Goal: Task Accomplishment & Management: Use online tool/utility

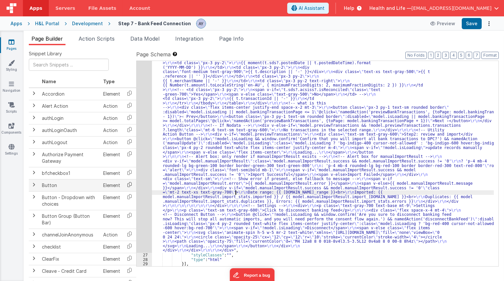
scroll to position [335, 0]
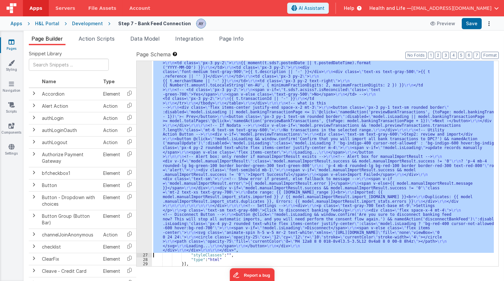
click at [139, 177] on div "26" at bounding box center [144, 49] width 15 height 406
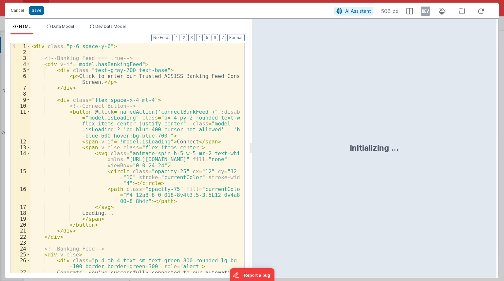
click at [192, 182] on div "< div class = "p-6 space-y-6" > <!-- Banking Feed === true --> < div v-if = "mo…" at bounding box center [134, 166] width 209 height 247
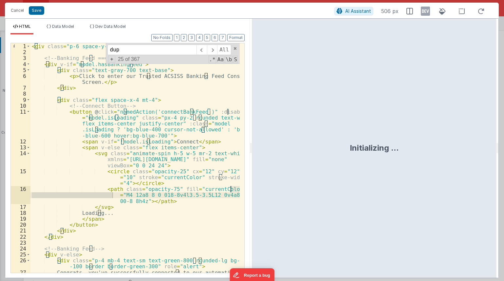
scroll to position [1558, 0]
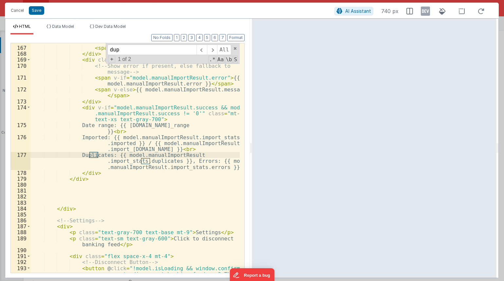
click at [170, 190] on div "< span v-if = "model.manualImportResult.success && model.manualImportResult.suc…" at bounding box center [134, 177] width 209 height 301
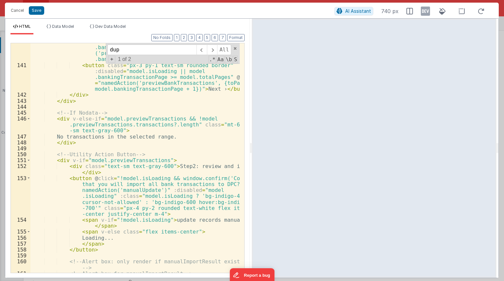
scroll to position [1261, 0]
click at [164, 170] on div "< button class = "px-3 py-1 text-sm rounded border" :disabled = "model.isLoadin…" at bounding box center [134, 164] width 209 height 265
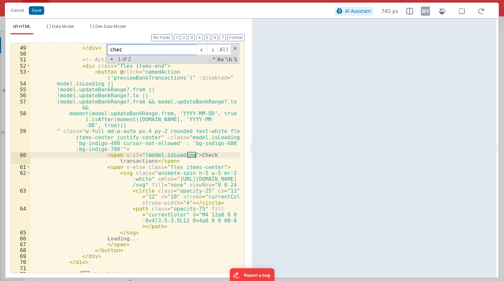
scroll to position [415, 0]
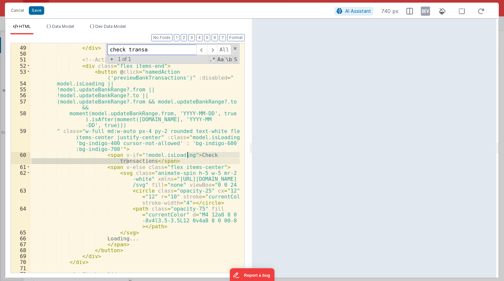
type input "check transac"
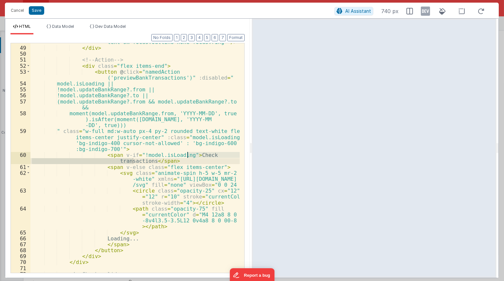
drag, startPoint x: 136, startPoint y: 144, endPoint x: 142, endPoint y: 153, distance: 11.5
click at [136, 144] on div "< input type = "date" v-model = "model.updateBankRange .to" class = "w-full bor…" at bounding box center [134, 153] width 209 height 253
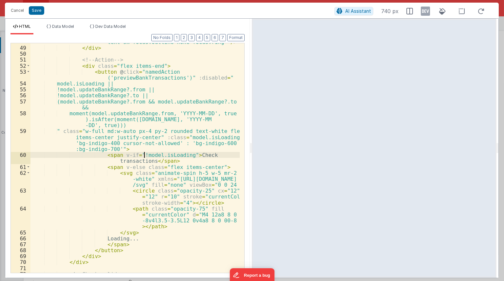
click at [143, 157] on div "< input type = "date" v-model = "model.updateBankRange .to" class = "w-full bor…" at bounding box center [134, 153] width 209 height 253
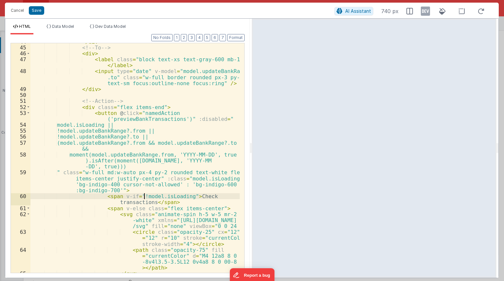
scroll to position [373, 0]
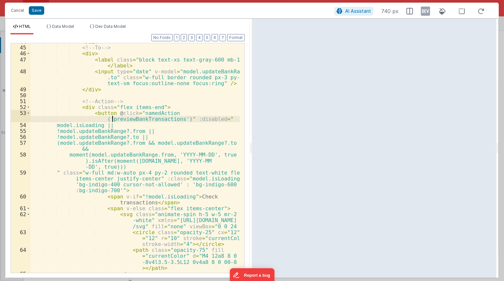
click at [111, 117] on div "</ div > <!-- To --> < div > < label class = "block text-xs text-gray-600 mb-1"…" at bounding box center [134, 159] width 209 height 241
click at [105, 115] on div "</ div > <!-- To --> < div > < label class = "block text-xs text-gray-600 mb-1"…" at bounding box center [134, 159] width 209 height 241
drag, startPoint x: 89, startPoint y: 113, endPoint x: 182, endPoint y: 118, distance: 92.5
click at [182, 118] on div "</ div > <!-- To --> < div > < label class = "block text-xs text-gray-600 mb-1"…" at bounding box center [134, 159] width 209 height 241
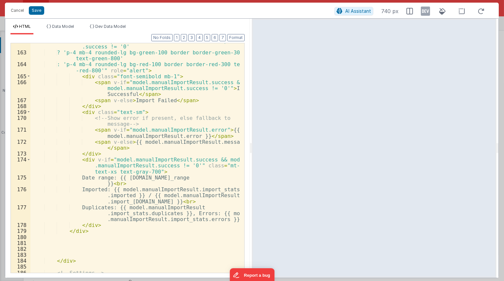
scroll to position [1728, 0]
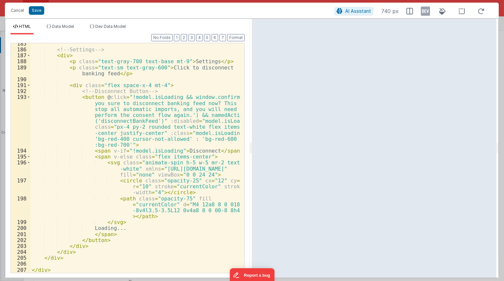
click at [173, 241] on div "<!-- Settings --> < div > < p class = "text-gray-700 text-base mt-9" > Settings…" at bounding box center [134, 161] width 209 height 241
click at [175, 228] on div "<!-- Settings --> < div > < p class = "text-gray-700 text-base mt-9" > Settings…" at bounding box center [134, 161] width 209 height 241
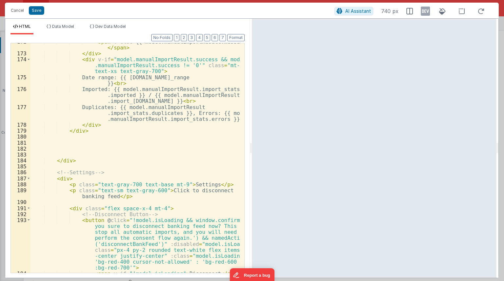
scroll to position [1591, 0]
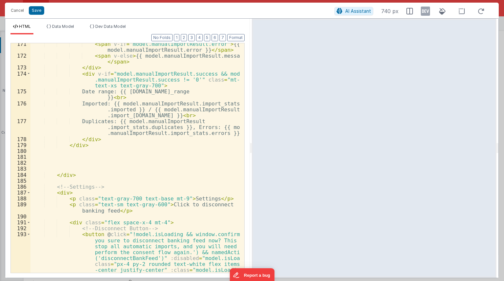
click at [127, 171] on div "< span v-if = "model.manualImportResult.error" > {{ model.manualImportResult.er…" at bounding box center [134, 188] width 209 height 295
click at [128, 172] on div "< span v-if = "model.manualImportResult.error" > {{ model.manualImportResult.er…" at bounding box center [134, 188] width 209 height 295
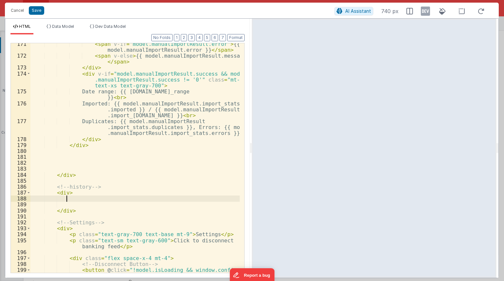
paste textarea
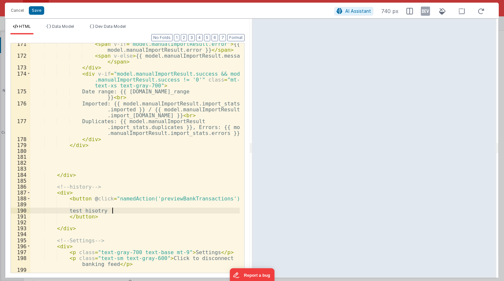
click at [158, 199] on div "< span v-if = "model.manualImportResult.error" > {{ model.manualImportResult.er…" at bounding box center [134, 164] width 209 height 247
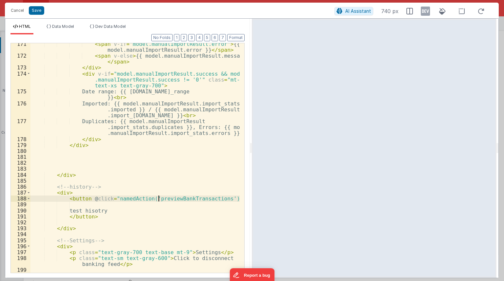
click at [158, 199] on div "< span v-if = "model.manualImportResult.error" > {{ model.manualImportResult.er…" at bounding box center [134, 164] width 209 height 247
click at [39, 10] on button "Save" at bounding box center [36, 10] width 15 height 9
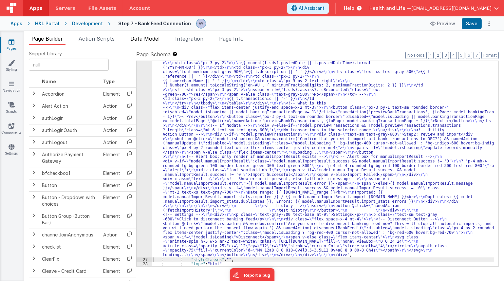
click at [141, 38] on span "Data Model" at bounding box center [144, 38] width 29 height 7
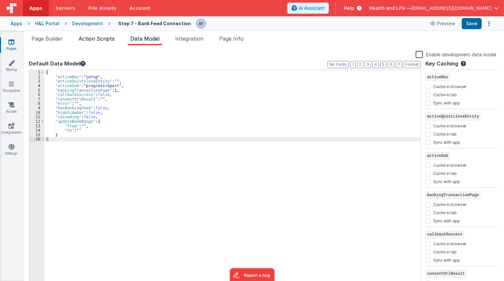
click at [113, 38] on span "Action Scripts" at bounding box center [97, 38] width 36 height 7
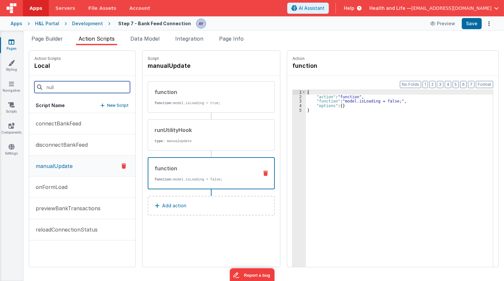
click at [68, 92] on input at bounding box center [82, 87] width 96 height 12
click at [113, 92] on input at bounding box center [82, 87] width 96 height 12
click at [115, 102] on p "New Script" at bounding box center [118, 105] width 22 height 7
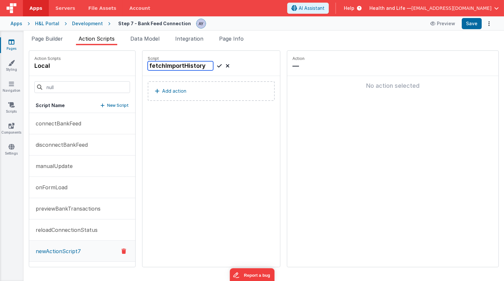
type input "fetchImportHistory"
click at [217, 65] on icon at bounding box center [219, 66] width 5 height 8
click at [219, 127] on div "Script fetchImportHistory Add action" at bounding box center [210, 159] width 137 height 216
click at [153, 66] on h4 "fetchImportHistory" at bounding box center [197, 65] width 98 height 9
click at [168, 66] on input "fetchImportHistory" at bounding box center [180, 65] width 65 height 9
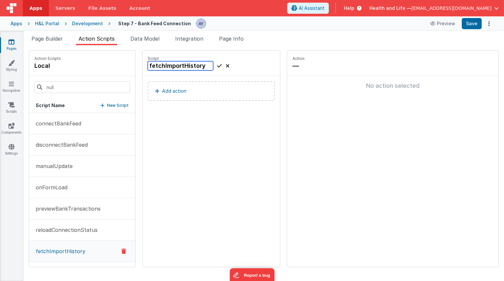
click at [168, 66] on input "fetchImportHistory" at bounding box center [180, 65] width 65 height 9
drag, startPoint x: 210, startPoint y: 65, endPoint x: 196, endPoint y: 95, distance: 32.5
click at [217, 65] on icon at bounding box center [219, 66] width 5 height 8
click at [206, 124] on div "Script fetchImportHistory Add action" at bounding box center [210, 159] width 137 height 216
click at [196, 95] on button "Add action" at bounding box center [211, 91] width 127 height 20
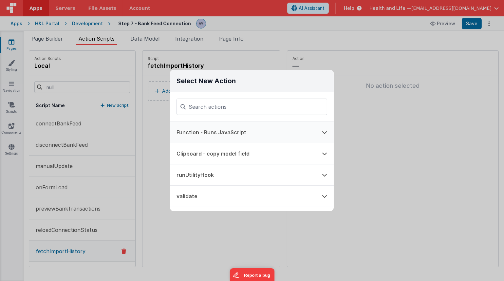
click at [197, 129] on button "Function - Runs JavaScript" at bounding box center [242, 132] width 145 height 21
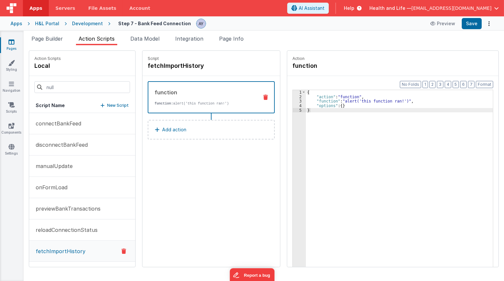
click at [206, 127] on button "Add action" at bounding box center [211, 130] width 127 height 20
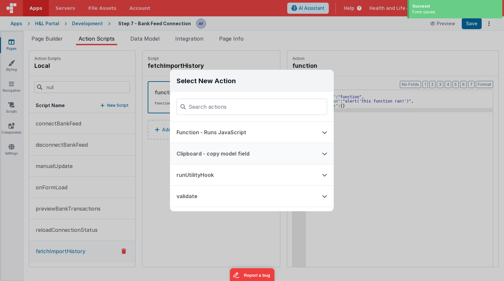
click at [219, 131] on button "Function - Runs JavaScript" at bounding box center [242, 132] width 145 height 21
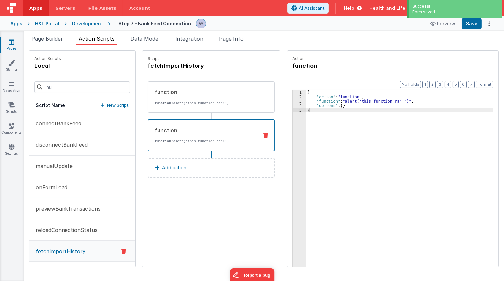
click at [193, 163] on button "Add action" at bounding box center [211, 168] width 127 height 20
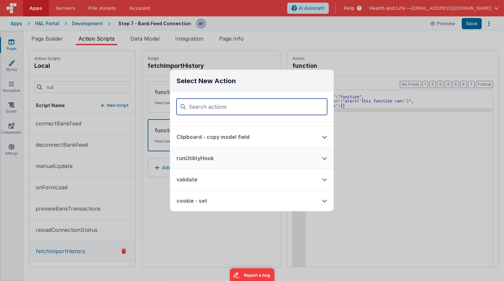
scroll to position [0, 0]
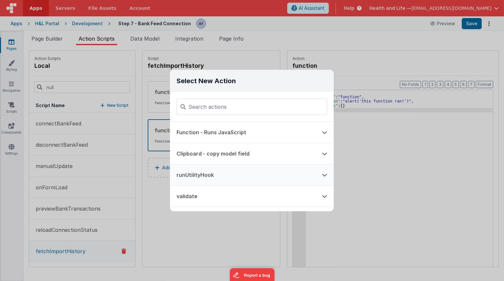
click at [222, 174] on button "runUtilityHook" at bounding box center [242, 174] width 145 height 21
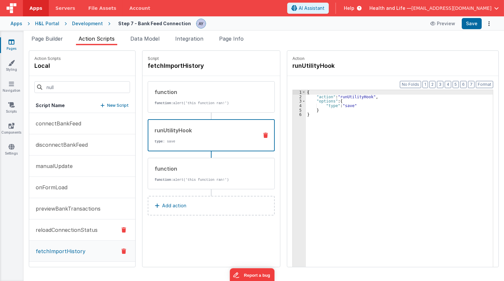
click at [71, 223] on button "reloadConnectionStatus" at bounding box center [82, 229] width 106 height 21
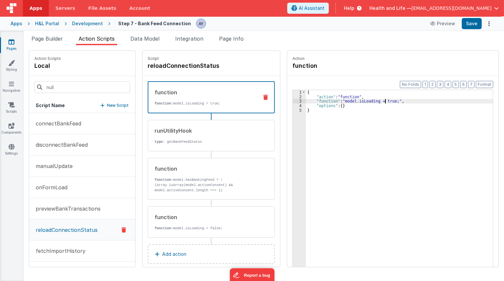
click at [376, 103] on div "{ "action" : "function" , "function" : "model.isLoading = true;" , "options" : …" at bounding box center [404, 193] width 196 height 206
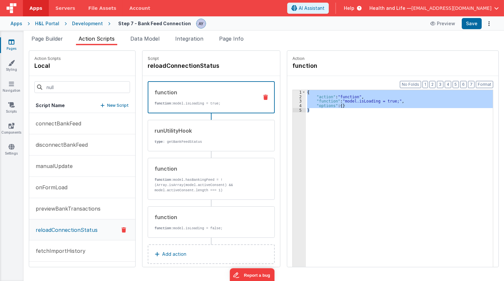
click at [90, 250] on button "fetchImportHistory" at bounding box center [82, 250] width 106 height 21
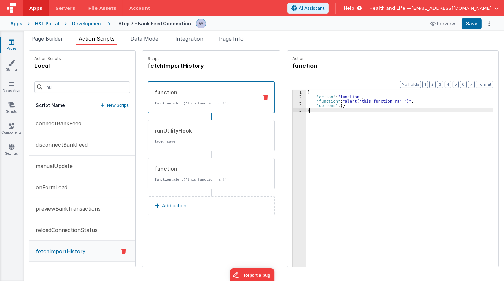
click at [307, 135] on div "{ "action" : "function" , "function" : "alert('this function ran!')" , "options…" at bounding box center [404, 193] width 196 height 206
click at [220, 167] on div "function" at bounding box center [204, 169] width 99 height 8
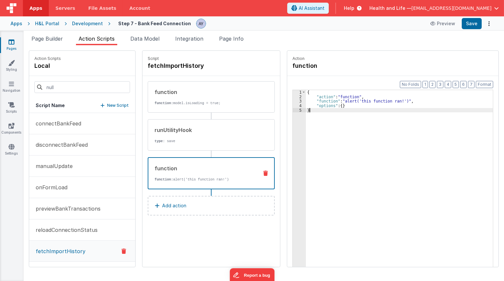
click at [359, 151] on div "{ "action" : "function" , "function" : "alert('this function ran!')" , "options…" at bounding box center [404, 193] width 196 height 206
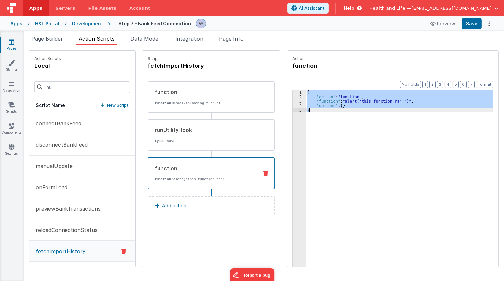
paste textarea
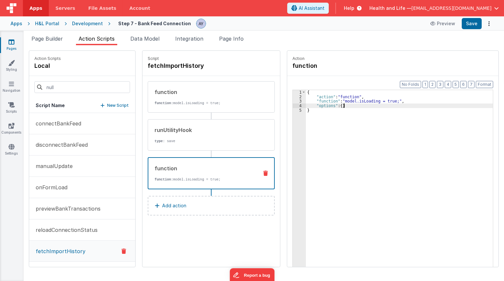
click at [373, 107] on div "{ "action" : "function" , "function" : "model.isLoading = true;" , "options" : …" at bounding box center [404, 193] width 196 height 206
click at [378, 99] on div "{ "action" : "function" , "function" : "model.isLoading = true;" , "options" : …" at bounding box center [404, 193] width 196 height 206
click at [218, 137] on div "runUtilityHook type : save" at bounding box center [200, 135] width 105 height 18
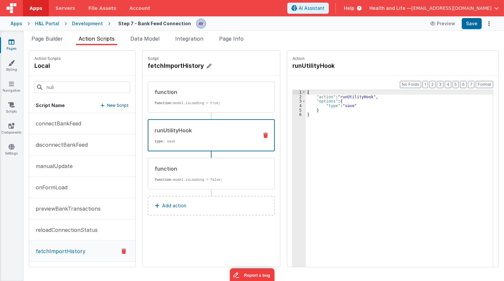
click at [181, 63] on h4 "fetchImportHistory" at bounding box center [197, 65] width 98 height 9
click at [181, 63] on input "fetchImportHistory" at bounding box center [180, 65] width 65 height 9
drag, startPoint x: 416, startPoint y: 120, endPoint x: 398, endPoint y: 115, distance: 18.6
click at [405, 116] on div "{ "action" : "runUtilityHook" , "options" : { "type" : "save" } }" at bounding box center [404, 193] width 196 height 206
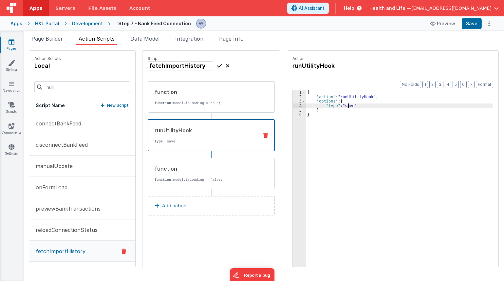
click at [340, 105] on div "{ "action" : "runUtilityHook" , "options" : { "type" : "save" } }" at bounding box center [404, 193] width 196 height 206
drag, startPoint x: 378, startPoint y: 112, endPoint x: 478, endPoint y: 30, distance: 128.7
click at [380, 111] on div "{ "action" : "runUtilityHook" , "options" : { "type" : "fetchImportHistory" } }" at bounding box center [404, 193] width 196 height 206
click at [472, 23] on button "Save" at bounding box center [472, 23] width 20 height 11
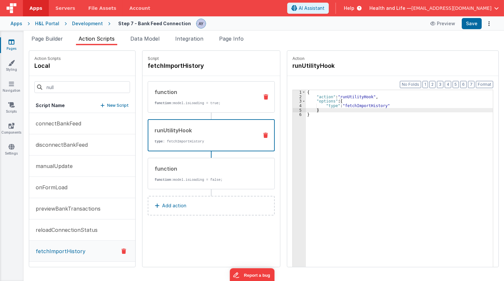
click at [209, 100] on p "function: model.isLoading = true;" at bounding box center [204, 102] width 99 height 5
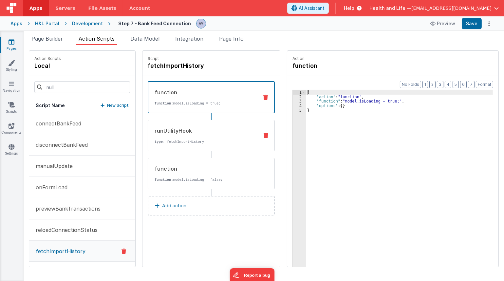
click at [214, 131] on div "runUtilityHook" at bounding box center [204, 131] width 99 height 8
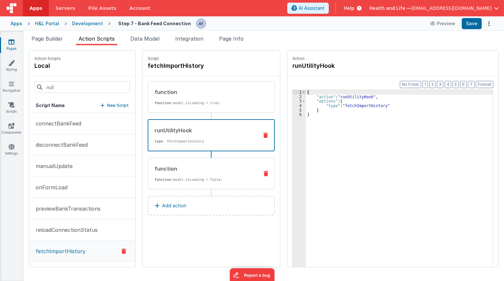
click at [204, 165] on div "function" at bounding box center [204, 169] width 99 height 8
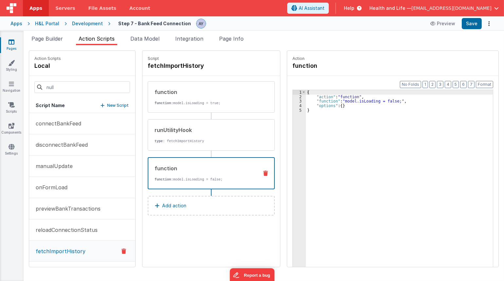
drag, startPoint x: 52, startPoint y: 41, endPoint x: 80, endPoint y: 76, distance: 44.8
click at [52, 39] on span "Page Builder" at bounding box center [46, 38] width 31 height 7
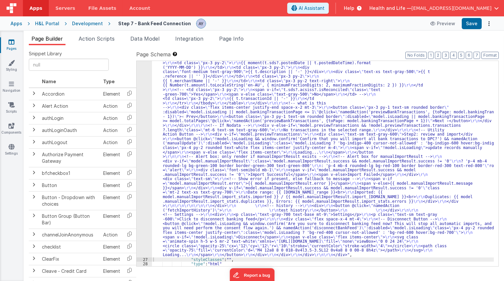
click at [234, 170] on div ""html" : "<div class= \" p-6 space-y-6 \" > \r\n\r\n <!-- Banking Feed === true…" at bounding box center [323, 156] width 342 height 620
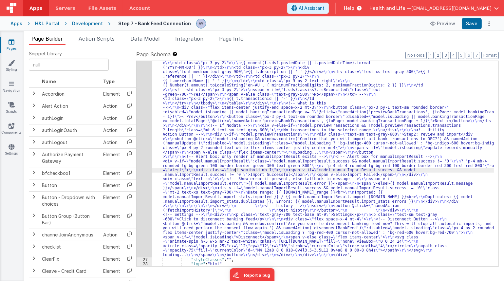
click at [140, 136] on div "26" at bounding box center [144, 51] width 15 height 411
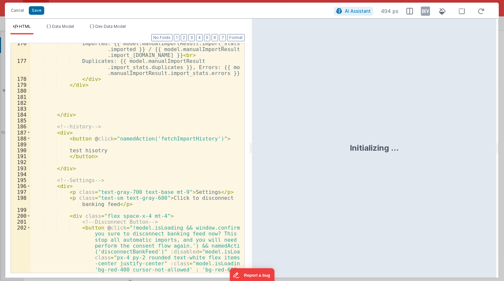
scroll to position [1643, 0]
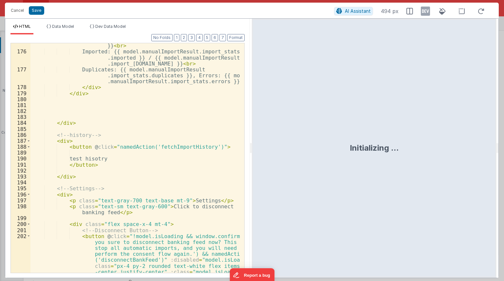
click at [80, 157] on div "Date range: {{ model.manualImportResult.date_range }} < br > Imported: {{ model…" at bounding box center [134, 184] width 209 height 295
click at [59, 25] on span "Data Model" at bounding box center [63, 26] width 22 height 5
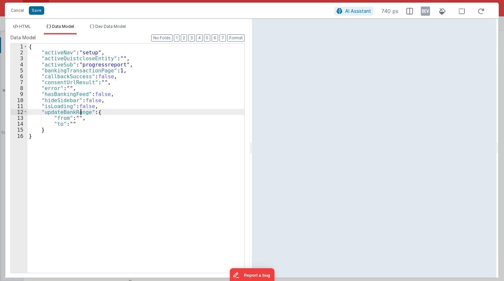
click at [80, 113] on div "{ "activeNav" : "setup" , "activeQuistcloseEntity" : "" , "activeSub" : "progre…" at bounding box center [135, 164] width 217 height 241
click at [65, 85] on div "{ "activeNav" : "setup" , "activeQuistcloseEntity" : "" , "activeSub" : "progre…" at bounding box center [135, 164] width 217 height 241
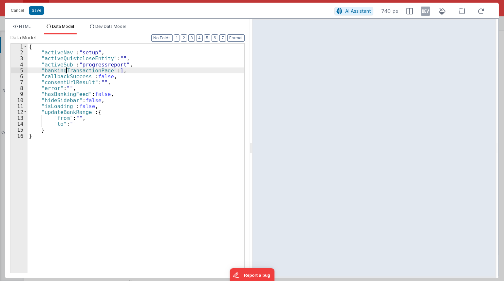
click at [65, 71] on div "1 2 3 4 5 6 7 8 9 10 11 12 13 14 15 16 { "activeNav" : "setup" , "activeQuistcl…" at bounding box center [127, 158] width 234 height 230
drag, startPoint x: 65, startPoint y: 71, endPoint x: 68, endPoint y: 68, distance: 4.2
click at [68, 68] on div "{ "activeNav" : "setup" , "activeQuistcloseEntity" : "" , "activeSub" : "progre…" at bounding box center [135, 164] width 217 height 241
click at [70, 69] on div "{ "activeNav" : "setup" , "activeQuistcloseEntity" : "" , "activeSub" : "progre…" at bounding box center [135, 164] width 217 height 241
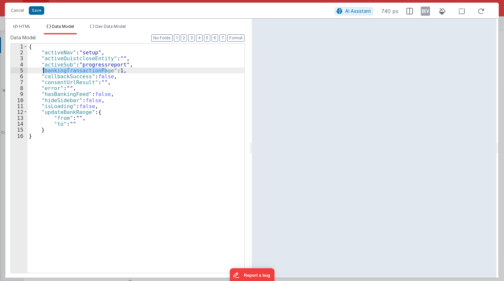
click at [125, 69] on div "{ "activeNav" : "setup" , "activeQuistcloseEntity" : "" , "activeSub" : "progre…" at bounding box center [135, 164] width 217 height 241
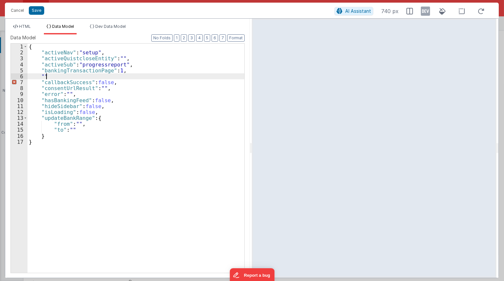
paste textarea
drag, startPoint x: 95, startPoint y: 74, endPoint x: 45, endPoint y: 77, distance: 50.1
click at [45, 77] on div "{ "activeNav" : "setup" , "activeQuistcloseEntity" : "" , "activeSub" : "progre…" at bounding box center [135, 164] width 217 height 241
click at [82, 82] on div "{ "activeNav" : "setup" , "activeQuistcloseEntity" : "" , "activeSub" : "progre…" at bounding box center [135, 164] width 217 height 241
click at [130, 75] on div "{ "activeNav" : "setup" , "activeQuistcloseEntity" : "" , "activeSub" : "progre…" at bounding box center [135, 164] width 217 height 241
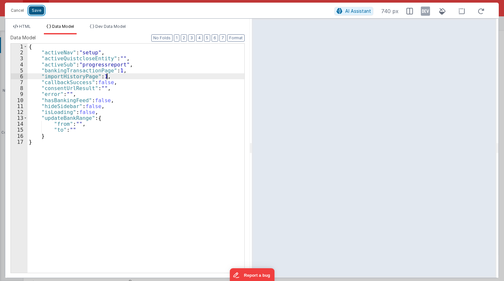
click at [36, 11] on button "Save" at bounding box center [36, 10] width 15 height 9
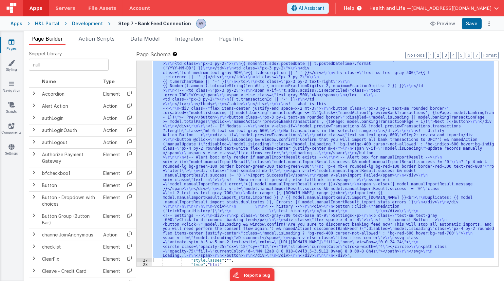
drag, startPoint x: 278, startPoint y: 128, endPoint x: 134, endPoint y: 72, distance: 154.5
click at [278, 128] on div ""html" : "<div class= \" p-6 space-y-6 \" > \r\n\r\n <!-- Banking Feed === true…" at bounding box center [323, 163] width 342 height 205
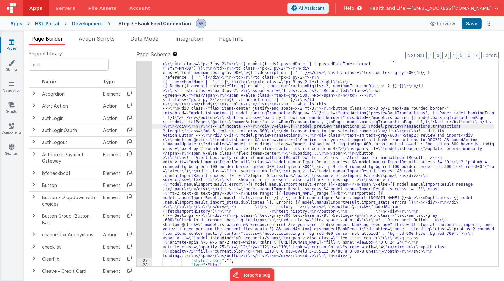
scroll to position [334, 0]
drag, startPoint x: 213, startPoint y: 162, endPoint x: 150, endPoint y: 163, distance: 62.9
click at [213, 162] on div ""html" : "<div class= \" p-6 space-y-6 \" > \r\n\r\n <!-- Banking Feed === true…" at bounding box center [323, 157] width 342 height 620
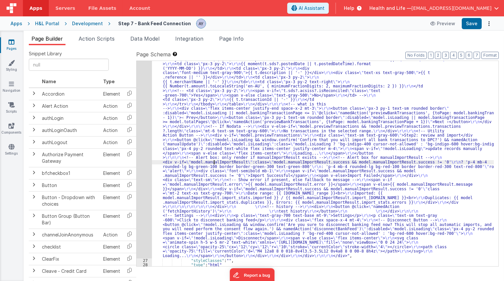
click at [147, 160] on div "26" at bounding box center [144, 52] width 15 height 411
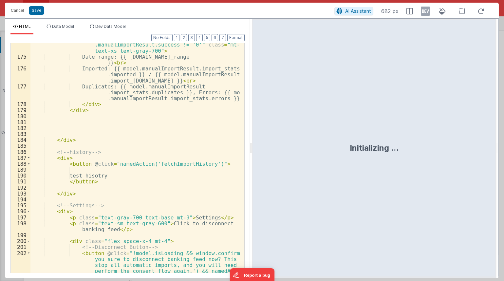
scroll to position [1648, 0]
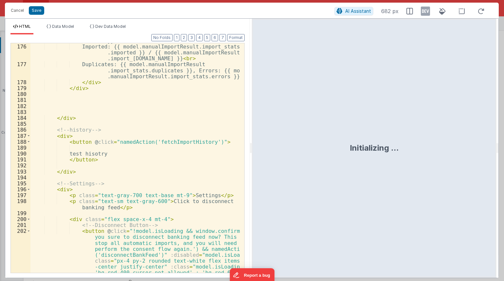
drag, startPoint x: 123, startPoint y: 145, endPoint x: 121, endPoint y: 154, distance: 9.1
click at [125, 146] on div "Date range: {{ model.manualImportResult.date_range }} < br > Imported: {{ model…" at bounding box center [134, 179] width 209 height 295
click at [121, 154] on div "Date range: {{ model.manualImportResult.date_range }} < br > Imported: {{ model…" at bounding box center [134, 179] width 209 height 295
click at [119, 160] on div "Date range: {{ model.manualImportResult.date_range }} < br > Imported: {{ model…" at bounding box center [134, 179] width 209 height 295
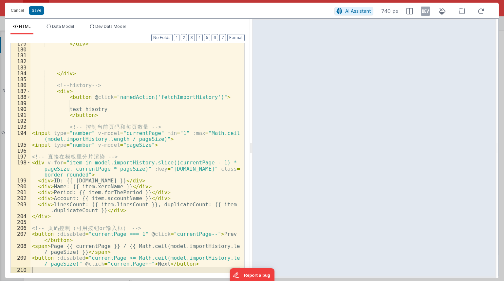
scroll to position [1693, 0]
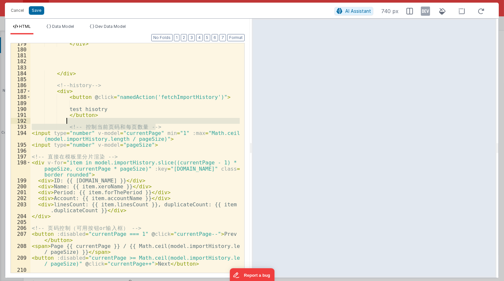
click at [161, 123] on div "</ div > </ div > <!-- history --> < div > < button @ click = "namedAction('fet…" at bounding box center [134, 161] width 209 height 241
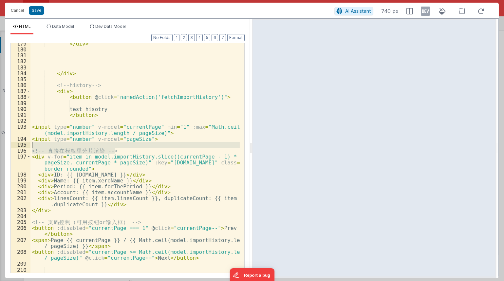
drag, startPoint x: 120, startPoint y: 151, endPoint x: 121, endPoint y: 147, distance: 4.0
click at [121, 147] on div "</ div > </ div > <!-- history --> < div > < button @ click = "namedAction('fet…" at bounding box center [134, 161] width 209 height 241
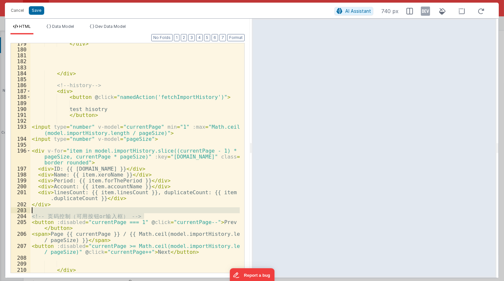
click at [149, 213] on div "</ div > </ div > <!-- history --> < div > < button @ click = "namedAction('fet…" at bounding box center [134, 161] width 209 height 241
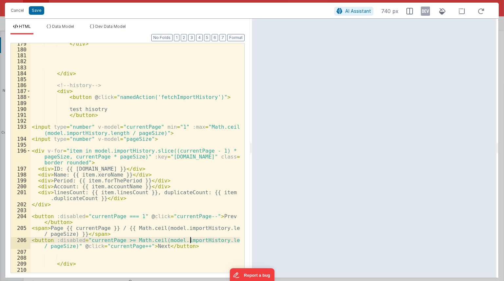
click at [190, 240] on div "</ div > </ div > <!-- history --> < div > < button @ click = "namedAction('fet…" at bounding box center [134, 161] width 209 height 241
click at [149, 232] on div "</ div > </ div > <!-- history --> < div > < button @ click = "namedAction('fet…" at bounding box center [134, 161] width 209 height 241
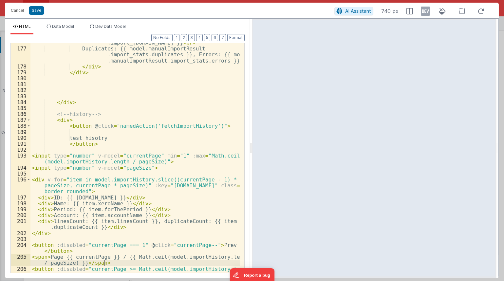
scroll to position [1662, 0]
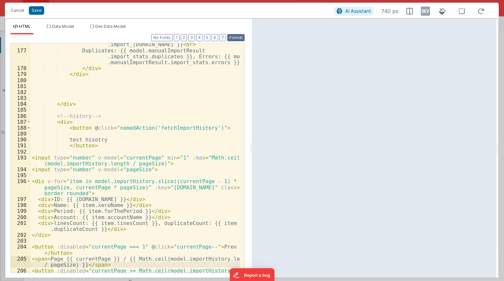
click at [233, 38] on button "Format" at bounding box center [235, 37] width 17 height 7
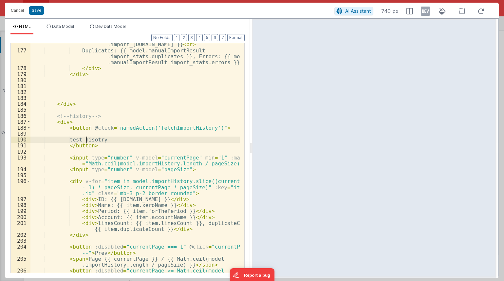
click at [86, 139] on div "Imported: {{ model.manualImportResult.import_stats .imported }} / {{ model.manu…" at bounding box center [134, 161] width 209 height 265
type textarea "fe't"
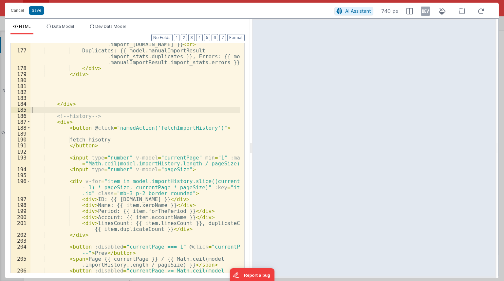
click at [110, 111] on div "Imported: {{ model.manualImportResult.import_stats .imported }} / {{ model.manu…" at bounding box center [134, 161] width 209 height 265
click at [35, 12] on button "Save" at bounding box center [36, 10] width 15 height 9
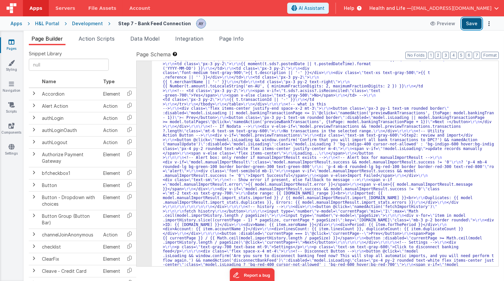
click at [471, 23] on button "Save" at bounding box center [472, 23] width 20 height 11
drag, startPoint x: 212, startPoint y: 169, endPoint x: 173, endPoint y: 95, distance: 83.5
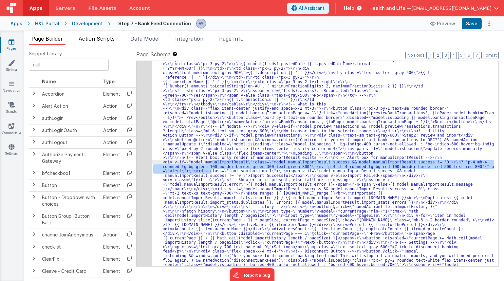
click at [110, 40] on span "Action Scripts" at bounding box center [97, 38] width 36 height 7
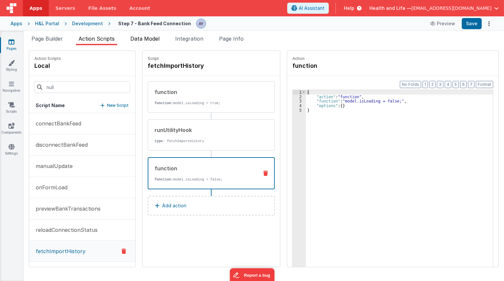
click at [159, 37] on span "Data Model" at bounding box center [144, 38] width 29 height 7
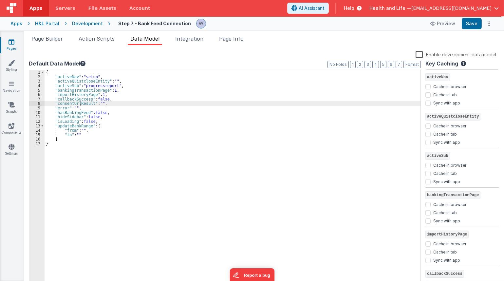
click at [80, 102] on div "{ "activeNav" : "setup" , "activeQuistcloseEntity" : "" , "activeSub" : "progre…" at bounding box center [233, 182] width 376 height 225
click at [82, 98] on div "{ "activeNav" : "setup" , "activeQuistcloseEntity" : "" , "activeSub" : "progre…" at bounding box center [233, 182] width 376 height 225
click at [83, 95] on div "{ "activeNav" : "setup" , "activeQuistcloseEntity" : "" , "activeSub" : "progre…" at bounding box center [233, 182] width 376 height 225
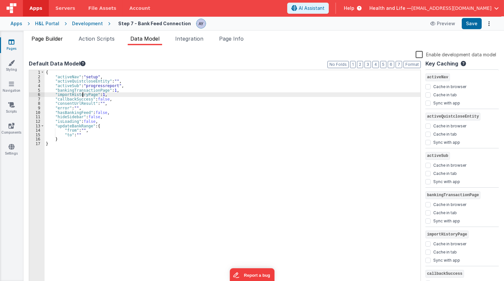
click at [54, 39] on span "Page Builder" at bounding box center [46, 38] width 31 height 7
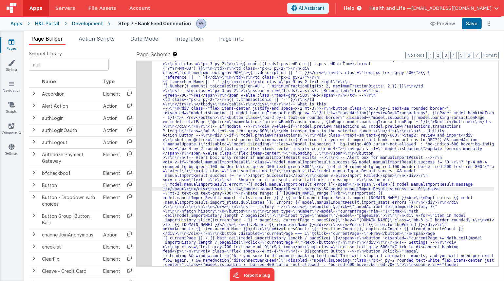
click at [143, 163] on div "26" at bounding box center [144, 68] width 15 height 442
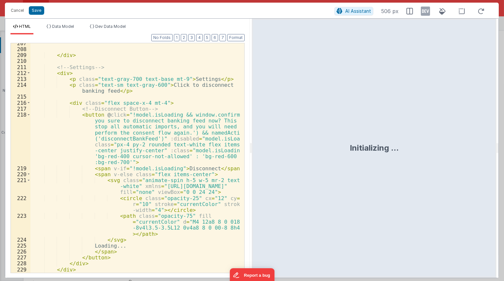
scroll to position [1913, 0]
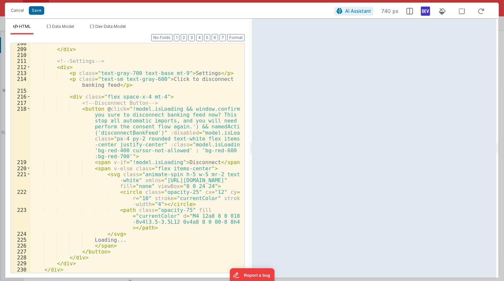
click at [423, 13] on icon at bounding box center [425, 11] width 9 height 10
click at [143, 171] on div "</ div > <!-- Settings --> < div > < p class = "text-gray-700 text-base mt-9" >…" at bounding box center [134, 160] width 209 height 241
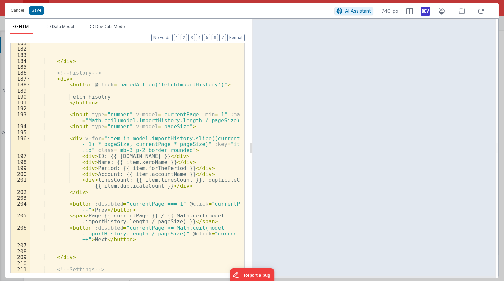
scroll to position [1706, 0]
click at [128, 30] on li "Dev Data Model" at bounding box center [107, 29] width 41 height 10
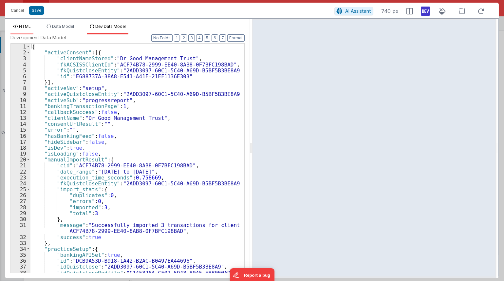
click at [22, 28] on span "HTML" at bounding box center [25, 26] width 12 height 5
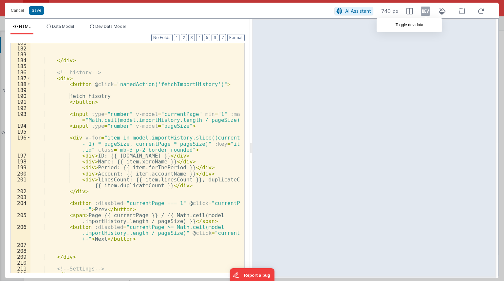
click at [422, 12] on icon at bounding box center [425, 11] width 9 height 10
click at [413, 101] on div at bounding box center [374, 148] width 245 height 259
click at [160, 113] on div "</ div > <!-- history --> < div > < button @ click = "namedAction('fetchImportH…" at bounding box center [134, 160] width 209 height 241
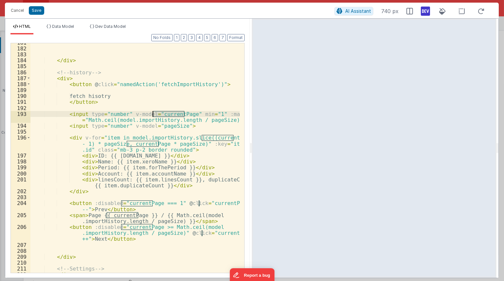
click at [160, 113] on div "</ div > <!-- history --> < div > < button @ click = "namedAction('fetchImportH…" at bounding box center [134, 160] width 209 height 241
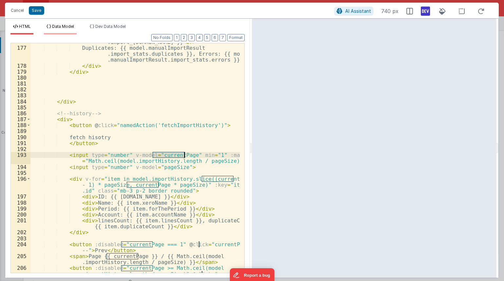
scroll to position [1665, 0]
click at [55, 27] on span "Data Model" at bounding box center [63, 26] width 22 height 5
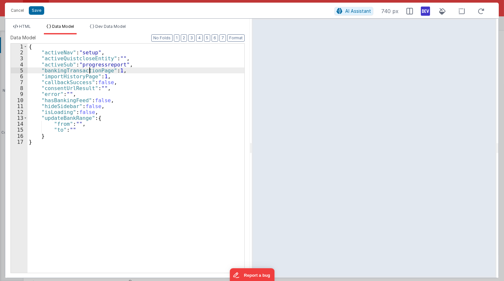
click at [88, 72] on div "{ "activeNav" : "setup" , "activeQuistcloseEntity" : "" , "activeSub" : "progre…" at bounding box center [135, 164] width 217 height 241
click at [59, 74] on div "{ "activeNav" : "setup" , "activeQuistcloseEntity" : "" , "activeSub" : "progre…" at bounding box center [135, 164] width 217 height 241
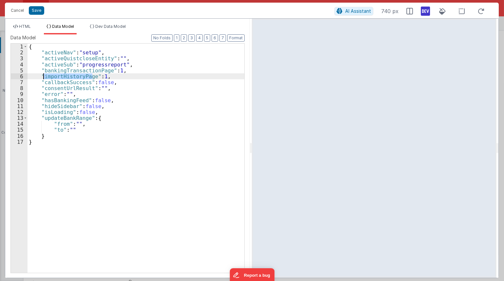
click at [59, 74] on div "{ "activeNav" : "setup" , "activeQuistcloseEntity" : "" , "activeSub" : "progre…" at bounding box center [135, 164] width 217 height 241
click at [25, 23] on div "HTML Data Model Dev Data Model Format 7 6 5 4 3 2 1 No Folds 176 177 178 179 18…" at bounding box center [127, 148] width 245 height 259
click at [26, 26] on span "HTML" at bounding box center [25, 26] width 12 height 5
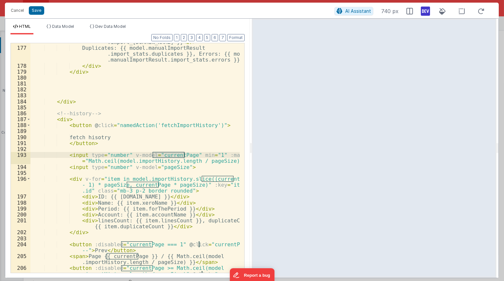
click at [164, 164] on div "Imported: {{ model.manualImportResult.import_stats .imported }} / {{ model.manu…" at bounding box center [134, 159] width 209 height 265
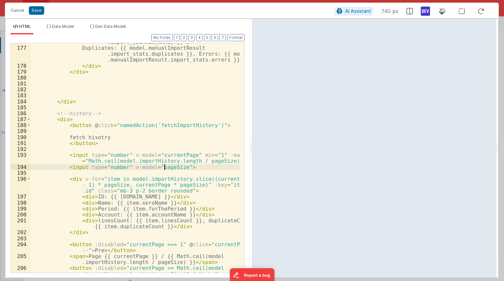
click at [167, 155] on div "Imported: {{ model.manualImportResult.import_stats .imported }} / {{ model.manu…" at bounding box center [134, 159] width 209 height 265
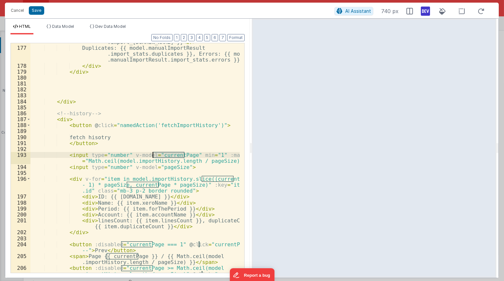
click at [167, 155] on div "Imported: {{ model.manualImportResult.import_stats .imported }} / {{ model.manu…" at bounding box center [134, 159] width 209 height 265
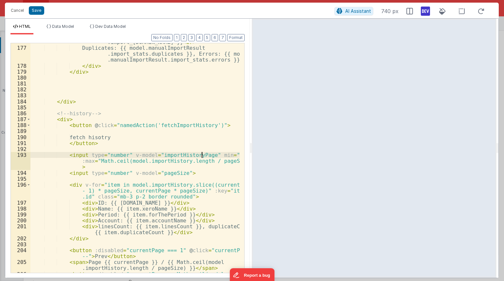
click at [213, 180] on div "Imported: {{ model.manualImportResult.import_stats .imported }} / {{ model.manu…" at bounding box center [134, 159] width 209 height 265
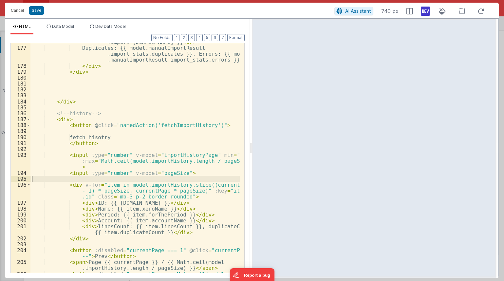
click at [215, 188] on div "Imported: {{ model.manualImportResult.import_stats .imported }} / {{ model.manu…" at bounding box center [134, 159] width 209 height 265
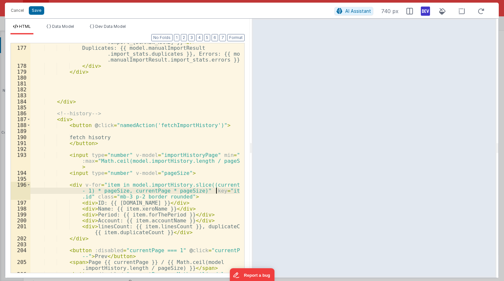
click at [215, 188] on div "Imported: {{ model.manualImportResult.import_stats .imported }} / {{ model.manu…" at bounding box center [134, 159] width 209 height 265
click at [215, 185] on div "Imported: {{ model.manualImportResult.import_stats .imported }} / {{ model.manu…" at bounding box center [134, 159] width 209 height 265
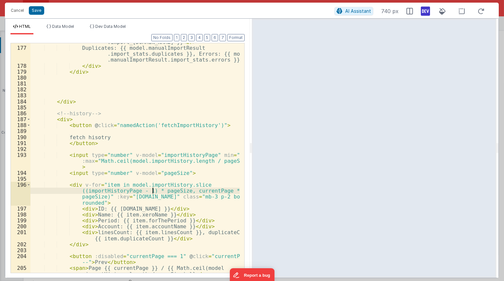
click at [153, 190] on div "Imported: {{ model.manualImportResult.import_stats .imported }} / {{ model.manu…" at bounding box center [134, 156] width 209 height 259
click at [153, 189] on div "Imported: {{ model.manualImportResult.import_stats .imported }} / {{ model.manu…" at bounding box center [134, 157] width 209 height 229
click at [171, 192] on div "Imported: {{ model.manualImportResult.import_stats .imported }} / {{ model.manu…" at bounding box center [134, 156] width 209 height 259
click at [196, 191] on div "Imported: {{ model.manualImportResult.import_stats .imported }} / {{ model.manu…" at bounding box center [134, 156] width 209 height 259
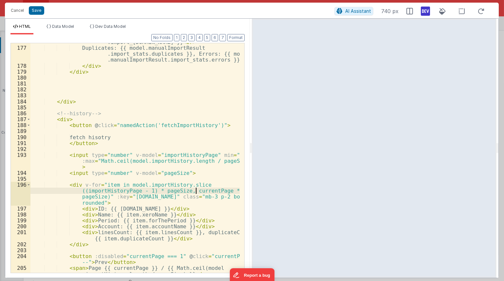
click at [196, 191] on div "Imported: {{ model.manualImportResult.import_stats .imported }} / {{ model.manu…" at bounding box center [134, 156] width 209 height 259
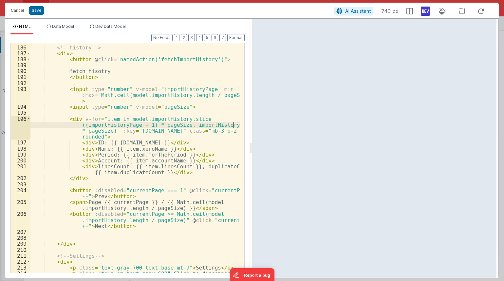
scroll to position [1731, 0]
click at [150, 191] on div "<!-- history --> < div > < button @ click = "namedAction('fetchImportHistory')"…" at bounding box center [134, 161] width 209 height 247
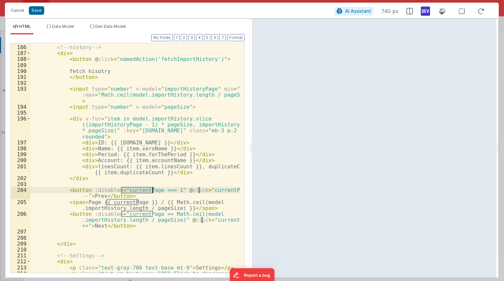
click at [150, 191] on div "<!-- history --> < div > < button @ click = "namedAction('fetchImportHistory')"…" at bounding box center [134, 161] width 209 height 247
click at [96, 195] on div "<!-- history --> < div > < button @ click = "namedAction('fetchImportHistory')"…" at bounding box center [134, 161] width 209 height 247
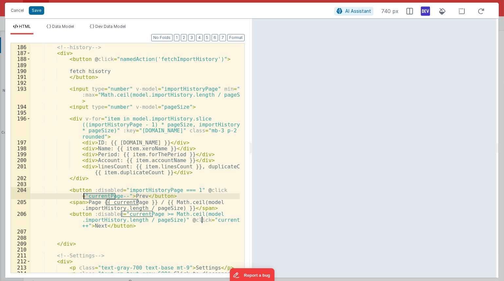
click at [96, 195] on div "<!-- history --> < div > < button @ click = "namedAction('fetchImportHistory')"…" at bounding box center [134, 161] width 209 height 247
click at [123, 203] on div "<!-- history --> < div > < button @ click = "namedAction('fetchImportHistory')"…" at bounding box center [134, 161] width 209 height 247
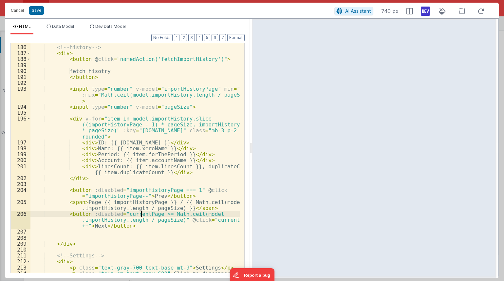
click at [141, 215] on div "<!-- history --> < div > < button @ click = "namedAction('fetchImportHistory')"…" at bounding box center [134, 161] width 209 height 247
click at [211, 217] on div "<!-- history --> < div > < button @ click = "namedAction('fetchImportHistory')"…" at bounding box center [134, 161] width 209 height 247
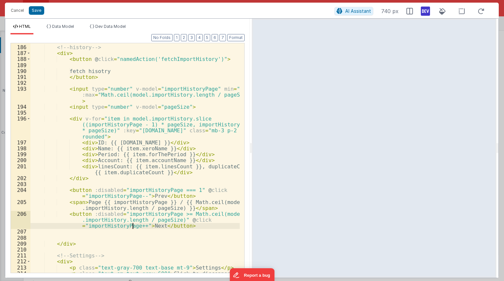
click at [196, 197] on div "<!-- history --> < div > < button @ click = "namedAction('fetchImportHistory')"…" at bounding box center [134, 161] width 209 height 247
click at [128, 222] on div "<!-- history --> < div > < button @ click = "namedAction('fetchImportHistory')"…" at bounding box center [134, 161] width 209 height 247
click at [134, 227] on div "<!-- history --> < div > < button @ click = "namedAction('fetchImportHistory')"…" at bounding box center [134, 161] width 209 height 247
click at [139, 218] on div "<!-- history --> < div > < button @ click = "namedAction('fetchImportHistory')"…" at bounding box center [134, 161] width 209 height 247
click at [144, 216] on div "<!-- history --> < div > < button @ click = "namedAction('fetchImportHistory')"…" at bounding box center [134, 161] width 209 height 247
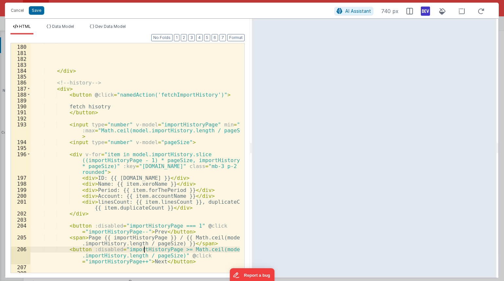
scroll to position [1695, 0]
click at [89, 106] on div "</ div > </ div > <!-- history --> < div > < button @ click = "namedAction('fet…" at bounding box center [134, 158] width 209 height 241
click at [102, 113] on div "</ div > </ div > <!-- history --> < div > < button @ click = "namedAction('fet…" at bounding box center [134, 158] width 209 height 241
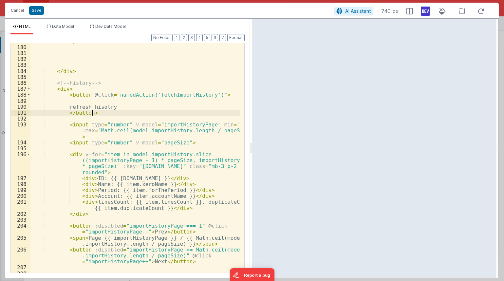
click at [106, 127] on div "</ div > </ div > <!-- history --> < div > < button @ click = "namedAction('fet…" at bounding box center [134, 158] width 209 height 241
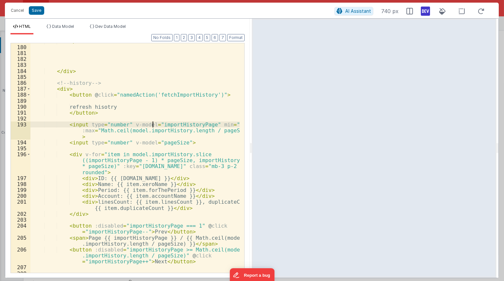
click at [152, 124] on div "</ div > </ div > <!-- history --> < div > < button @ click = "namedAction('fet…" at bounding box center [134, 158] width 209 height 241
click at [65, 125] on div "</ div > </ div > <!-- history --> < div > < button @ click = "namedAction('fet…" at bounding box center [134, 158] width 209 height 241
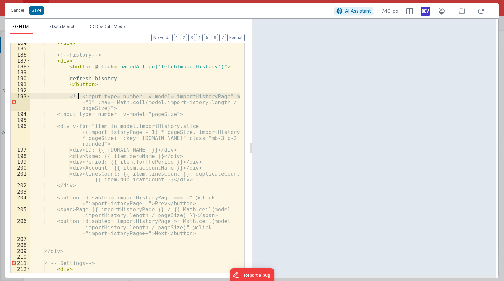
scroll to position [1724, 0]
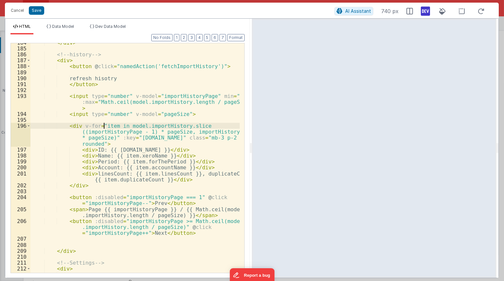
click at [103, 123] on div "</ div > <!-- history --> < div > < button @ click = "namedAction('fetchImportH…" at bounding box center [134, 160] width 209 height 241
click at [66, 125] on div "</ div > <!-- history --> < div > < button @ click = "namedAction('fetchImportH…" at bounding box center [134, 160] width 209 height 241
click at [37, 11] on button "Save" at bounding box center [36, 10] width 15 height 9
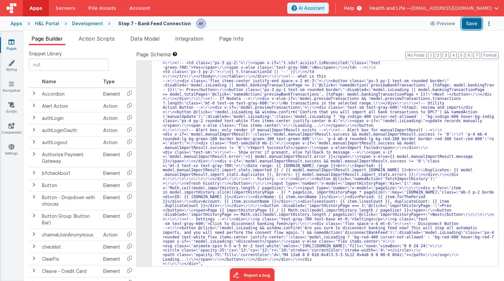
click at [468, 25] on button "Save" at bounding box center [472, 23] width 20 height 11
click at [370, 192] on div ""html" : "<div class= \" p-6 space-y-6 \" > \r\n\r\n <!-- Banking Feed === true…" at bounding box center [323, 148] width 342 height 656
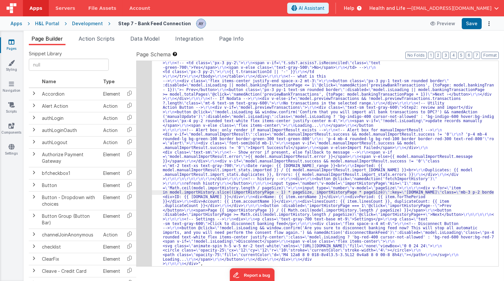
click at [144, 166] on div "26" at bounding box center [144, 43] width 15 height 447
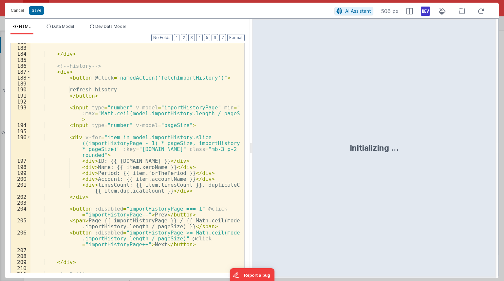
scroll to position [1712, 0]
click at [67, 76] on div "</ div > <!-- history --> < div > < button @ click = "namedAction('fetchImportH…" at bounding box center [134, 159] width 209 height 241
click at [68, 92] on div "</ div > <!-- history --> < div > < button @ click = "namedAction('fetchImportH…" at bounding box center [134, 159] width 209 height 241
click at [66, 107] on div "</ div > <!-- history --> < div > < button @ click = "namedAction('fetchImportH…" at bounding box center [134, 159] width 209 height 241
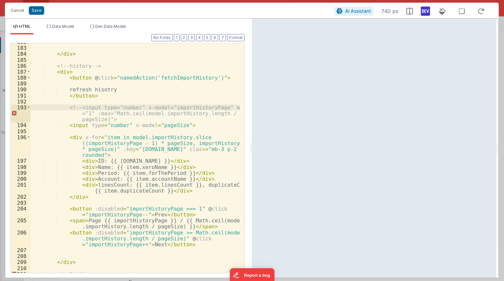
click at [197, 245] on div "</ div > <!-- history --> < div > < button @ click = "namedAction('fetchImportH…" at bounding box center [134, 159] width 209 height 241
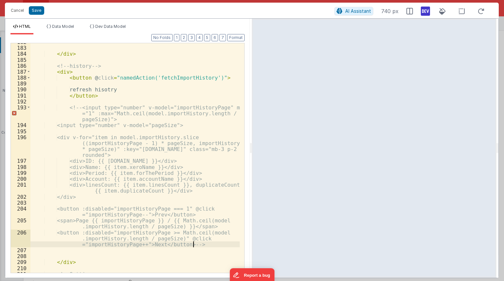
click at [87, 134] on div "</ div > <!-- history --> < div > < button @ click = "namedAction('fetchImportH…" at bounding box center [134, 159] width 209 height 241
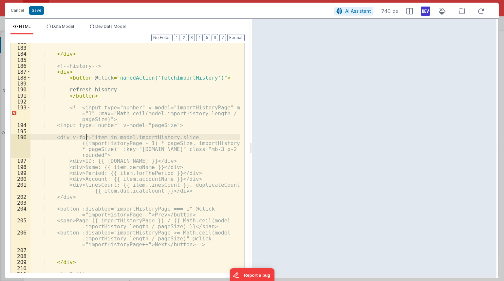
click at [73, 109] on div "</ div > <!-- history --> < div > < button @ click = "namedAction('fetchImportH…" at bounding box center [134, 159] width 209 height 241
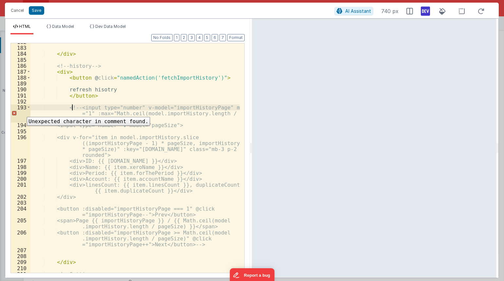
click at [88, 105] on div "</ div > <!-- history --> < div > < button @ click = "namedAction('fetchImportH…" at bounding box center [134, 159] width 209 height 241
click at [37, 12] on button "Save" at bounding box center [36, 10] width 15 height 9
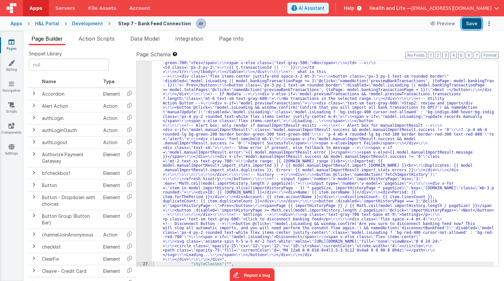
click at [468, 23] on button "Save" at bounding box center [472, 23] width 20 height 11
click at [90, 40] on span "Action Scripts" at bounding box center [97, 38] width 36 height 7
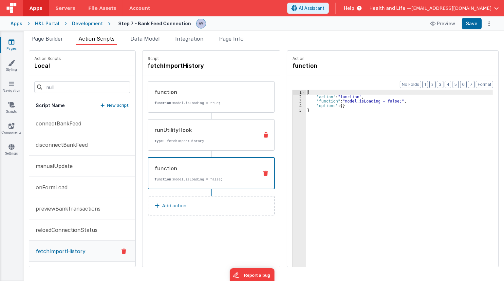
click at [206, 140] on p "type : fetchImportHistory" at bounding box center [204, 140] width 99 height 5
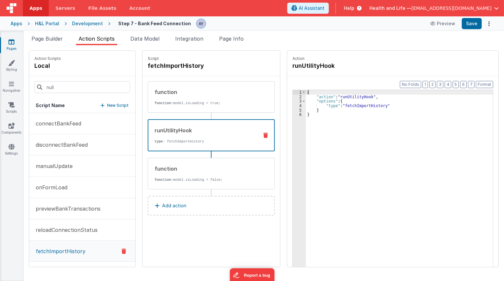
click at [210, 104] on p "function: model.isLoading = true;" at bounding box center [204, 102] width 99 height 5
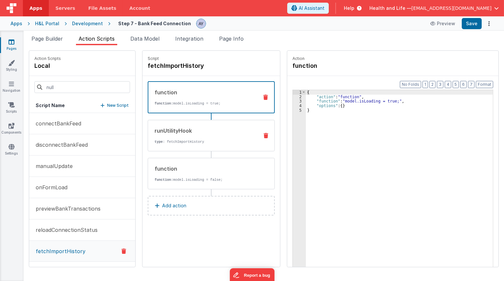
click at [210, 130] on div "runUtilityHook" at bounding box center [204, 131] width 99 height 8
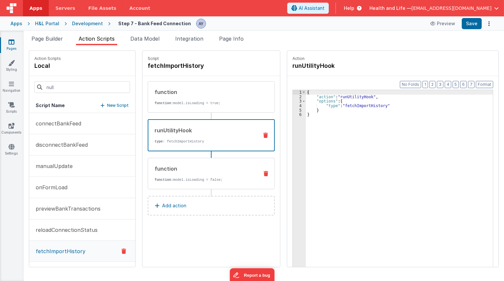
click at [216, 167] on div "function" at bounding box center [204, 169] width 99 height 8
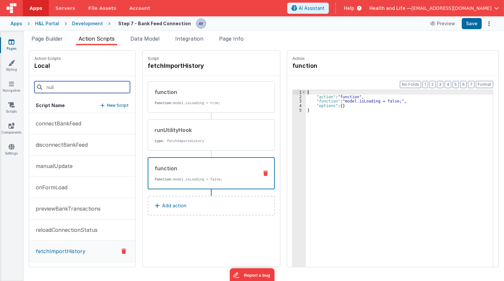
click at [115, 88] on input at bounding box center [82, 87] width 96 height 12
click at [119, 103] on p "New Script" at bounding box center [118, 105] width 22 height 7
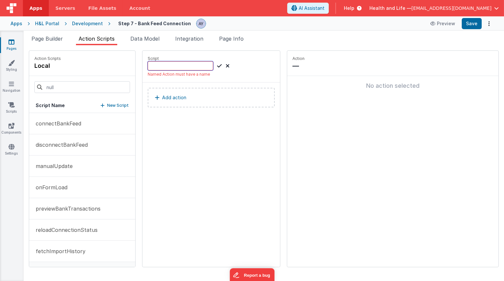
paste input "updateDone"
type input "updateDone"
click at [217, 65] on icon at bounding box center [219, 66] width 5 height 8
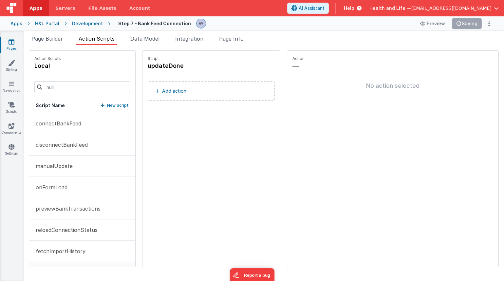
click at [195, 94] on button "Add action" at bounding box center [211, 91] width 127 height 20
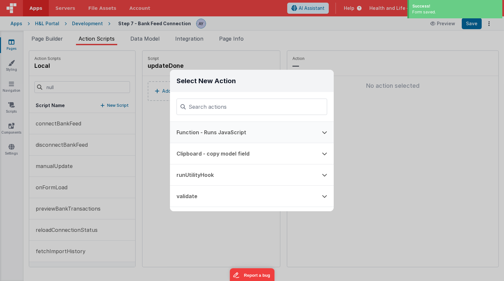
click at [271, 130] on button "Function - Runs JavaScript" at bounding box center [242, 132] width 145 height 21
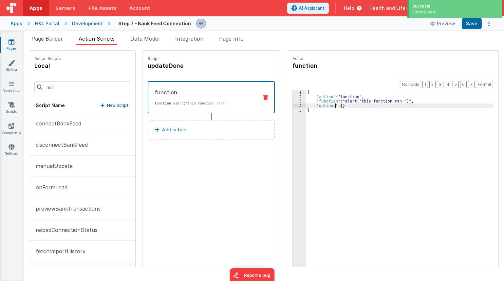
click at [326, 104] on div "{ "action" : "function" , "function" : "alert('this function ran!')" , "options…" at bounding box center [404, 193] width 196 height 206
click at [322, 103] on div "{ "action" : "function" , "function" : "alert('this function ran!')" , "options…" at bounding box center [404, 193] width 196 height 206
click at [293, 101] on div "3" at bounding box center [299, 101] width 13 height 5
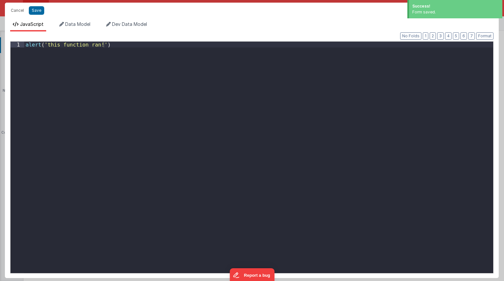
click at [273, 130] on div "alert ( 'this function ran!' )" at bounding box center [258, 163] width 469 height 243
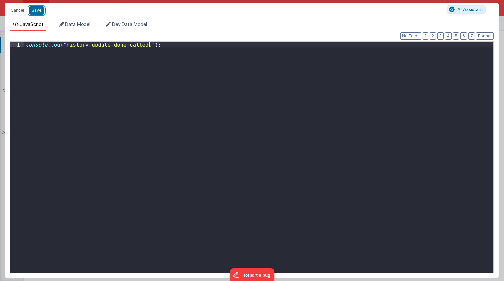
click at [37, 14] on button "Save" at bounding box center [36, 10] width 15 height 9
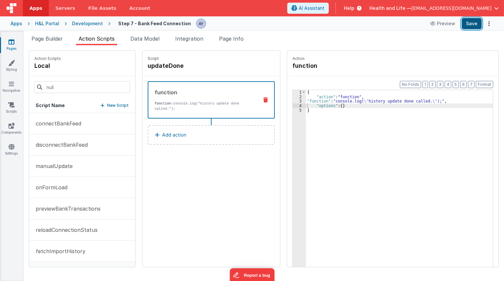
click at [470, 22] on button "Save" at bounding box center [472, 23] width 20 height 11
click at [142, 205] on div "Script updateDone function function: console.log("history update done called.")…" at bounding box center [210, 159] width 137 height 216
click at [59, 45] on div "Snippet Library Name Type Accordion Element Alert Action Action authLogin Actio…" at bounding box center [264, 163] width 480 height 236
drag, startPoint x: 59, startPoint y: 43, endPoint x: 175, endPoint y: 157, distance: 163.2
click at [59, 43] on li "Page Builder" at bounding box center [47, 40] width 37 height 10
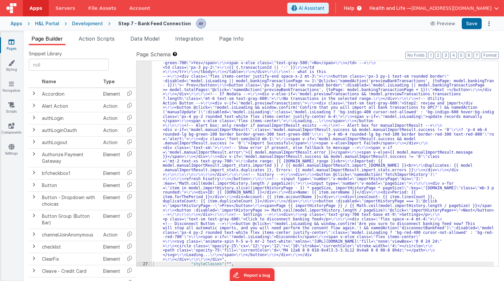
drag, startPoint x: 206, startPoint y: 175, endPoint x: 183, endPoint y: 175, distance: 22.9
click at [206, 175] on div ""html" : "<div class= \" p-6 space-y-6 \" > \r\n\r\n <!-- Banking Feed === true…" at bounding box center [323, 143] width 342 height 656
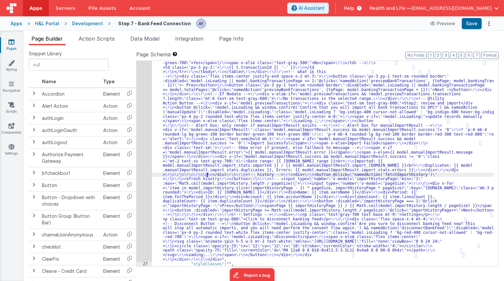
click at [137, 158] on div "26" at bounding box center [144, 38] width 15 height 447
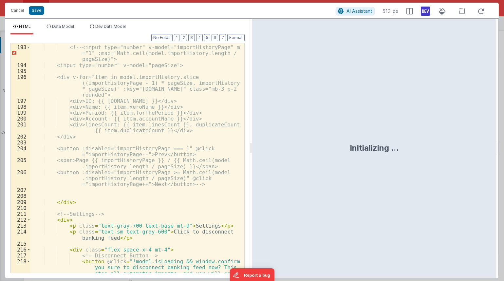
scroll to position [1763, 0]
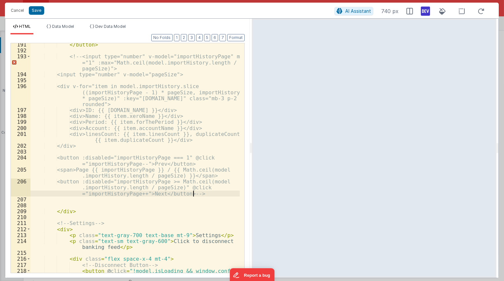
click at [198, 194] on div "</ button > <!-- <input type="number" v-model="importHistoryPage" min ="1" :max…" at bounding box center [134, 186] width 209 height 289
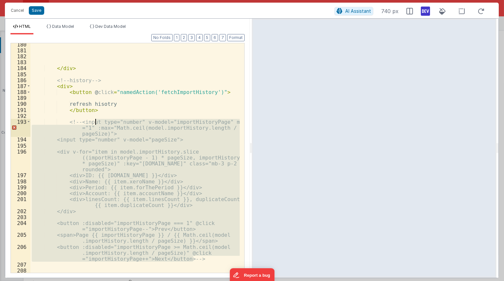
scroll to position [1698, 0]
drag, startPoint x: 168, startPoint y: 160, endPoint x: 65, endPoint y: 98, distance: 120.4
click at [79, 111] on div "</ div > <!-- history --> < div > < button @ click = "namedAction('fetchImportH…" at bounding box center [134, 162] width 209 height 241
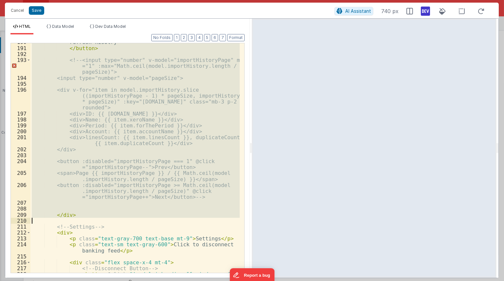
scroll to position [1766, 0]
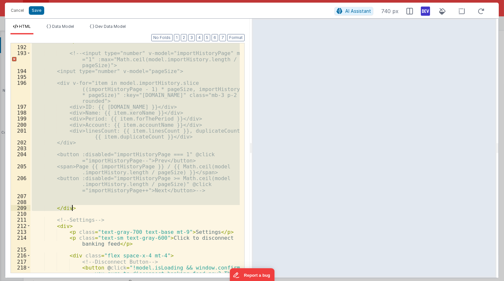
drag, startPoint x: 57, startPoint y: 82, endPoint x: 88, endPoint y: 209, distance: 130.9
click at [88, 209] on div "</ button > <!-- <input type="number" v-model="importHistoryPage" min ="1" :max…" at bounding box center [134, 182] width 209 height 289
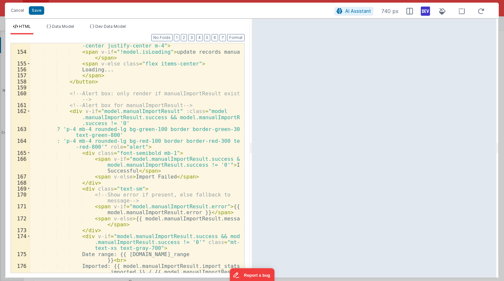
scroll to position [1406, 0]
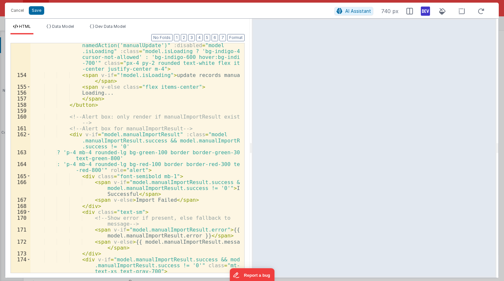
click at [137, 147] on div "< button @ click = "!model.isLoading && window.confirm('Confirm that you will i…" at bounding box center [134, 171] width 209 height 283
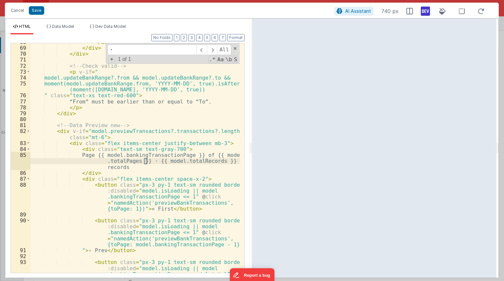
scroll to position [623, 0]
type input "·"
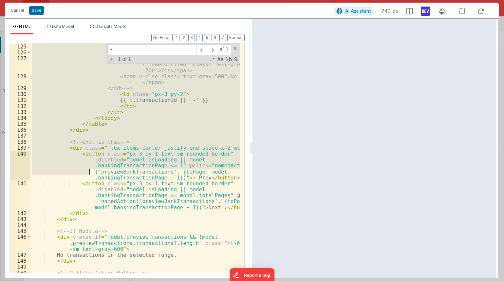
scroll to position [1143, 0]
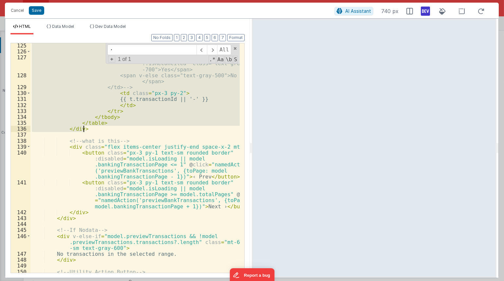
drag, startPoint x: 68, startPoint y: 138, endPoint x: 87, endPoint y: 128, distance: 21.4
click at [87, 128] on div "</ td > <!-- <td class="px-3 py-2"> <span v-if="t.sds?.acsiss ?.isReconciled" c…" at bounding box center [134, 163] width 209 height 241
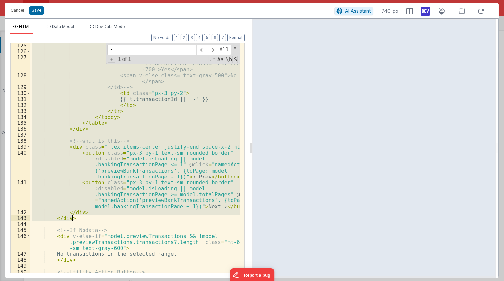
click at [89, 219] on div "</ td > <!-- <td class="px-3 py-2"> <span v-if="t.sds?.acsiss ?.isReconciled" c…" at bounding box center [134, 163] width 209 height 241
click at [82, 213] on div "</ td > <!-- <td class="px-3 py-2"> <span v-if="t.sds?.acsiss ?.isReconciled" c…" at bounding box center [134, 157] width 209 height 229
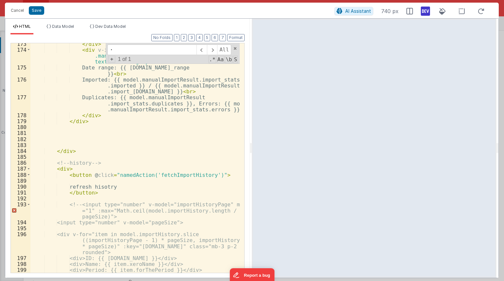
scroll to position [1617, 0]
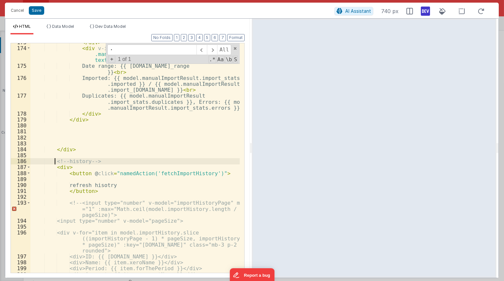
drag, startPoint x: 55, startPoint y: 161, endPoint x: 68, endPoint y: 161, distance: 13.4
click at [55, 161] on div "</ div > < div v-if = "model.manualImportResult.success && model .manualImportR…" at bounding box center [134, 159] width 209 height 241
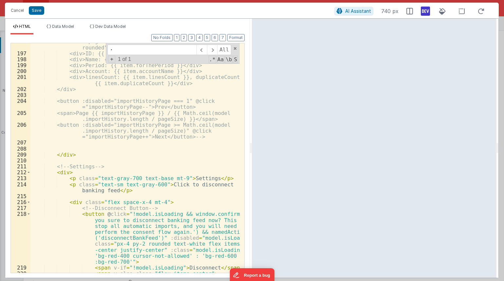
scroll to position [1821, 0]
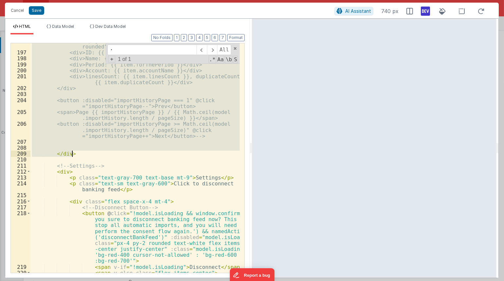
click at [78, 153] on div "<div v-for="item in model.importHistory.slice ((importHistoryPage - 1) * pageSi…" at bounding box center [134, 155] width 209 height 259
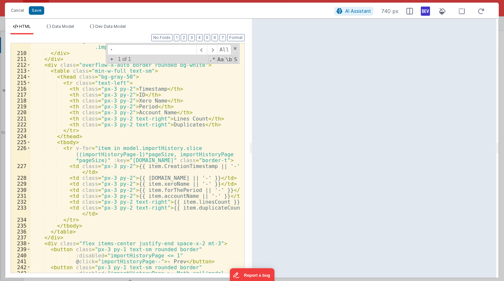
scroll to position [1899, 0]
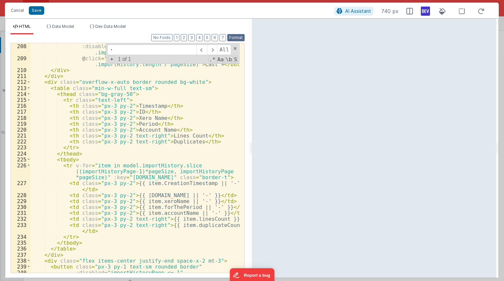
click at [241, 35] on button "Format" at bounding box center [235, 37] width 17 height 7
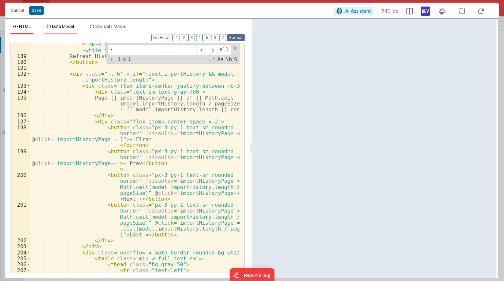
scroll to position [1749, 0]
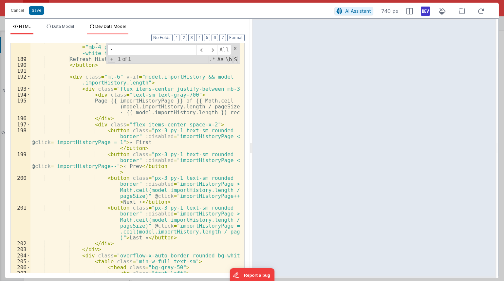
click at [118, 27] on span "Dev Data Model" at bounding box center [110, 26] width 30 height 5
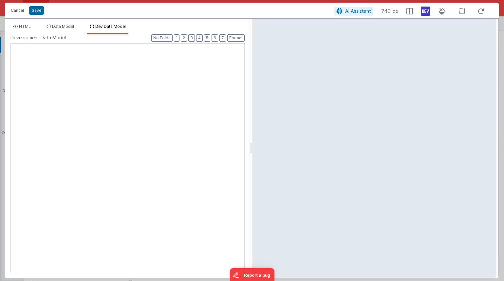
click at [11, 44] on div at bounding box center [11, 44] width 0 height 0
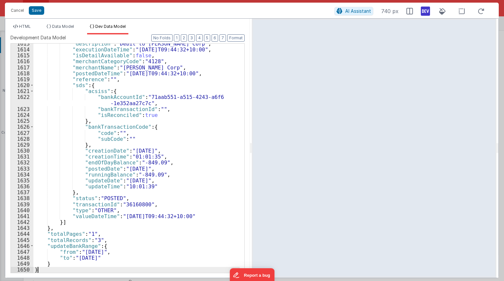
scroll to position [10484, 0]
click at [28, 27] on span "HTML" at bounding box center [25, 26] width 12 height 5
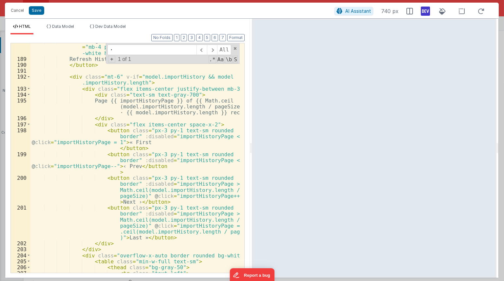
click at [174, 141] on div "< button @ click = "namedAction('fetchImportHistory')" class = "mb-4 px-4 py-2 …" at bounding box center [134, 164] width 209 height 253
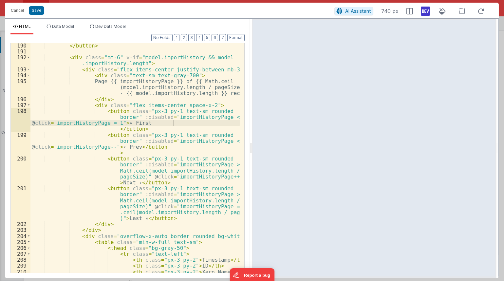
scroll to position [1768, 0]
click at [164, 173] on div "</ button > < div class = "mt-6" v-if = "model.importHistory && model .importHi…" at bounding box center [134, 163] width 209 height 241
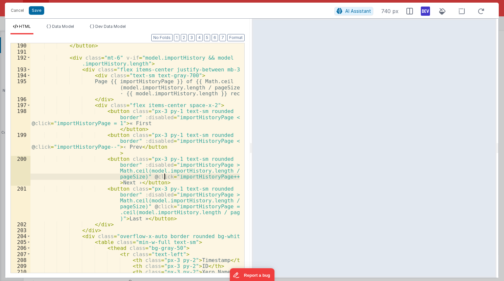
click at [171, 167] on div "</ button > < div class = "mt-6" v-if = "model.importHistory && model .importHi…" at bounding box center [134, 163] width 209 height 241
click at [180, 164] on div "</ button > < div class = "mt-6" v-if = "model.importHistory && model .importHi…" at bounding box center [134, 163] width 209 height 241
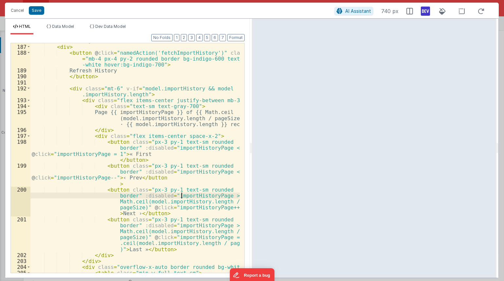
scroll to position [1737, 0]
click at [176, 88] on div "<!-- History Section --> < div > < button @ click = "namedAction('fetchImportHi…" at bounding box center [134, 158] width 209 height 241
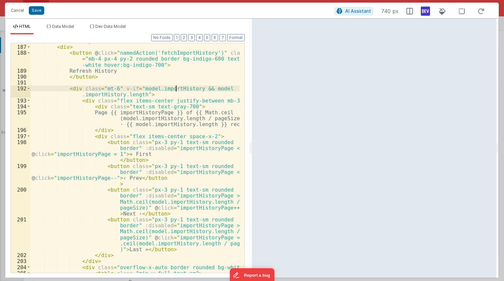
click at [176, 88] on div "<!-- History Section --> < div > < button @ click = "namedAction('fetchImportHi…" at bounding box center [134, 158] width 209 height 241
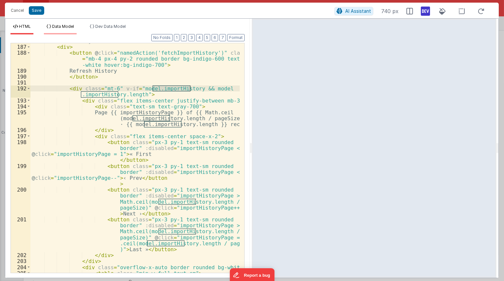
click at [62, 26] on span "Data Model" at bounding box center [63, 26] width 22 height 5
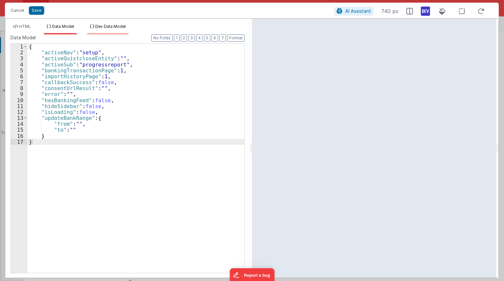
click at [99, 27] on span "Dev Data Model" at bounding box center [110, 26] width 30 height 5
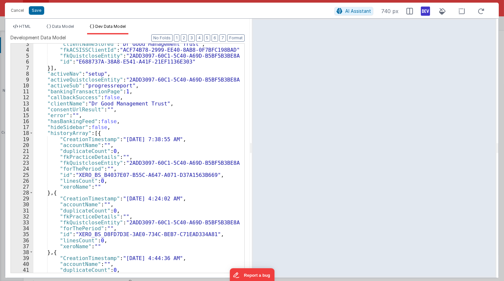
scroll to position [0, 0]
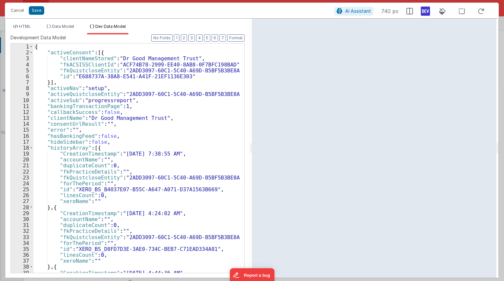
click at [54, 147] on div "{ "activeConsent" : [{ "clientNameStored" : "Dr Good Management Trust" , "fkACS…" at bounding box center [136, 164] width 206 height 241
click at [32, 148] on span at bounding box center [31, 148] width 4 height 6
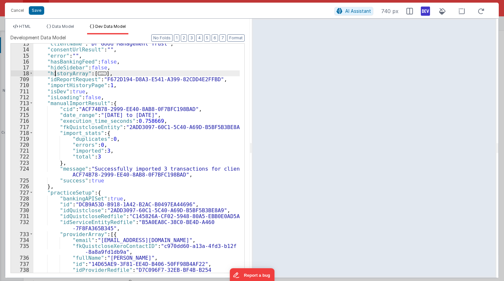
scroll to position [52, 0]
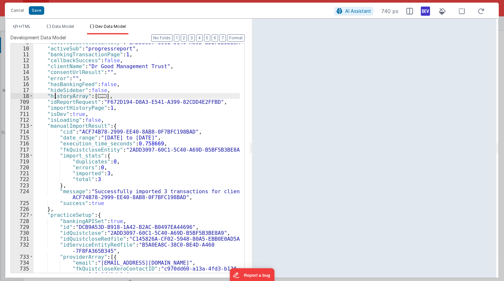
click at [98, 95] on span "..." at bounding box center [102, 96] width 9 height 4
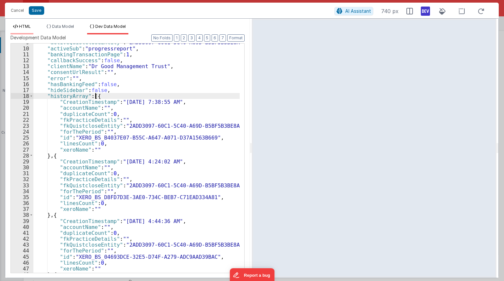
click at [27, 26] on span "HTML" at bounding box center [25, 26] width 12 height 5
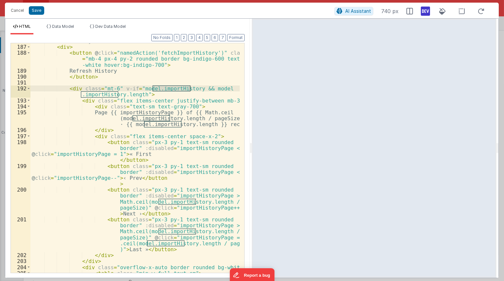
click at [164, 89] on div "<!-- History Section --> < div > < button @ click = "namedAction('fetchImportHi…" at bounding box center [134, 157] width 209 height 229
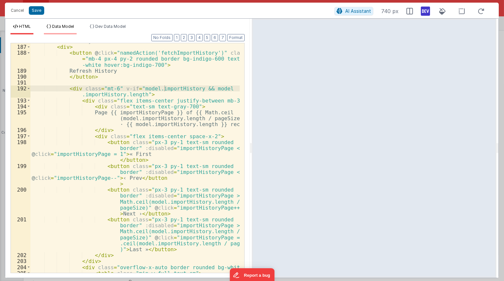
click at [57, 28] on span "Data Model" at bounding box center [63, 26] width 22 height 5
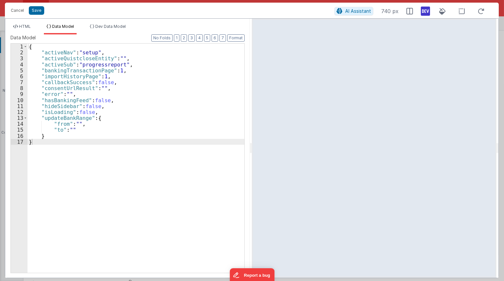
click at [109, 23] on div "HTML Data Model Dev Data Model Format 7 6 5 4 3 2 1 No Folds 186 187 188 189 19…" at bounding box center [127, 148] width 245 height 259
click at [110, 28] on span "Dev Data Model" at bounding box center [110, 26] width 30 height 5
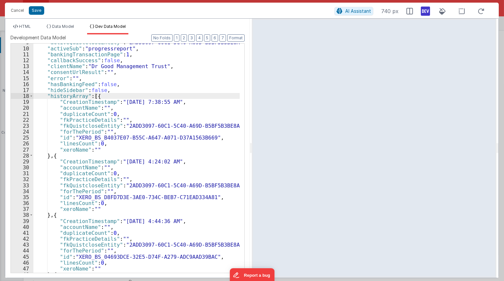
click at [88, 101] on div ""activeQuistcloseEntity" : "2ADD3097-60C1-5C40-A69D-B5BF5B3BE8A9" , "activeSub"…" at bounding box center [136, 159] width 206 height 241
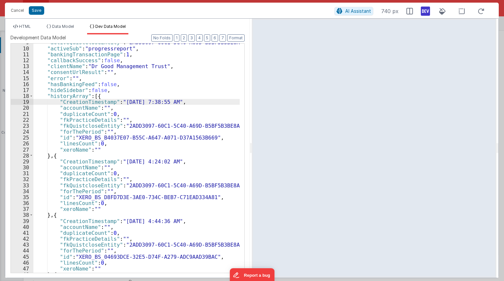
click at [26, 26] on span "HTML" at bounding box center [25, 26] width 12 height 5
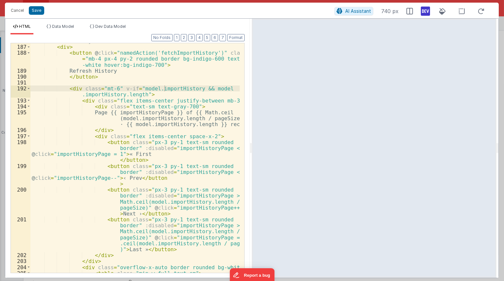
click at [162, 88] on div "<!-- History Section --> < div > < button @ click = "namedAction('fetchImportHi…" at bounding box center [134, 158] width 209 height 241
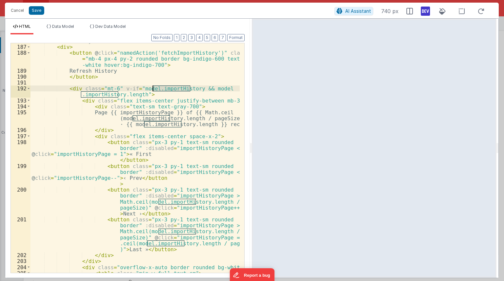
click at [160, 110] on div "<!-- History Section --> < div > < button @ click = "namedAction('fetchImportHi…" at bounding box center [134, 158] width 209 height 241
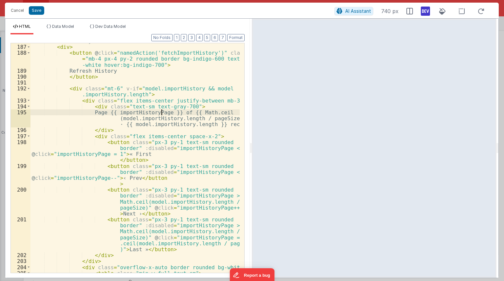
click at [96, 23] on div "HTML Data Model Dev Data Model Format 7 6 5 4 3 2 1 No Folds 186 187 188 189 19…" at bounding box center [127, 148] width 245 height 259
click at [104, 28] on span "Dev Data Model" at bounding box center [110, 26] width 30 height 5
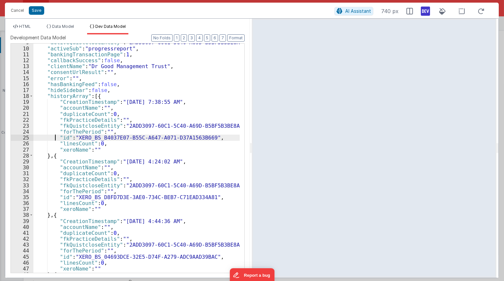
drag, startPoint x: 53, startPoint y: 139, endPoint x: 57, endPoint y: 111, distance: 27.7
click at [53, 134] on div ""activeQuistcloseEntity" : "2ADD3097-60C1-5C40-A69D-B5BF5B3BE8A9" , "activeSub"…" at bounding box center [136, 159] width 206 height 241
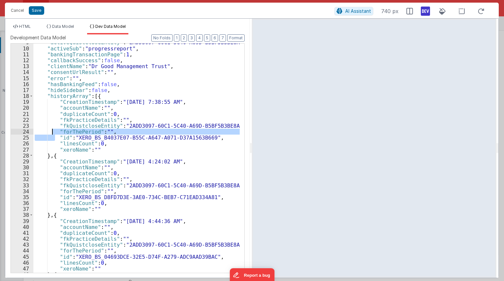
click at [65, 90] on div ""activeQuistcloseEntity" : "2ADD3097-60C1-5C40-A69D-B5BF5B3BE8A9" , "activeSub"…" at bounding box center [136, 159] width 206 height 241
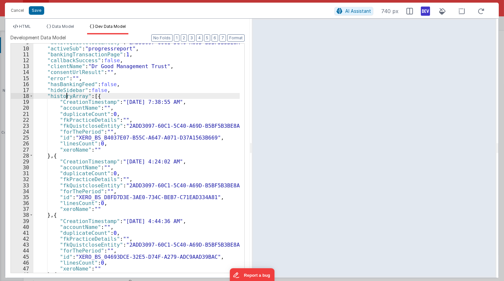
click at [66, 96] on div ""activeQuistcloseEntity" : "2ADD3097-60C1-5C40-A69D-B5BF5B3BE8A9" , "activeSub"…" at bounding box center [136, 159] width 206 height 241
type textarea "import"
click at [113, 91] on div ""activeQuistcloseEntity" : "2ADD3097-60C1-5C40-A69D-B5BF5B3BE8A9" , "activeSub"…" at bounding box center [136, 159] width 206 height 241
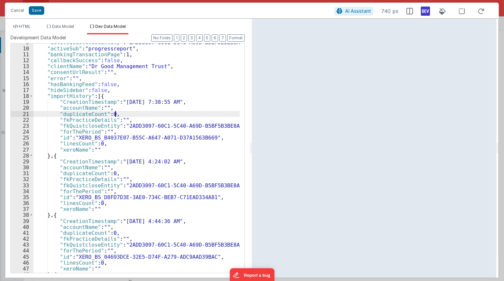
click at [159, 117] on div ""activeQuistcloseEntity" : "2ADD3097-60C1-5C40-A69D-B5BF5B3BE8A9" , "activeSub"…" at bounding box center [136, 159] width 206 height 241
click at [27, 26] on span "HTML" at bounding box center [25, 26] width 12 height 5
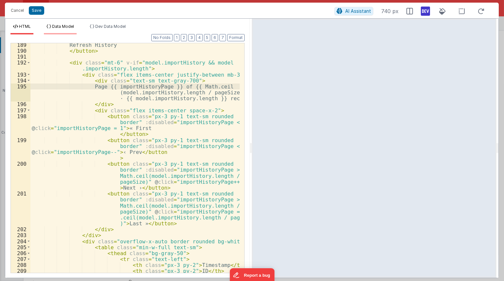
scroll to position [1763, 0]
click at [103, 27] on span "Dev Data Model" at bounding box center [110, 26] width 30 height 5
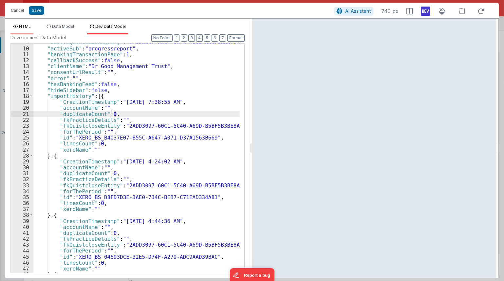
click at [29, 31] on li "HTML" at bounding box center [21, 29] width 23 height 10
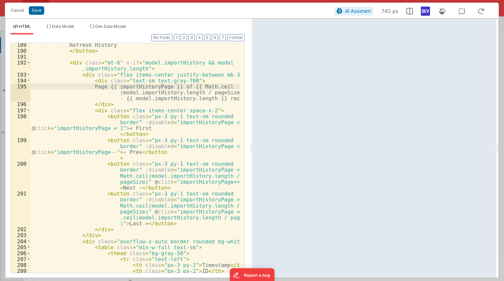
click at [158, 62] on div "Refresh History </ button > < div class = "mt-6" v-if = "model.importHistory &&…" at bounding box center [134, 162] width 209 height 241
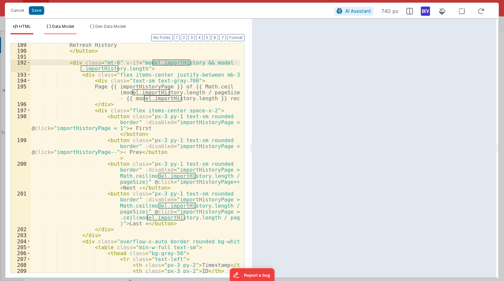
click at [65, 27] on span "Data Model" at bounding box center [63, 26] width 22 height 5
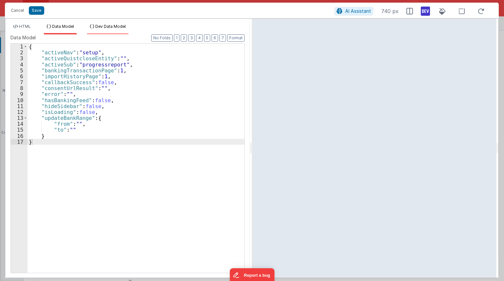
click at [117, 25] on span "Dev Data Model" at bounding box center [110, 26] width 30 height 5
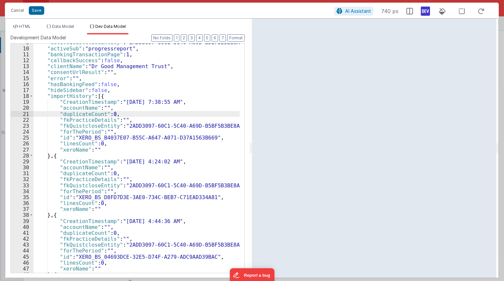
click at [77, 94] on div ""activeQuistcloseEntity" : "2ADD3097-60C1-5C40-A69D-B5BF5B3BE8A9" , "activeSub"…" at bounding box center [136, 159] width 206 height 241
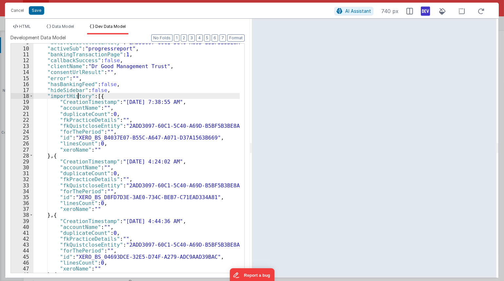
click at [77, 94] on div ""activeQuistcloseEntity" : "2ADD3097-60C1-5C40-A69D-B5BF5B3BE8A9" , "activeSub"…" at bounding box center [136, 159] width 206 height 241
click at [47, 53] on div ""activeQuistcloseEntity" : "2ADD3097-60C1-5C40-A69D-B5BF5B3BE8A9" , "activeSub"…" at bounding box center [136, 159] width 206 height 241
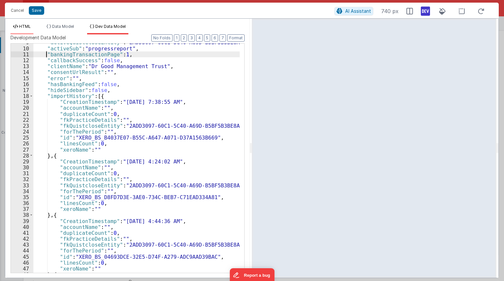
click at [26, 24] on span "HTML" at bounding box center [25, 26] width 12 height 5
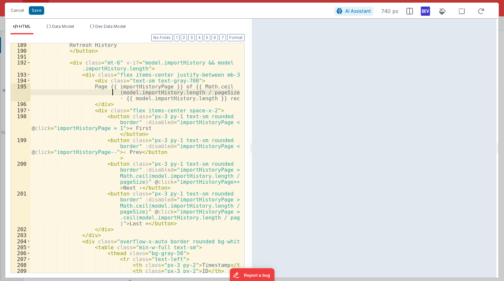
click at [104, 89] on div "Refresh History </ button > < div class = "mt-6" v-if = "model.importHistory &&…" at bounding box center [134, 162] width 209 height 241
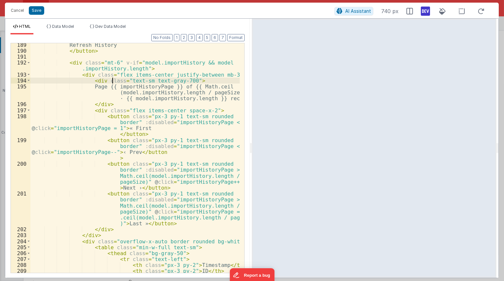
click at [112, 81] on div "Refresh History </ button > < div class = "mt-6" v-if = "model.importHistory &&…" at bounding box center [134, 162] width 209 height 241
drag, startPoint x: 110, startPoint y: 67, endPoint x: 122, endPoint y: 66, distance: 12.4
click at [111, 66] on div "Refresh History </ button > < div class = "mt-6" v-if = "model.importHistory &&…" at bounding box center [134, 162] width 209 height 241
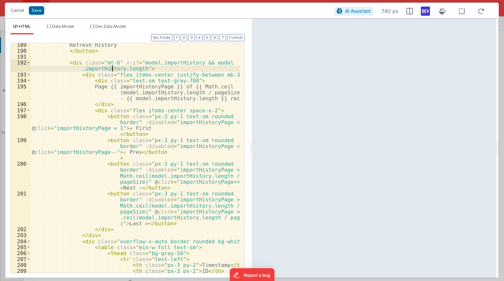
drag, startPoint x: 137, startPoint y: 66, endPoint x: 151, endPoint y: 65, distance: 13.8
click at [137, 66] on div "Refresh History </ button > < div class = "mt-6" v-if = "model.importHistory &&…" at bounding box center [134, 162] width 209 height 241
click at [154, 64] on div "Refresh History </ button > < div class = "mt-6" v-if = "model.importHistory &&…" at bounding box center [134, 162] width 209 height 241
click at [39, 9] on button "Save" at bounding box center [36, 10] width 15 height 9
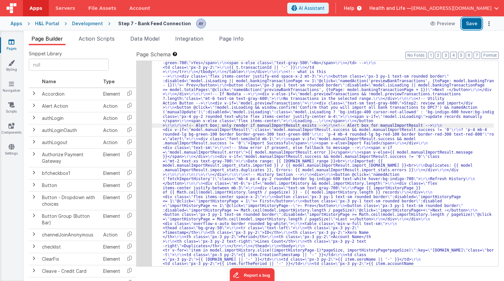
drag, startPoint x: 467, startPoint y: 24, endPoint x: 276, endPoint y: 124, distance: 215.8
click at [467, 24] on button "Save" at bounding box center [472, 23] width 20 height 11
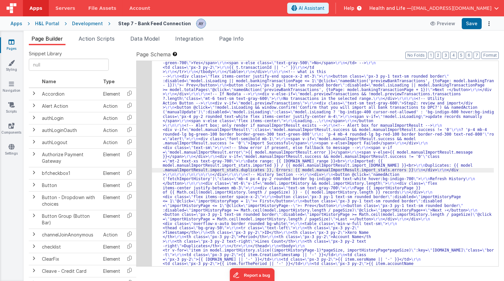
click at [146, 151] on div "26" at bounding box center [144, 78] width 15 height 527
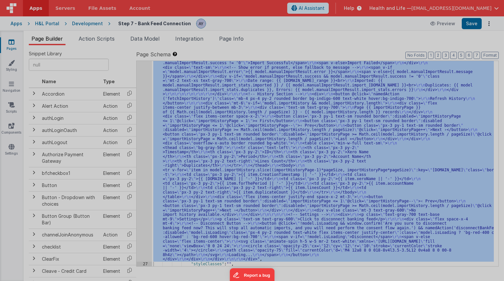
scroll to position [446, 0]
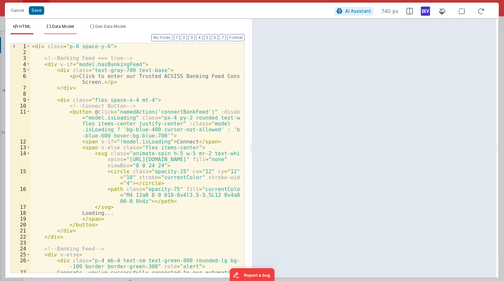
click at [61, 27] on span "Data Model" at bounding box center [63, 26] width 22 height 5
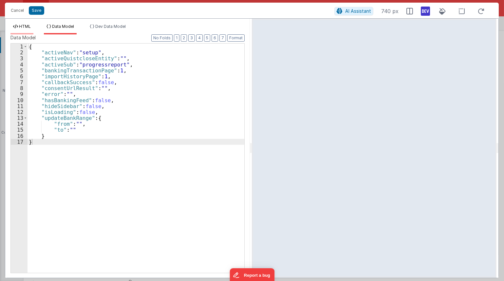
click at [23, 25] on span "HTML" at bounding box center [25, 26] width 12 height 5
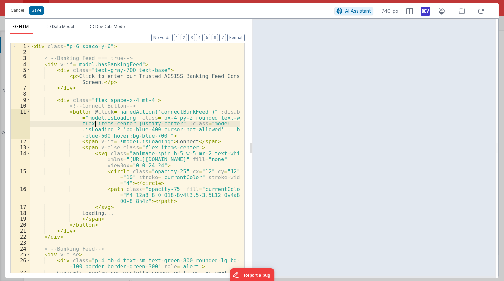
click at [95, 121] on div "< div class = "p-6 space-y-6" > <!-- Banking Feed === true --> < div v-if = "mo…" at bounding box center [134, 166] width 209 height 247
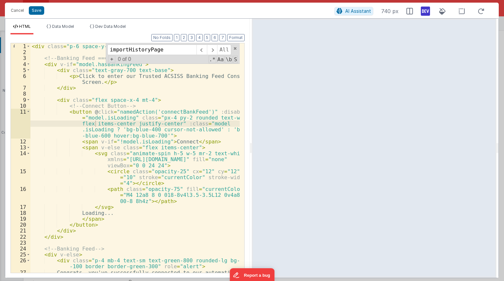
scroll to position [1694, 0]
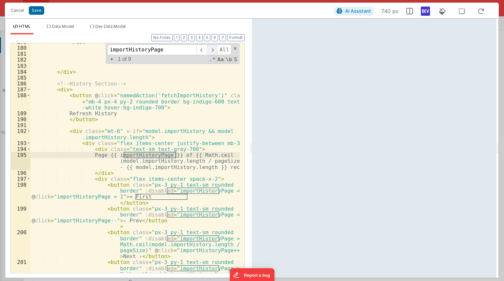
type input "importHistoryPage"
click at [212, 50] on span at bounding box center [212, 50] width 10 height 10
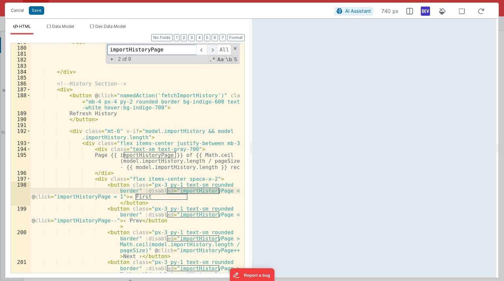
click at [212, 50] on span at bounding box center [212, 50] width 10 height 10
click at [113, 59] on span "+" at bounding box center [111, 59] width 7 height 7
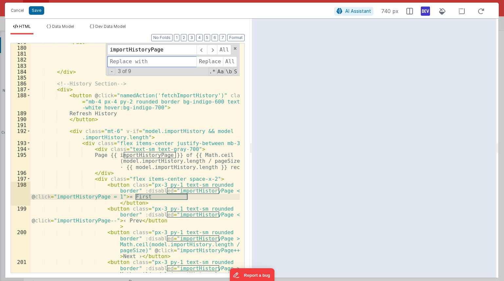
click at [127, 63] on input at bounding box center [151, 61] width 89 height 10
click at [125, 53] on input "importHistoryPage" at bounding box center [151, 50] width 89 height 10
click at [126, 61] on input at bounding box center [151, 61] width 89 height 10
paste input "importHistoryPage"
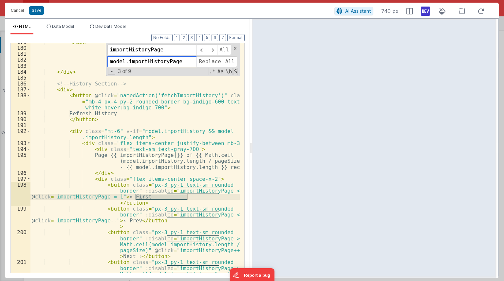
type input "model.importHistoryPage"
click at [226, 60] on span "All" at bounding box center [230, 61] width 14 height 10
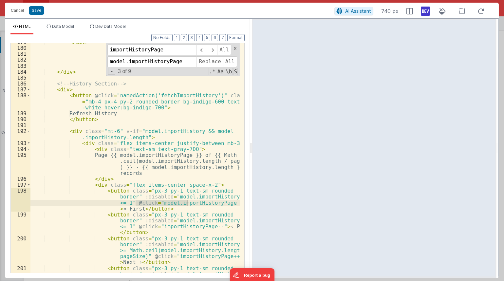
click at [184, 157] on div "</ div > </ div > <!-- History Section --> < div > < button @ click = "namedAct…" at bounding box center [134, 174] width 209 height 271
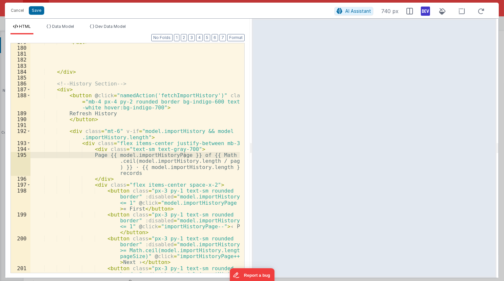
click at [201, 141] on div "</ div > </ div > <!-- History Section --> < div > < button @ click = "namedAct…" at bounding box center [134, 174] width 209 height 271
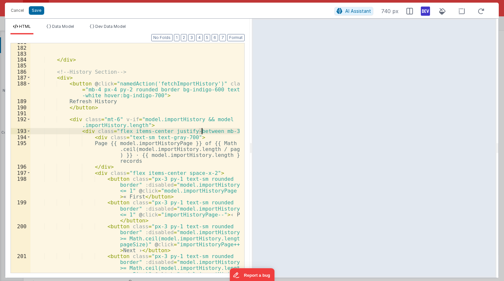
scroll to position [1708, 0]
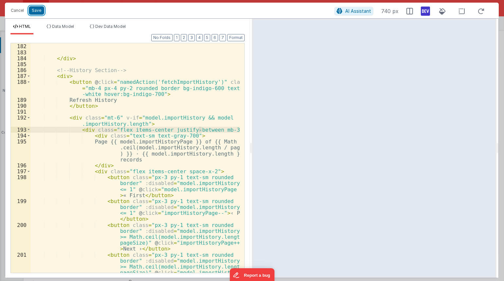
click at [41, 11] on button "Save" at bounding box center [36, 10] width 15 height 9
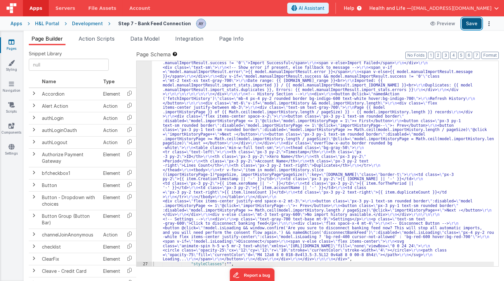
click at [464, 23] on button "Save" at bounding box center [472, 23] width 20 height 11
drag, startPoint x: 193, startPoint y: 144, endPoint x: 186, endPoint y: 145, distance: 7.6
click at [193, 144] on div ""html" : "<div class= \" p-6 space-y-6 \" > \r\n\r\n <!-- Banking Feed === true…" at bounding box center [323, 103] width 342 height 737
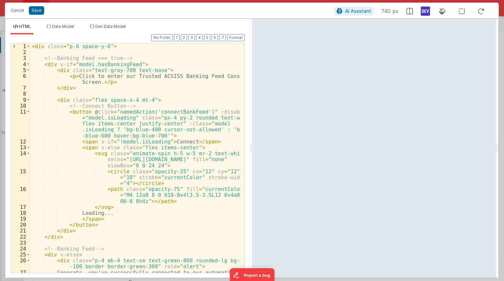
click at [201, 130] on div "< div class = "p-6 space-y-6" > <!-- Banking Feed === true --> < div v-if = "mo…" at bounding box center [134, 166] width 209 height 247
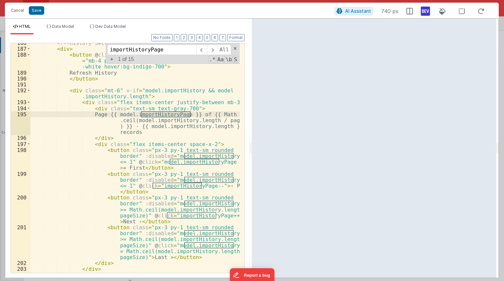
scroll to position [1739, 0]
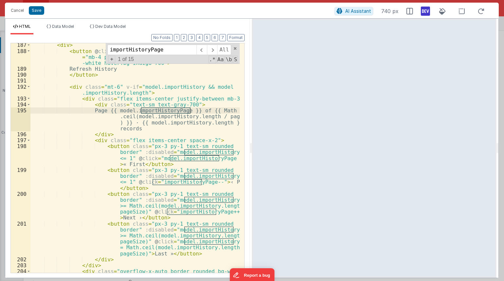
type input "importHistoryPage"
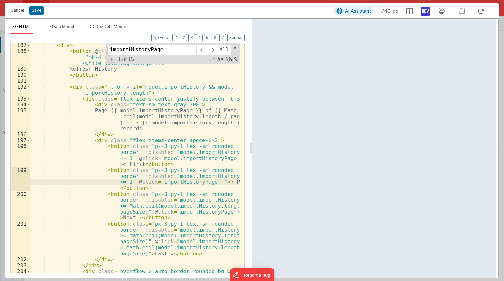
click at [153, 182] on div "< div > < button @ click = "namedAction('fetchImportHistory')" class = "mb-4 px…" at bounding box center [134, 162] width 209 height 241
click at [172, 177] on div "< div > < button @ click = "namedAction('fetchImportHistory')" class = "mb-4 px…" at bounding box center [134, 162] width 209 height 241
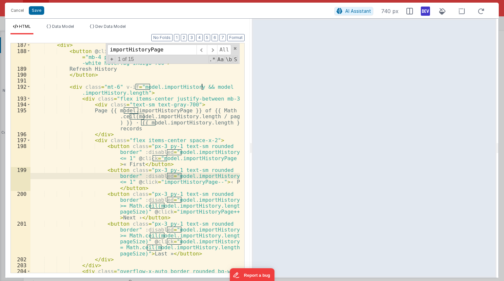
click at [152, 182] on div "< div > < button @ click = "namedAction('fetchImportHistory')" class = "mb-4 px…" at bounding box center [134, 162] width 209 height 241
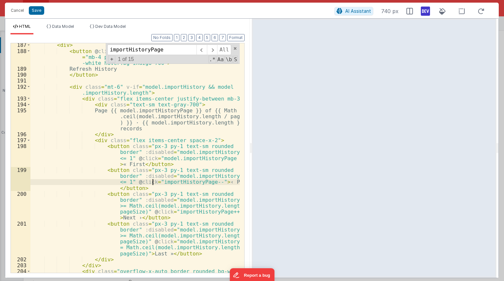
click at [164, 178] on div "< div > < button @ click = "namedAction('fetchImportHistory')" class = "mb-4 px…" at bounding box center [134, 162] width 209 height 241
click at [174, 173] on div "< div > < button @ click = "namedAction('fetchImportHistory')" class = "mb-4 px…" at bounding box center [134, 162] width 209 height 241
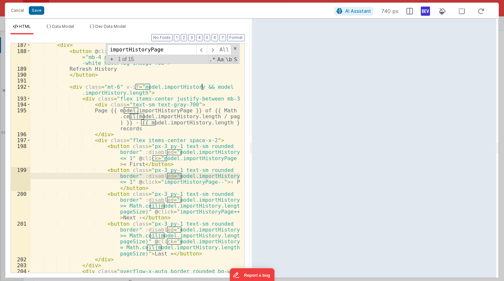
click at [153, 182] on div "< div > < button @ click = "namedAction('fetchImportHistory')" class = "mb-4 px…" at bounding box center [134, 162] width 209 height 241
paste textarea
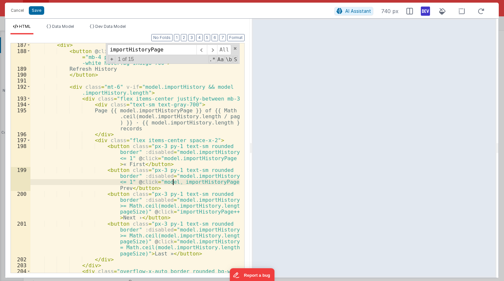
scroll to position [0, 0]
click at [182, 182] on div "< div > < button @ click = "namedAction('fetchImportHistory')" class = "mb-4 px…" at bounding box center [134, 162] width 209 height 241
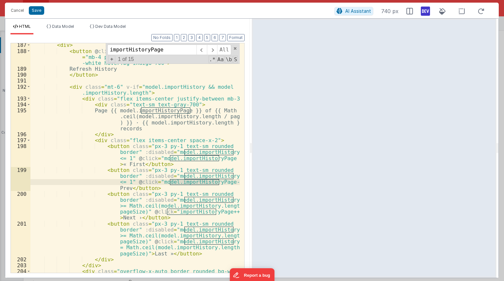
click at [163, 184] on div "< div > < button @ click = "namedAction('fetchImportHistory')" class = "mb-4 px…" at bounding box center [134, 162] width 209 height 241
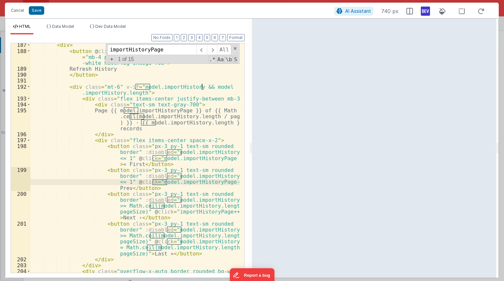
click at [168, 183] on div "< div > < button @ click = "namedAction('fetchImportHistory')" class = "mb-4 px…" at bounding box center [134, 157] width 209 height 229
click at [169, 182] on div "< div > < button @ click = "namedAction('fetchImportHistory')" class = "mb-4 px…" at bounding box center [134, 162] width 209 height 241
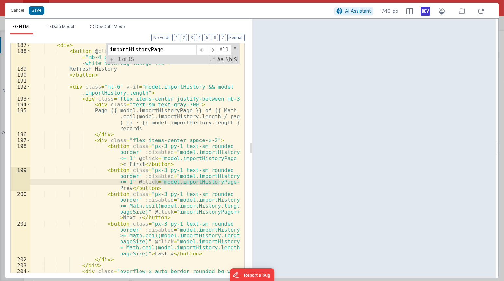
drag, startPoint x: 169, startPoint y: 182, endPoint x: 155, endPoint y: 182, distance: 13.8
click at [155, 182] on div "< div > < button @ click = "namedAction('fetchImportHistory')" class = "mb-4 px…" at bounding box center [134, 162] width 209 height 241
click at [164, 184] on div "< div > < button @ click = "namedAction('fetchImportHistory')" class = "mb-4 px…" at bounding box center [134, 157] width 209 height 229
drag, startPoint x: 169, startPoint y: 183, endPoint x: 152, endPoint y: 182, distance: 16.7
click at [152, 182] on div "< div > < button @ click = "namedAction('fetchImportHistory')" class = "mb-4 px…" at bounding box center [134, 162] width 209 height 241
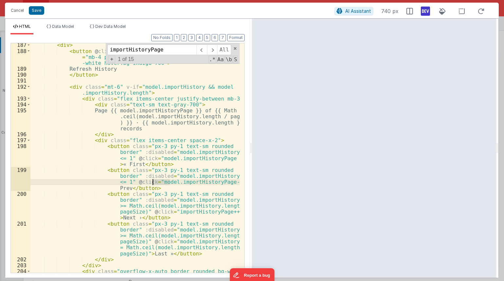
click at [167, 211] on div "< div > < button @ click = "namedAction('fetchImportHistory')" class = "mb-4 px…" at bounding box center [134, 162] width 209 height 241
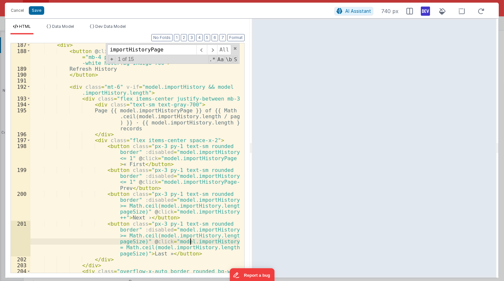
click at [189, 241] on div "< div > < button @ click = "namedAction('fetchImportHistory')" class = "mb-4 px…" at bounding box center [134, 162] width 209 height 241
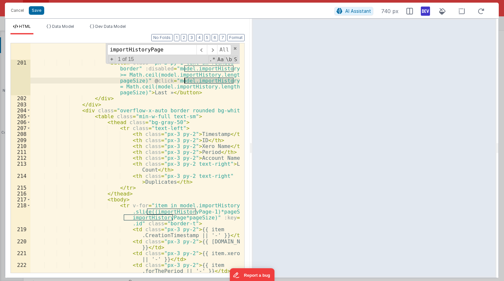
scroll to position [1905, 0]
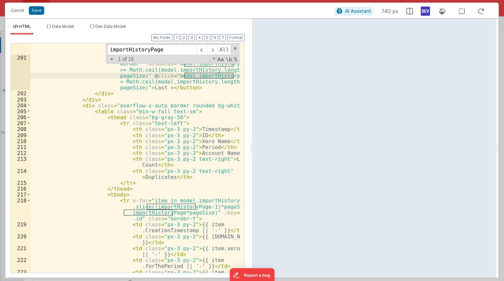
click at [146, 205] on div "< button class = "px-3 py-1 text-sm rounded border" :disabled = "model.importHi…" at bounding box center [134, 160] width 209 height 271
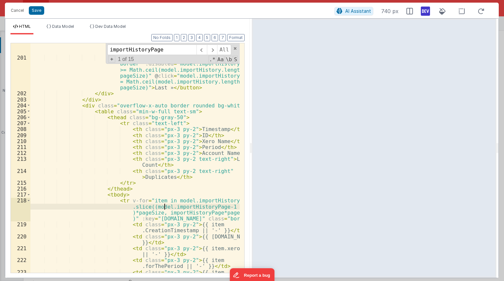
click at [157, 212] on div "< button class = "px-3 py-1 text-sm rounded border" :disabled = "model.importHi…" at bounding box center [134, 160] width 209 height 271
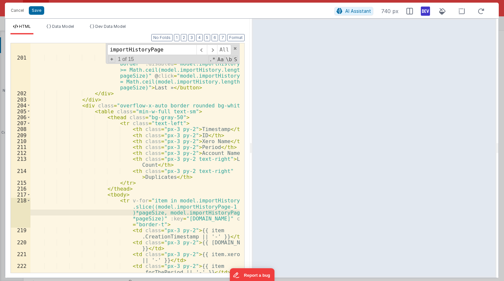
click at [185, 212] on div "< button class = "px-3 py-1 text-sm rounded border" :disabled = "model.importHi…" at bounding box center [134, 160] width 209 height 271
click at [192, 206] on div "< button class = "px-3 py-1 text-sm rounded border" :disabled = "model.importHi…" at bounding box center [134, 160] width 209 height 271
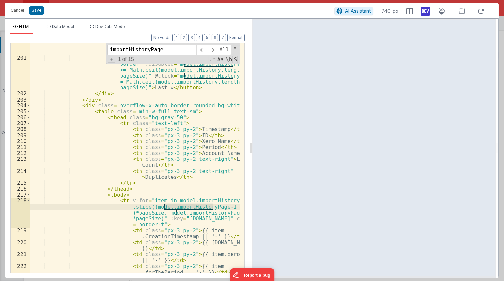
click at [200, 213] on div "< button class = "px-3 py-1 text-sm rounded border" :disabled = "model.importHi…" at bounding box center [134, 160] width 209 height 271
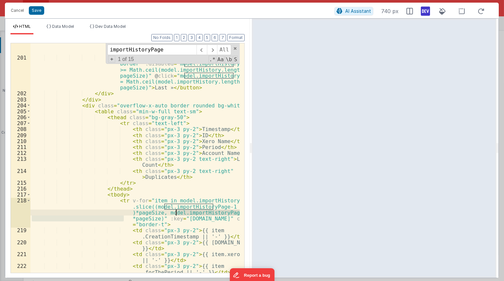
click at [200, 213] on div "< button class = "px-3 py-1 text-sm rounded border" :disabled = "model.importHi…" at bounding box center [134, 160] width 209 height 271
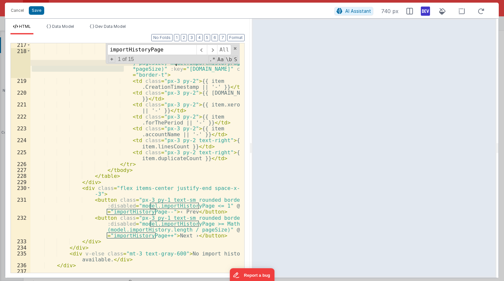
scroll to position [2055, 0]
click at [107, 211] on div "< tbody > < tr v-for = "item in model.importHistory .slice((model.importHistory…" at bounding box center [134, 161] width 209 height 241
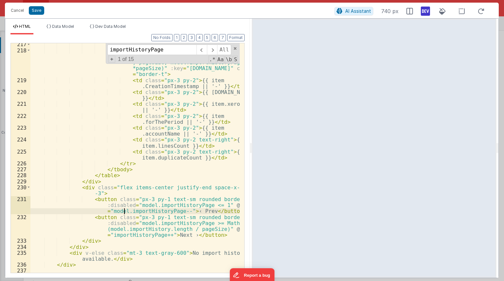
click at [132, 211] on div "< tbody > < tr v-for = "item in model.importHistory .slice((model.importHistory…" at bounding box center [134, 161] width 209 height 241
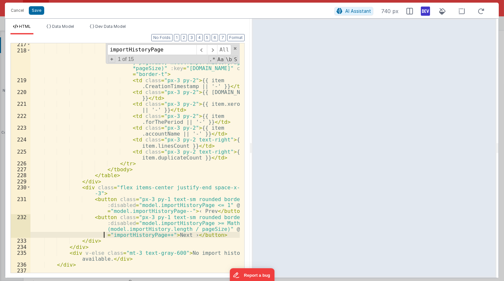
click at [105, 233] on div "< tbody > < tr v-for = "item in model.importHistory .slice((model.importHistory…" at bounding box center [134, 161] width 209 height 241
click at [107, 235] on div "< tbody > < tr v-for = "item in model.importHistory .slice((model.importHistory…" at bounding box center [134, 161] width 209 height 241
click at [127, 235] on div "< tbody > < tr v-for = "item in model.importHistory .slice((model.importHistory…" at bounding box center [134, 161] width 209 height 241
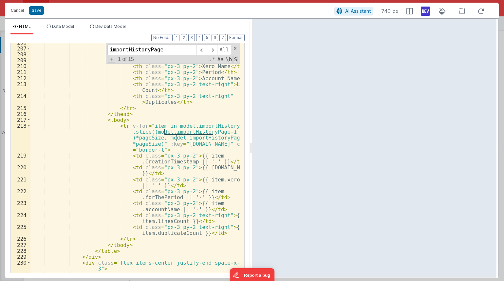
scroll to position [1976, 0]
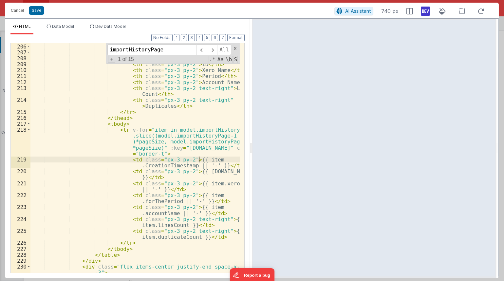
click at [200, 156] on div "< table class = "min-w-full text-sm" > < thead class = "bg-gray-50" > < tr clas…" at bounding box center [134, 160] width 209 height 247
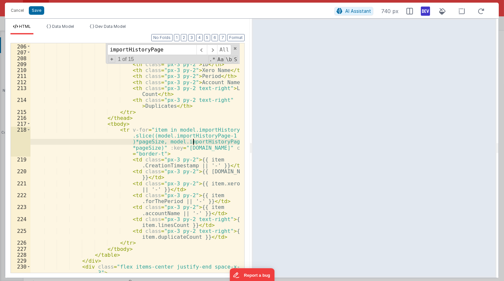
click at [193, 141] on div "< table class = "min-w-full text-sm" > < thead class = "bg-gray-50" > < tr clas…" at bounding box center [134, 160] width 209 height 247
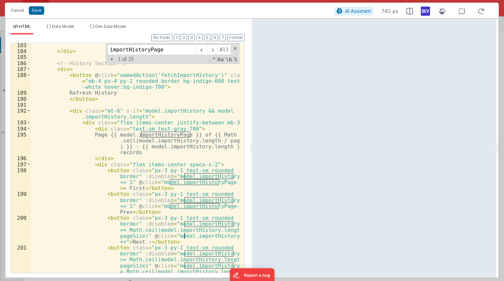
scroll to position [1715, 0]
click at [212, 235] on div "</ div > <!-- History Section --> < div > < button @ click = "namedAction('fetc…" at bounding box center [134, 178] width 209 height 271
click at [212, 225] on div "</ div > <!-- History Section --> < div > < button @ click = "namedAction('fetc…" at bounding box center [134, 178] width 209 height 271
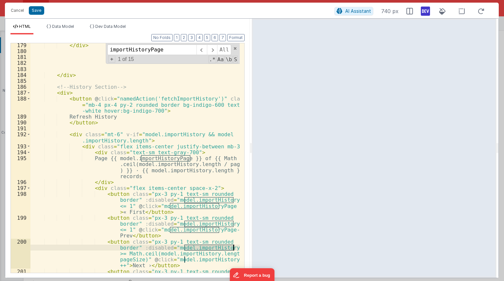
scroll to position [1686, 0]
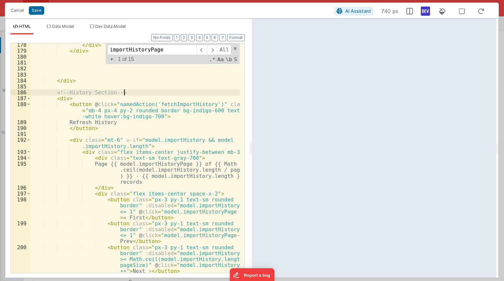
click at [150, 91] on div "</ div > </ div > </ div > <!-- History Section --> < div > < button @ click = …" at bounding box center [134, 177] width 209 height 271
drag, startPoint x: 131, startPoint y: 99, endPoint x: 137, endPoint y: 58, distance: 41.7
click at [132, 99] on div "</ div > </ div > </ div > <!-- History Section --> < div > < button @ click = …" at bounding box center [134, 177] width 209 height 271
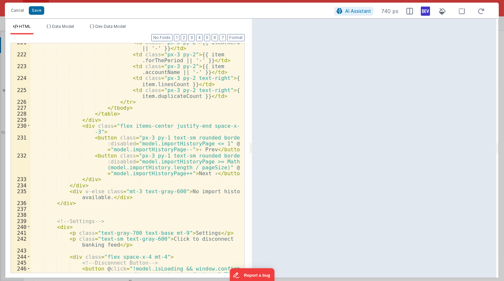
scroll to position [2117, 0]
click at [166, 198] on div "< td class = "px-3 py-2" > {{ item.xeroName || '-' }} </ td > < td class = "px-…" at bounding box center [134, 186] width 209 height 295
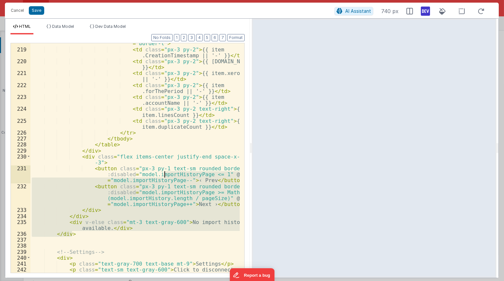
scroll to position [2085, 0]
drag, startPoint x: 164, startPoint y: 205, endPoint x: 163, endPoint y: 173, distance: 32.8
click at [163, 173] on div "< tr v-for = "item in model.importHistory .slice((model.importHistoryPage-1 )*p…" at bounding box center [134, 152] width 209 height 271
click at [82, 217] on div "< tr v-for = "item in model.importHistory .slice((model.importHistoryPage-1 )*p…" at bounding box center [134, 157] width 209 height 229
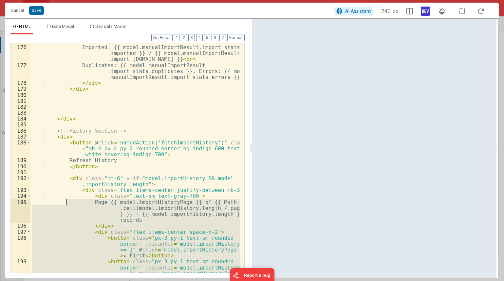
scroll to position [1643, 0]
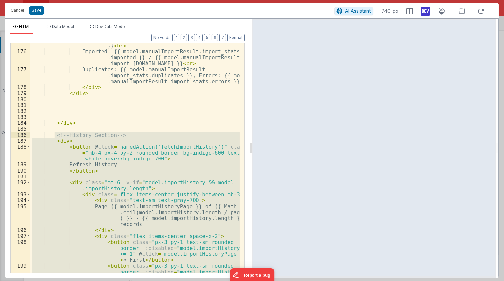
drag, startPoint x: 82, startPoint y: 233, endPoint x: 54, endPoint y: 137, distance: 100.2
click at [54, 137] on div "Date range: {{ model.manualImportResult.date_range }} < br > Imported: {{ model…" at bounding box center [134, 169] width 209 height 265
click at [160, 183] on div "Date range: {{ model.manualImportResult.date_range }} < br > Imported: {{ model…" at bounding box center [134, 157] width 209 height 229
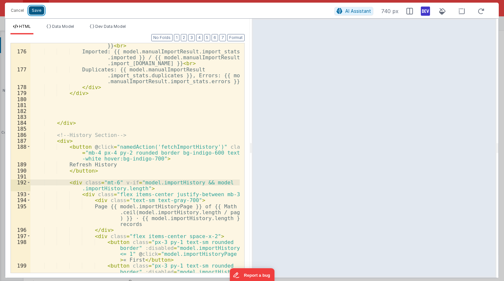
click at [36, 10] on button "Save" at bounding box center [36, 10] width 15 height 9
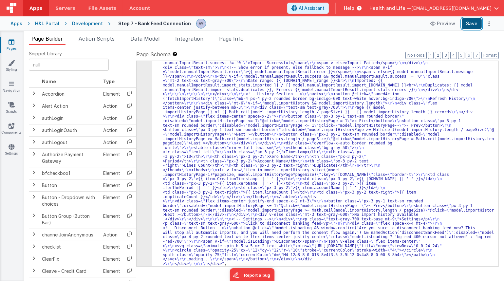
click at [466, 27] on button "Save" at bounding box center [472, 23] width 20 height 11
drag, startPoint x: 175, startPoint y: 136, endPoint x: 168, endPoint y: 139, distance: 7.1
click at [175, 136] on div ""html" : "<div class= \" p-6 space-y-6 \" > \r\n\r\n <!-- Banking Feed === true…" at bounding box center [323, 105] width 342 height 741
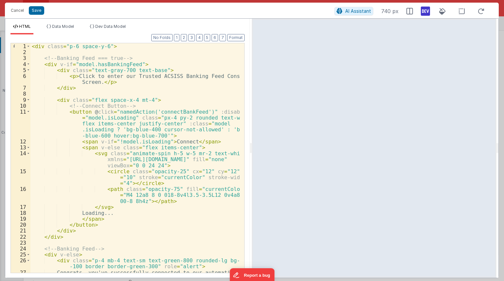
click at [174, 161] on div "< div class = "p-6 space-y-6" > <!-- Banking Feed === true --> < div v-if = "mo…" at bounding box center [134, 166] width 209 height 247
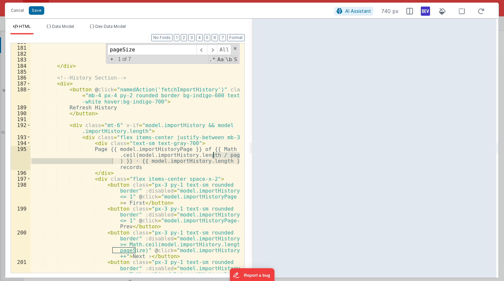
scroll to position [1700, 0]
type input "pageSize"
click at [210, 162] on div "</ div > <!-- History Section --> < div > < button @ click = "namedAction('fetc…" at bounding box center [134, 174] width 209 height 271
click at [218, 157] on div "</ div > <!-- History Section --> < div > < button @ click = "namedAction('fetc…" at bounding box center [134, 174] width 209 height 271
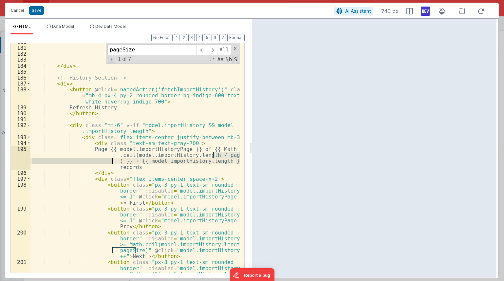
click at [187, 156] on div "</ div > <!-- History Section --> < div > < button @ click = "namedAction('fetc…" at bounding box center [134, 174] width 209 height 271
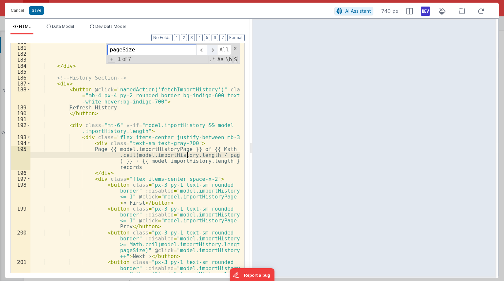
click at [213, 50] on span at bounding box center [212, 50] width 10 height 10
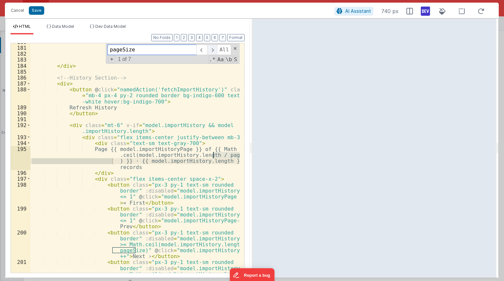
click at [213, 50] on span at bounding box center [212, 50] width 10 height 10
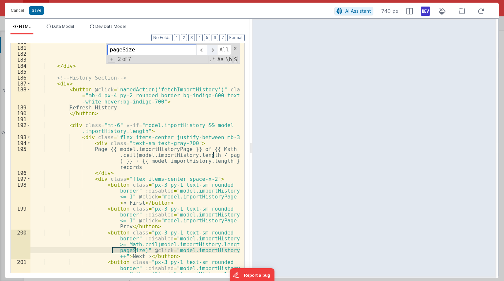
click at [213, 50] on span at bounding box center [212, 50] width 10 height 10
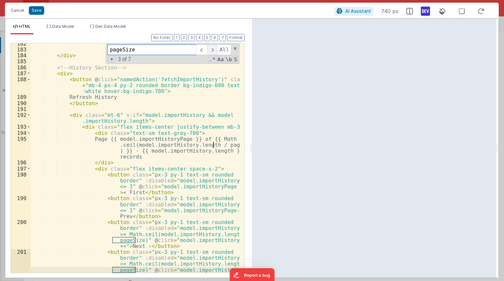
click at [213, 50] on span at bounding box center [212, 50] width 10 height 10
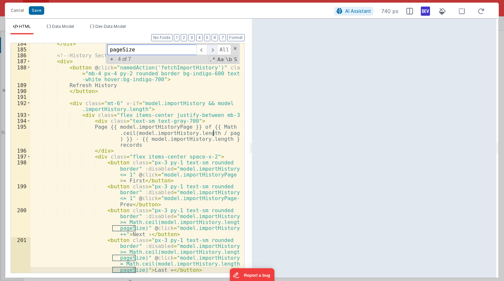
click at [213, 50] on span at bounding box center [212, 50] width 10 height 10
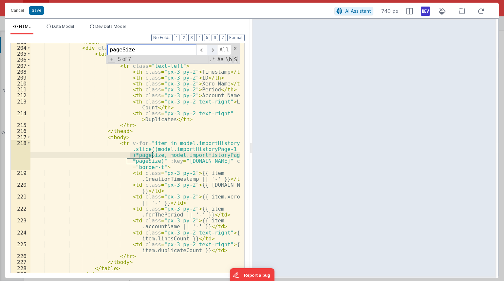
click at [213, 50] on span at bounding box center [212, 50] width 10 height 10
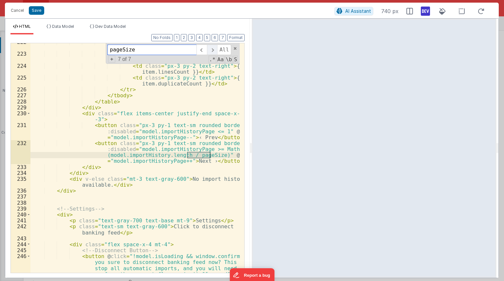
scroll to position [2129, 0]
click at [66, 30] on li "Data Model" at bounding box center [60, 29] width 33 height 10
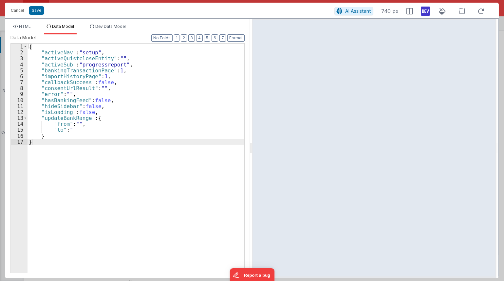
click at [116, 77] on div "{ "activeNav" : "setup" , "activeQuistcloseEntity" : "" , "activeSub" : "progre…" at bounding box center [135, 164] width 217 height 241
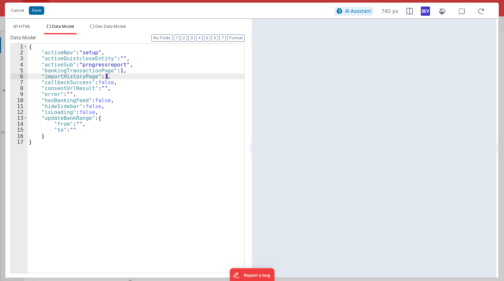
click at [129, 71] on div "{ "activeNav" : "setup" , "activeQuistcloseEntity" : "" , "activeSub" : "progre…" at bounding box center [135, 164] width 217 height 241
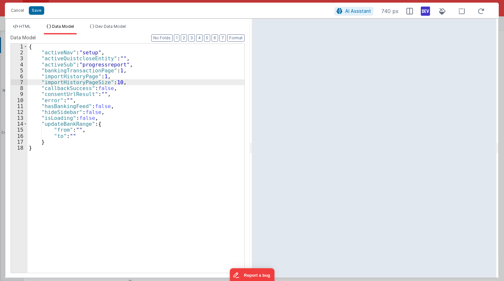
click at [69, 82] on div "{ "activeNav" : "setup" , "activeQuistcloseEntity" : "" , "activeSub" : "progre…" at bounding box center [135, 164] width 217 height 241
click at [29, 25] on span "HTML" at bounding box center [25, 26] width 12 height 5
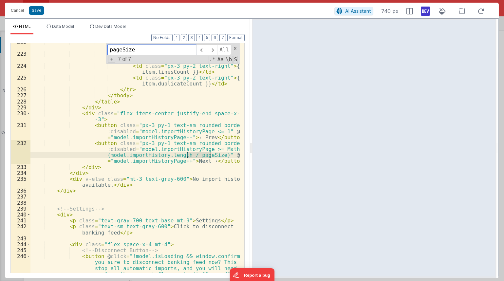
click at [145, 46] on input "pageSize" at bounding box center [151, 50] width 89 height 10
click at [114, 59] on span "+" at bounding box center [111, 59] width 7 height 7
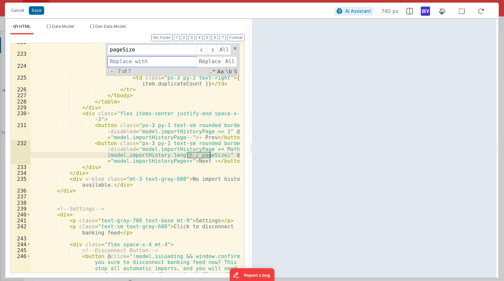
click at [128, 63] on input at bounding box center [151, 61] width 89 height 10
paste input "importHistoryPageSize"
type input "model.importHistoryPageSize"
click at [203, 63] on span "Replace" at bounding box center [209, 61] width 26 height 10
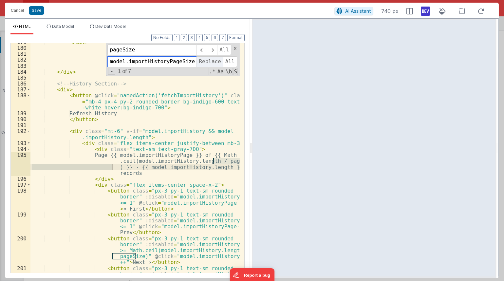
scroll to position [1694, 0]
click at [204, 62] on span "Replace" at bounding box center [209, 61] width 26 height 10
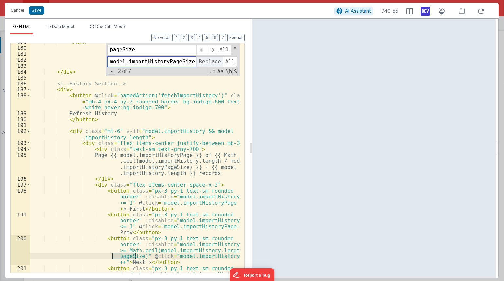
click at [204, 62] on span "Replace" at bounding box center [209, 61] width 26 height 10
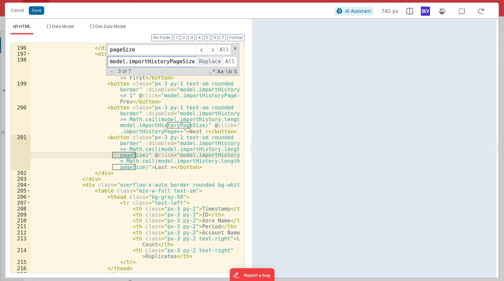
scroll to position [1825, 0]
click at [204, 62] on span "Replace" at bounding box center [209, 61] width 26 height 10
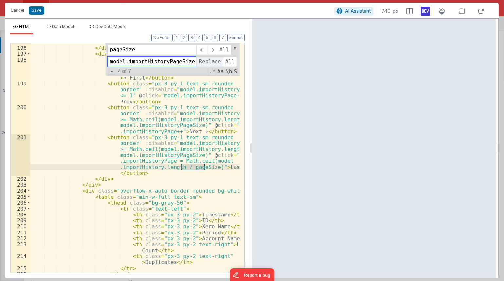
click at [204, 62] on span "Replace" at bounding box center [209, 61] width 26 height 10
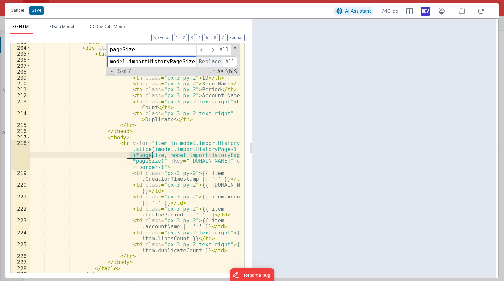
scroll to position [1968, 0]
click at [204, 62] on span "Replace" at bounding box center [209, 61] width 26 height 10
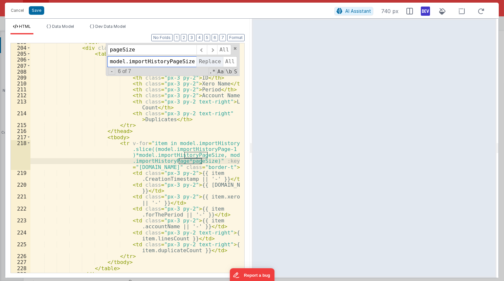
click at [204, 62] on span "Replace" at bounding box center [209, 61] width 26 height 10
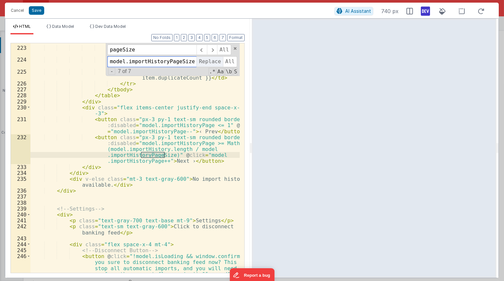
scroll to position [2147, 0]
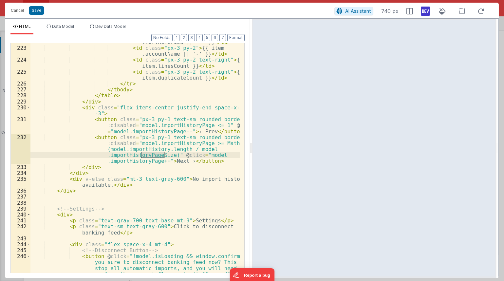
click at [197, 104] on div "< td class = "px-3 py-2" > {{ item .forThePeriod || '-' }} </ td > < td class =…" at bounding box center [134, 180] width 209 height 295
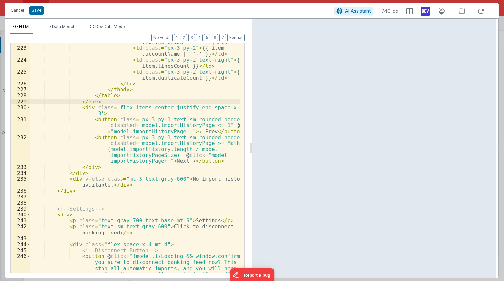
click at [153, 154] on div "< td class = "px-3 py-2" > {{ item .forThePeriod || '-' }} </ td > < td class =…" at bounding box center [134, 180] width 209 height 295
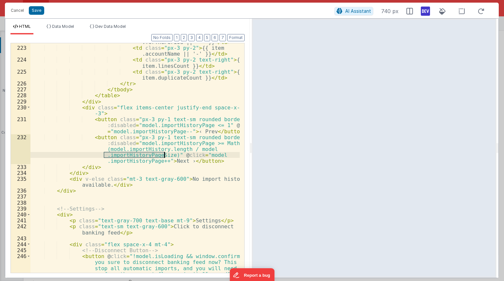
type input "importHistoryPageSize"
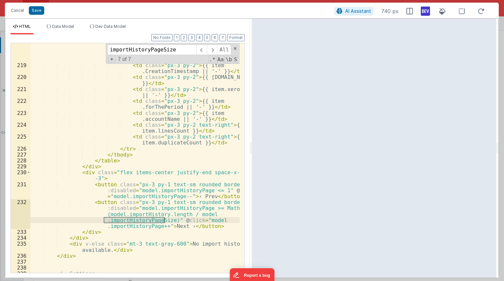
scroll to position [2080, 0]
click at [171, 120] on div "< tr v-for = "item in model.importHistory .slice((model.importHistoryPage-1 )*m…" at bounding box center [134, 162] width 209 height 271
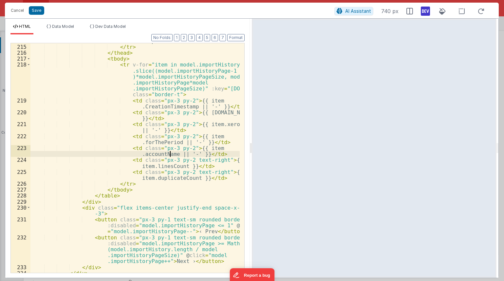
scroll to position [2036, 0]
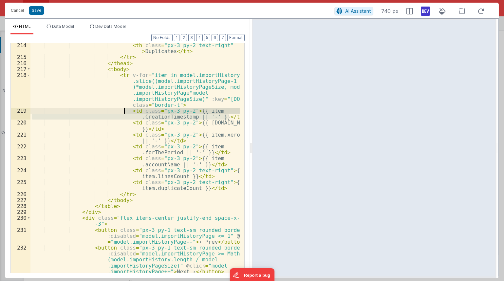
drag, startPoint x: 230, startPoint y: 117, endPoint x: 124, endPoint y: 110, distance: 106.0
click at [124, 110] on div "< th class = "px-3 py-2 text-right" > Duplicates </ th > </ tr > </ thead > < t…" at bounding box center [134, 165] width 209 height 247
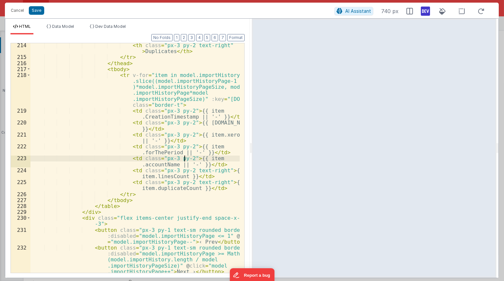
click at [184, 157] on div "< th class = "px-3 py-2 text-right" > Duplicates </ th > </ tr > </ thead > < t…" at bounding box center [134, 165] width 209 height 247
click at [215, 138] on div "< th class = "px-3 py-2 text-right" > Duplicates </ th > </ tr > </ thead > < t…" at bounding box center [134, 165] width 209 height 247
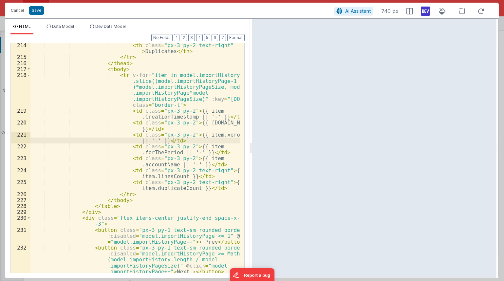
click at [134, 127] on div "< th class = "px-3 py-2 text-right" > Duplicates </ th > </ tr > </ thead > < t…" at bounding box center [134, 165] width 209 height 247
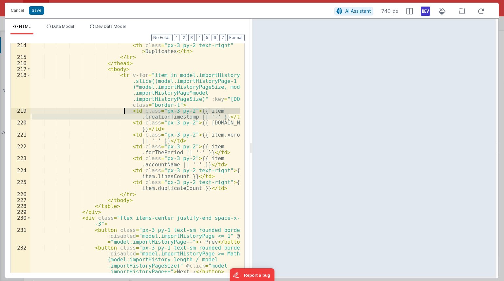
drag, startPoint x: 229, startPoint y: 117, endPoint x: 123, endPoint y: 111, distance: 106.2
click at [123, 111] on div "< th class = "px-3 py-2 text-right" > Duplicates </ th > </ tr > </ thead > < t…" at bounding box center [134, 165] width 209 height 247
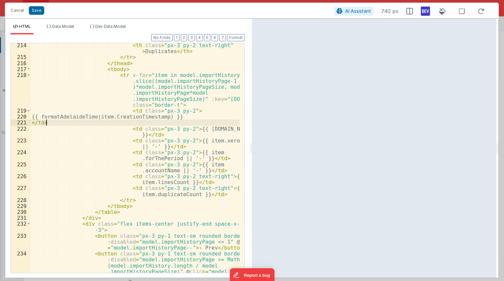
click at [156, 124] on div "< th class = "px-3 py-2 text-right" > Duplicates </ th > </ tr > </ thead > < t…" at bounding box center [134, 177] width 209 height 271
click at [236, 40] on button "Format" at bounding box center [235, 37] width 17 height 7
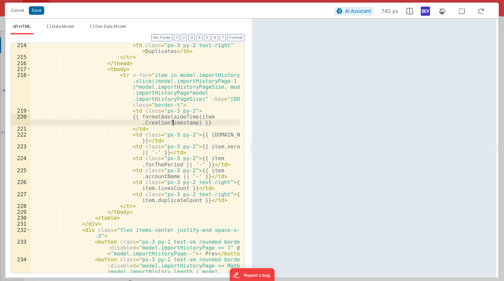
click at [173, 123] on div "< th class = "px-3 py-2 text-right" > Duplicates </ th > </ tr > </ thead > < t…" at bounding box center [134, 177] width 209 height 271
click at [173, 119] on div "< th class = "px-3 py-2 text-right" > Duplicates </ th > </ tr > </ thead > < t…" at bounding box center [134, 177] width 209 height 271
click at [174, 118] on div "< th class = "px-3 py-2 text-right" > Duplicates </ th > </ tr > </ thead > < t…" at bounding box center [134, 177] width 209 height 271
click at [188, 131] on div "< th class = "px-3 py-2 text-right" > Duplicates </ th > </ tr > </ thead > < t…" at bounding box center [134, 177] width 209 height 271
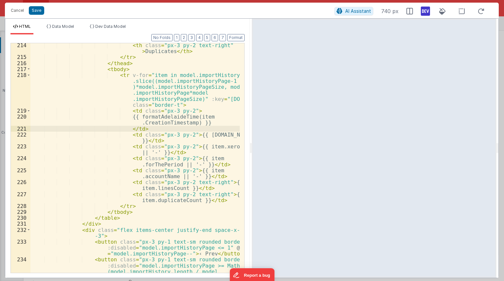
click at [182, 117] on div "< th class = "px-3 py-2 text-right" > Duplicates </ th > </ tr > </ thead > < t…" at bounding box center [134, 177] width 209 height 271
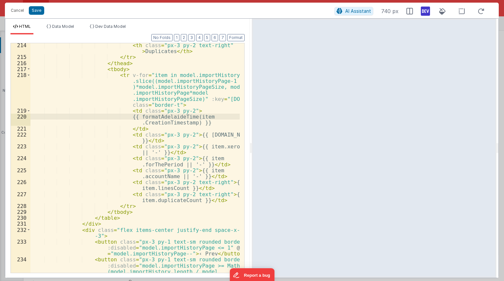
click at [194, 117] on div "< th class = "px-3 py-2 text-right" > Duplicates </ th > </ tr > </ thead > < t…" at bounding box center [134, 177] width 209 height 271
click at [137, 121] on div "< th class = "px-3 py-2 text-right" > Duplicates </ th > </ tr > </ thead > < t…" at bounding box center [134, 177] width 209 height 271
click at [142, 118] on div "< th class = "px-3 py-2 text-right" > Duplicates </ th > </ tr > </ thead > < t…" at bounding box center [134, 177] width 209 height 271
click at [146, 116] on div "< th class = "px-3 py-2 text-right" > Duplicates </ th > </ tr > </ thead > < t…" at bounding box center [134, 177] width 209 height 271
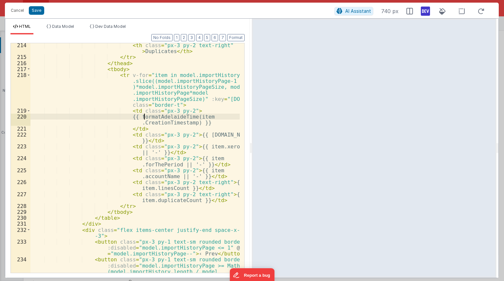
type textarea "na'me'd"
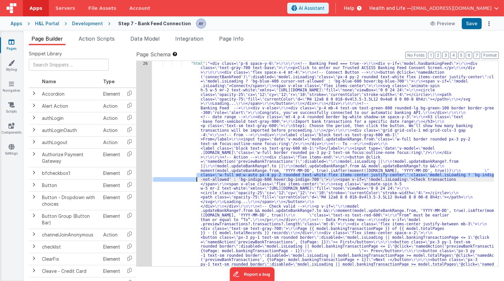
scroll to position [120, 0]
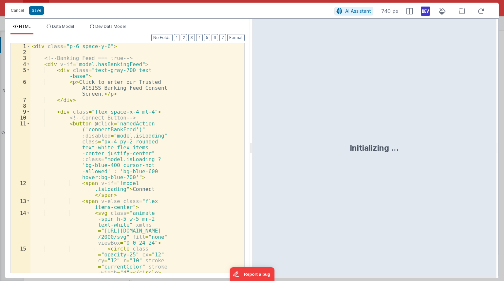
scroll to position [509, 0]
click at [151, 126] on div "< div class = "p-6 space-y-6" > <!-- Banking Feed === true --> < div v-if = "mo…" at bounding box center [134, 180] width 209 height 274
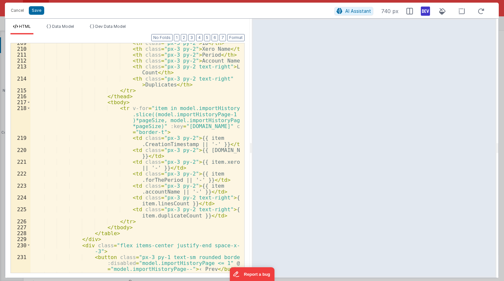
scroll to position [1964, 0]
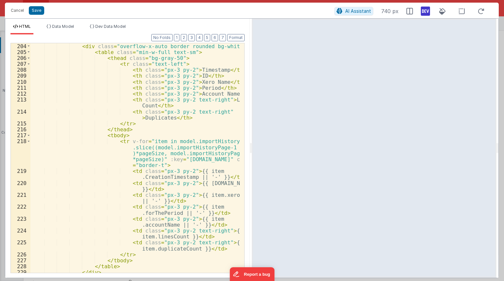
click at [182, 154] on div "< div class = "overflow-x-auto border rounded bg-white" > < table class = "min-…" at bounding box center [134, 166] width 209 height 247
click at [183, 153] on div "< div class = "overflow-x-auto border rounded bg-white" > < table class = "min-…" at bounding box center [134, 166] width 209 height 247
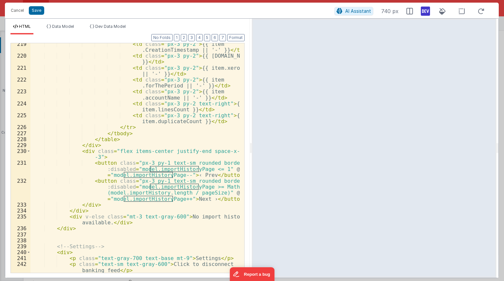
scroll to position [2091, 0]
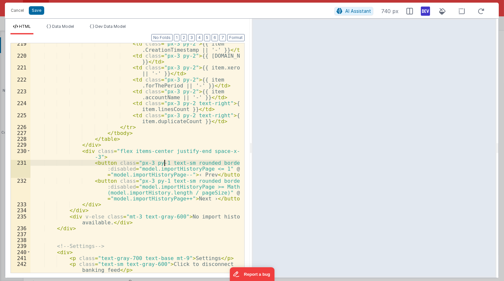
click at [165, 163] on div "< td class = "px-3 py-2" > {{ item .CreationTimestamp || '-' }} </ td > < td cl…" at bounding box center [134, 164] width 209 height 247
click at [191, 191] on div "< td class = "px-3 py-2" > {{ item .CreationTimestamp || '-' }} </ td > < td cl…" at bounding box center [134, 164] width 209 height 247
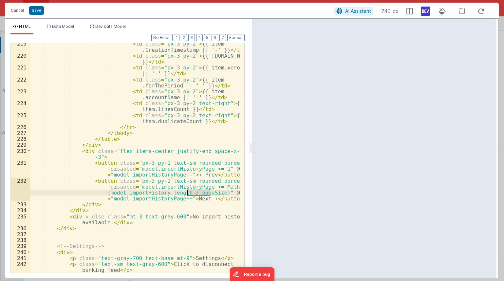
click at [191, 191] on div "< td class = "px-3 py-2" > {{ item .CreationTimestamp || '-' }} </ td > < td cl…" at bounding box center [134, 164] width 209 height 247
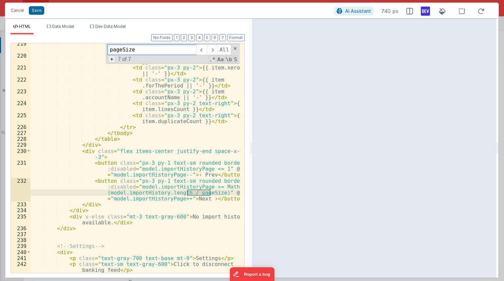
click at [112, 60] on span "+" at bounding box center [111, 59] width 7 height 7
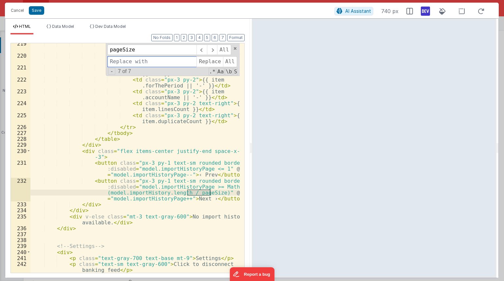
click at [124, 65] on input at bounding box center [151, 61] width 89 height 10
paste input "[URL][DOMAIN_NAME]"
type input "[URL][DOMAIN_NAME]"
click at [125, 64] on input at bounding box center [151, 61] width 89 height 10
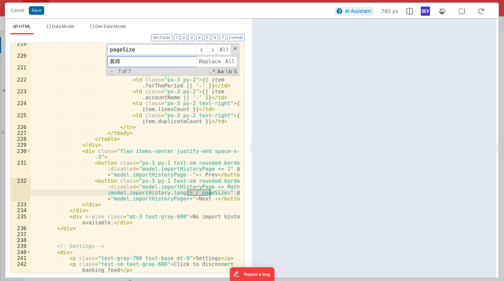
type input "莫"
type input "model."
click at [64, 26] on span "Data Model" at bounding box center [63, 26] width 22 height 5
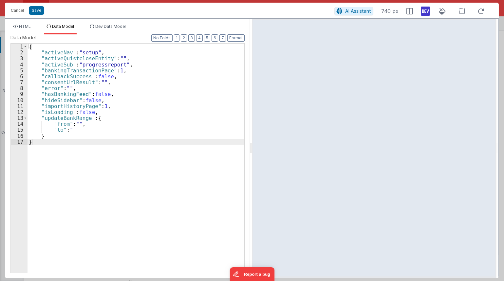
click at [80, 68] on div "{ "activeNav" : "setup" , "activeQuistcloseEntity" : "" , "activeSub" : "progre…" at bounding box center [135, 164] width 217 height 241
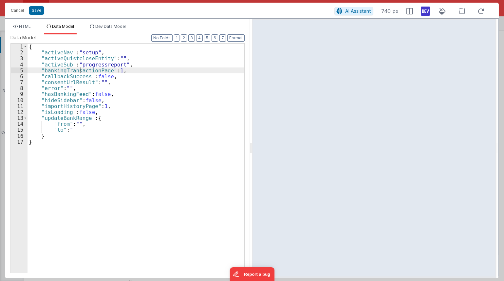
click at [76, 72] on div "{ "activeNav" : "setup" , "activeQuistcloseEntity" : "" , "activeSub" : "progre…" at bounding box center [135, 164] width 217 height 241
click at [78, 72] on div "{ "activeNav" : "setup" , "activeQuistcloseEntity" : "" , "activeSub" : "progre…" at bounding box center [135, 164] width 217 height 241
click at [126, 70] on div "{ "activeNav" : "setup" , "activeQuistcloseEntity" : "" , "activeSub" : "progre…" at bounding box center [135, 164] width 217 height 241
click at [102, 72] on div "{ "activeNav" : "setup" , "activeQuistcloseEntity" : "" , "activeSub" : "progre…" at bounding box center [135, 164] width 217 height 241
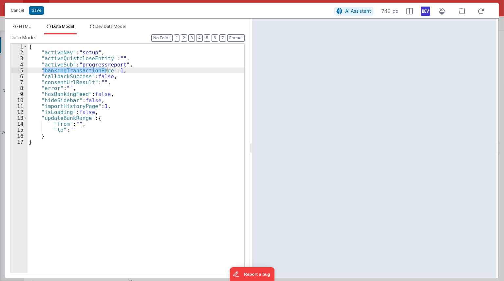
click at [102, 72] on div "{ "activeNav" : "setup" , "activeQuistcloseEntity" : "" , "activeSub" : "progre…" at bounding box center [135, 164] width 217 height 241
click at [29, 30] on li "HTML" at bounding box center [21, 29] width 23 height 10
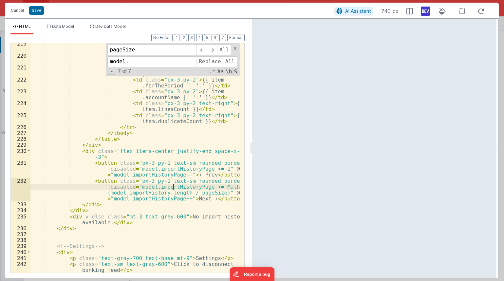
click at [172, 187] on div "< td class = "px-3 py-2" > {{ item .CreationTimestamp || '-' }} </ td > < td cl…" at bounding box center [134, 164] width 209 height 247
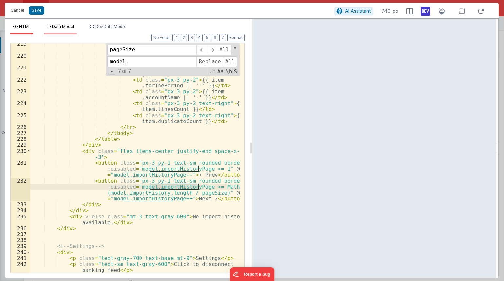
click at [54, 27] on span "Data Model" at bounding box center [63, 26] width 22 height 5
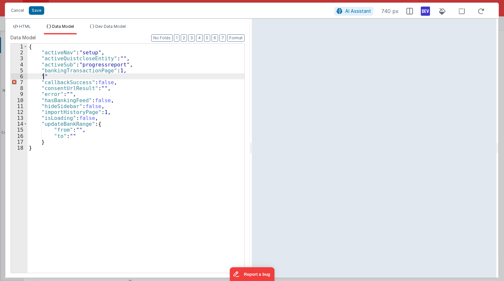
paste textarea
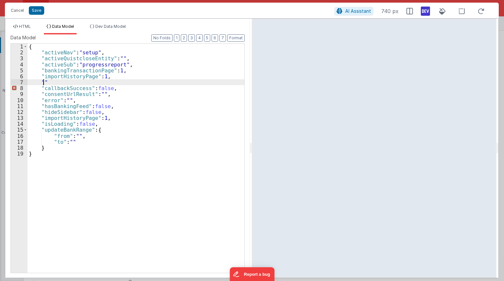
paste textarea
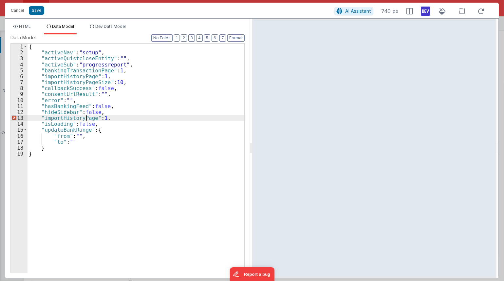
click at [86, 118] on div "{ "activeNav" : "setup" , "activeQuistcloseEntity" : "" , "activeSub" : "progre…" at bounding box center [135, 164] width 217 height 241
click at [77, 77] on div "{ "activeNav" : "setup" , "activeQuistcloseEntity" : "" , "activeSub" : "progre…" at bounding box center [135, 164] width 217 height 241
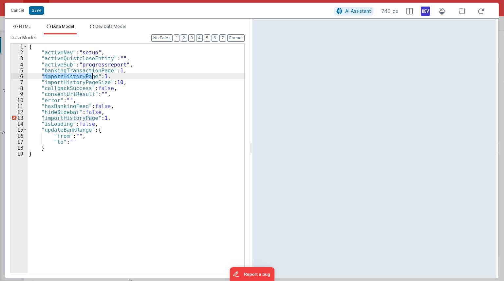
click at [77, 77] on div "{ "activeNav" : "setup" , "activeQuistcloseEntity" : "" , "activeSub" : "progre…" at bounding box center [135, 164] width 217 height 241
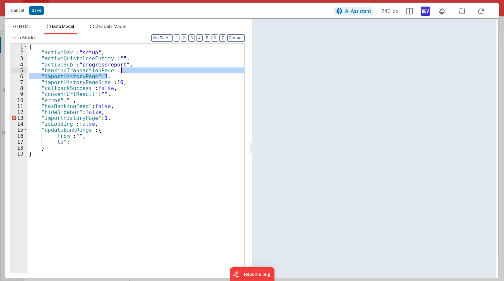
drag, startPoint x: 111, startPoint y: 75, endPoint x: 134, endPoint y: 70, distance: 23.1
click at [134, 70] on div "{ "activeNav" : "setup" , "activeQuistcloseEntity" : "" , "activeSub" : "progre…" at bounding box center [135, 164] width 217 height 241
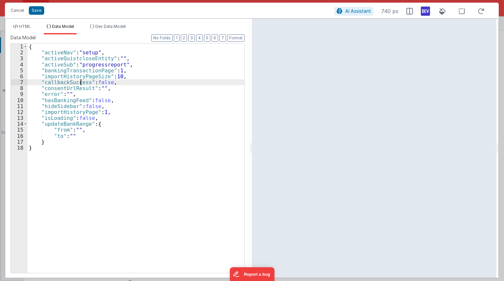
click at [79, 82] on div "{ "activeNav" : "setup" , "activeQuistcloseEntity" : "" , "activeSub" : "progre…" at bounding box center [135, 164] width 217 height 241
click at [80, 76] on div "{ "activeNav" : "setup" , "activeQuistcloseEntity" : "" , "activeSub" : "progre…" at bounding box center [135, 164] width 217 height 241
click at [32, 27] on li "HTML" at bounding box center [21, 29] width 23 height 10
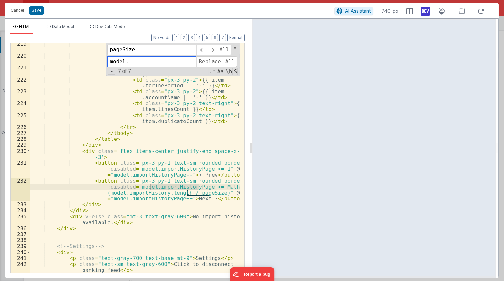
click at [132, 59] on input "model." at bounding box center [151, 61] width 89 height 10
paste input "importHistoryPageSize"
type input "model.importHistoryPageSize"
click at [212, 60] on span "Replace" at bounding box center [209, 61] width 26 height 10
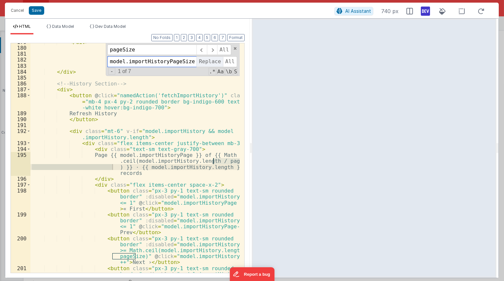
scroll to position [1694, 0]
click at [212, 60] on span "Replace" at bounding box center [209, 61] width 26 height 10
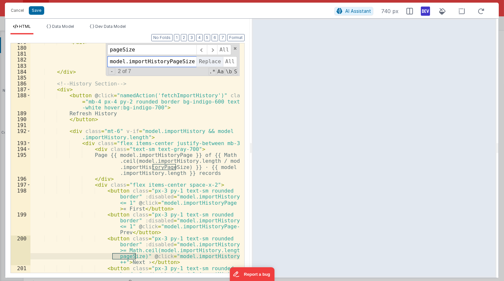
click at [212, 60] on span "Replace" at bounding box center [209, 61] width 26 height 10
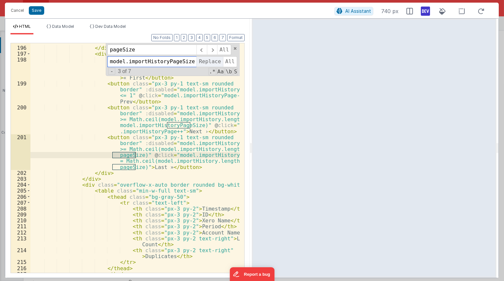
scroll to position [1825, 0]
click at [212, 60] on span "Replace" at bounding box center [209, 61] width 26 height 10
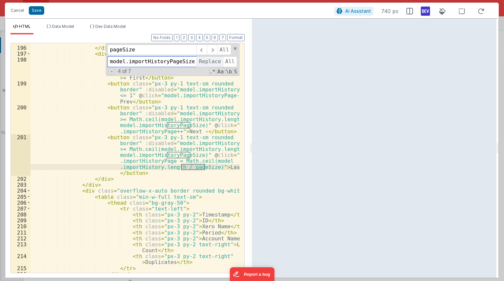
click at [212, 60] on span "Replace" at bounding box center [209, 61] width 26 height 10
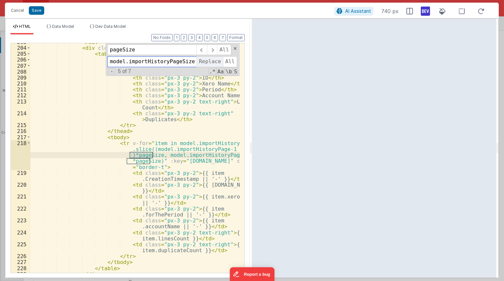
scroll to position [1968, 0]
click at [212, 60] on span "Replace" at bounding box center [209, 61] width 26 height 10
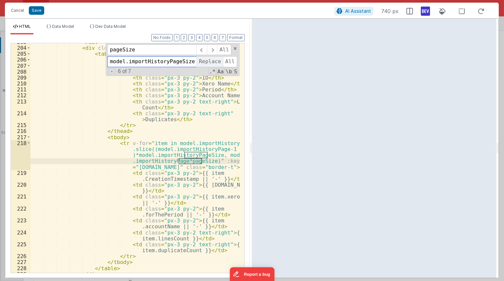
click at [212, 60] on span "Replace" at bounding box center [209, 61] width 26 height 10
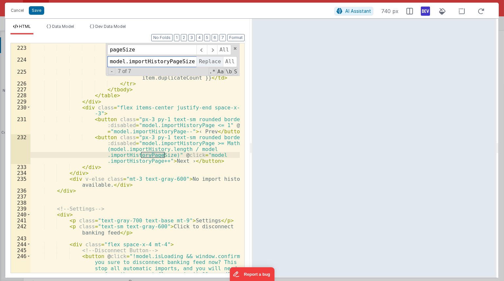
scroll to position [2147, 0]
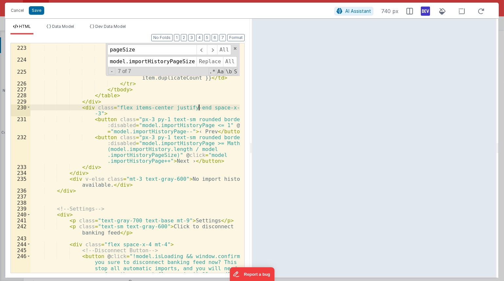
click at [199, 106] on div "< td class = "px-3 py-2" > {{ item .forThePeriod || '-' }} </ td > < td class =…" at bounding box center [134, 180] width 209 height 295
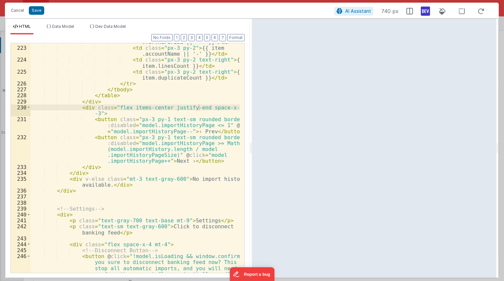
click at [198, 108] on div "< td class = "px-3 py-2" > {{ item .forThePeriod || '-' }} </ td > < td class =…" at bounding box center [134, 180] width 209 height 295
click at [45, 11] on div "Cancel Save" at bounding box center [171, 10] width 327 height 9
click at [37, 13] on button "Save" at bounding box center [36, 10] width 15 height 9
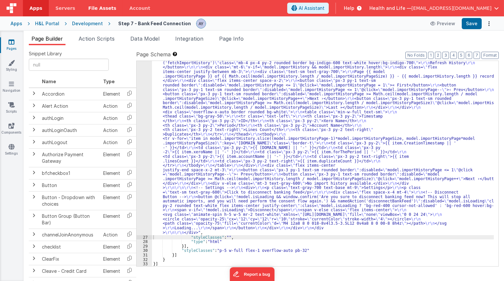
scroll to position [482, 0]
click at [466, 28] on button "Save" at bounding box center [472, 23] width 20 height 11
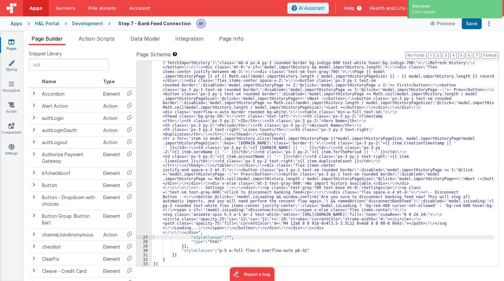
click at [386, 171] on div ""html" : "<div class= \" p-6 space-y-6 \" > \r\n\r\n <!-- Banking Feed === true…" at bounding box center [323, 71] width 342 height 745
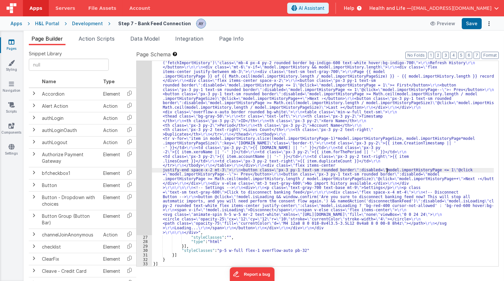
scroll to position [480, 0]
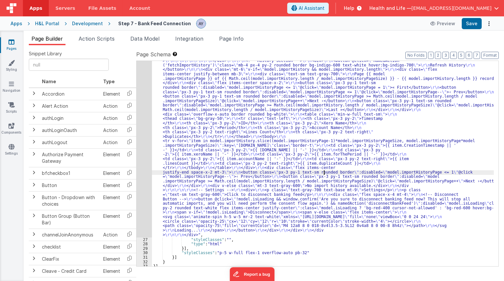
click at [324, 171] on div ""html" : "<div class= \" p-6 space-y-6 \" > \r\n\r\n <!-- Banking Feed === true…" at bounding box center [323, 73] width 342 height 745
click at [260, 145] on div ""html" : "<div class= \" p-6 space-y-6 \" > \r\n\r\n <!-- Banking Feed === true…" at bounding box center [323, 73] width 342 height 745
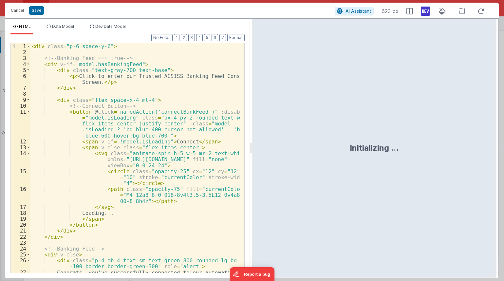
click at [152, 147] on div "< div class = "p-6 space-y-6" > <!-- Banking Feed === true --> < div v-if = "mo…" at bounding box center [134, 166] width 209 height 247
click at [425, 11] on icon at bounding box center [425, 11] width 9 height 10
click at [128, 137] on div "< div class = "p-6 space-y-6" > <!-- Banking Feed === true --> < div v-if = "mo…" at bounding box center [134, 166] width 209 height 247
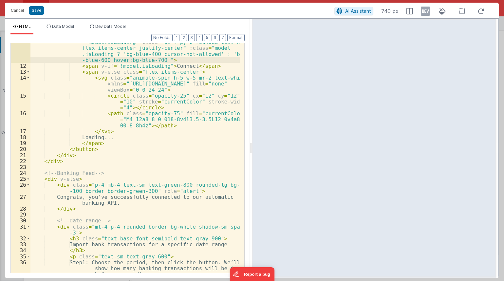
click at [134, 114] on div "< button @ click = "namedAction('connectBankFeed')" :disabled = "model.isLoadin…" at bounding box center [134, 171] width 209 height 277
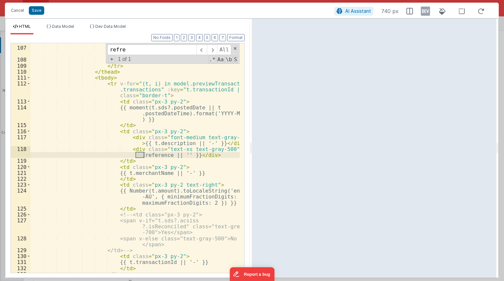
scroll to position [1653, 0]
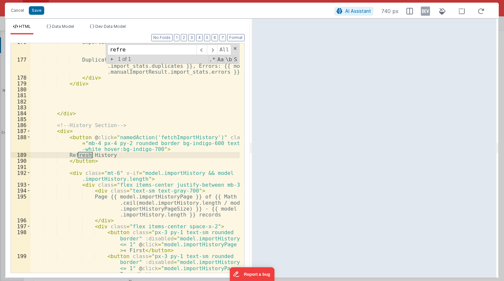
type input "refre"
click at [88, 142] on div "Imported: {{ model.manualImportResult.import_stats .imported }} / {{ model.manu…" at bounding box center [134, 174] width 209 height 271
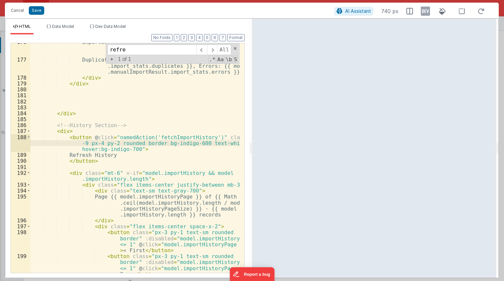
click at [142, 126] on div "Imported: {{ model.manualImportResult.import_stats .imported }} / {{ model.manu…" at bounding box center [134, 174] width 209 height 271
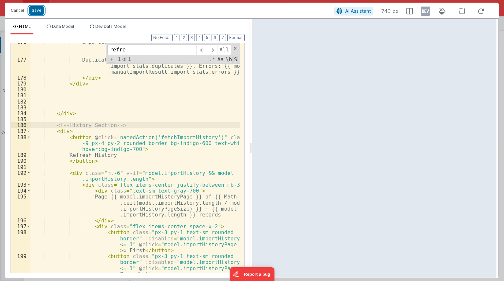
click at [34, 11] on button "Save" at bounding box center [36, 10] width 15 height 9
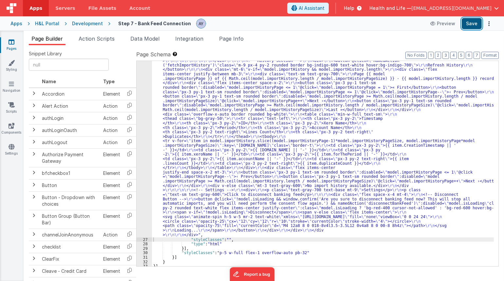
click at [466, 20] on button "Save" at bounding box center [472, 23] width 20 height 11
drag, startPoint x: 97, startPoint y: 38, endPoint x: 128, endPoint y: 38, distance: 31.4
click at [97, 38] on span "Action Scripts" at bounding box center [97, 38] width 36 height 7
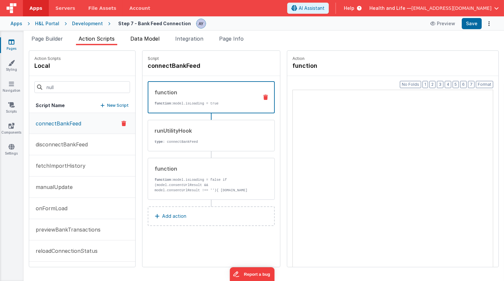
click at [140, 38] on span "Data Model" at bounding box center [144, 38] width 29 height 7
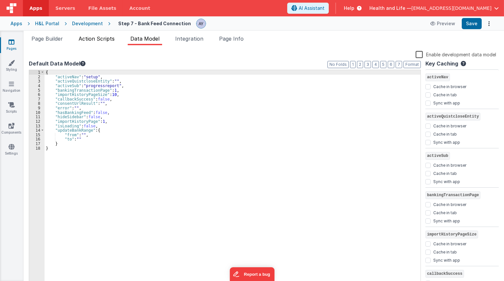
click at [92, 38] on span "Action Scripts" at bounding box center [97, 38] width 36 height 7
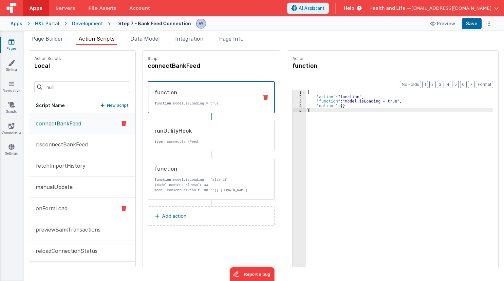
click at [68, 207] on button "onFormLoad" at bounding box center [82, 208] width 106 height 21
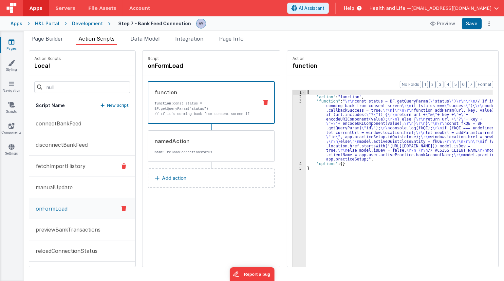
click at [57, 169] on p "fetchImportHistory" at bounding box center [59, 166] width 54 height 8
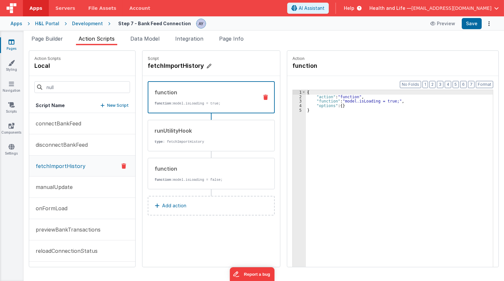
click at [177, 64] on h4 "fetchImportHistory" at bounding box center [197, 65] width 98 height 9
copy body "Lore Ipsumdo Sitame Consect Adip Elits Doeiusmodte Inci Utla Etdolor Magnaal En…"
click at [72, 205] on button "onFormLoad" at bounding box center [82, 208] width 106 height 21
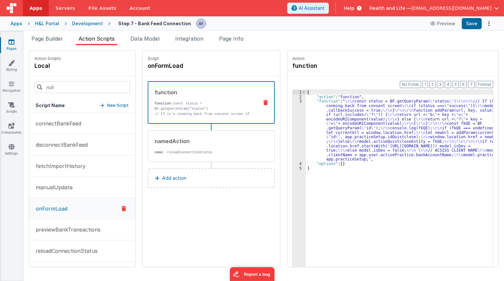
click at [194, 188] on div "function function: const status = BF.getQueryParam("status") // If it's conming…" at bounding box center [210, 138] width 137 height 124
click at [195, 180] on button "Add action" at bounding box center [211, 178] width 127 height 20
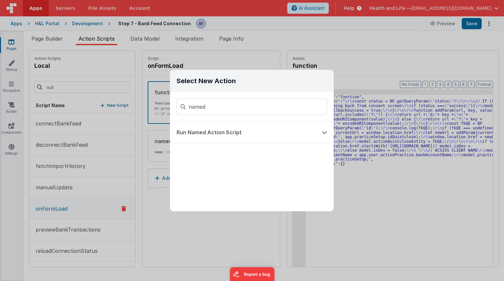
type input "named"
click at [236, 124] on button "Run Named Action Script" at bounding box center [242, 132] width 145 height 21
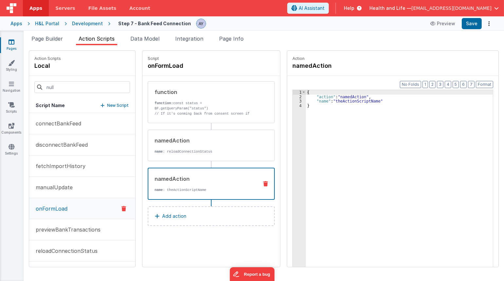
click at [344, 100] on div "{ "action" : "namedAction" , "name" : "theActionScriptName" }" at bounding box center [404, 193] width 196 height 206
click at [329, 100] on div "{ "action" : "namedAction" , "name" : "theActionScriptName" }" at bounding box center [404, 193] width 196 height 206
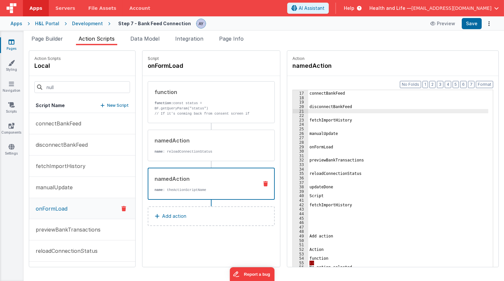
drag, startPoint x: 358, startPoint y: 113, endPoint x: 372, endPoint y: 121, distance: 15.6
click at [362, 115] on div "connectBankFeed disconnectBankFeed fetchImportHistory manualUpdate onFormLoad p…" at bounding box center [402, 189] width 189 height 206
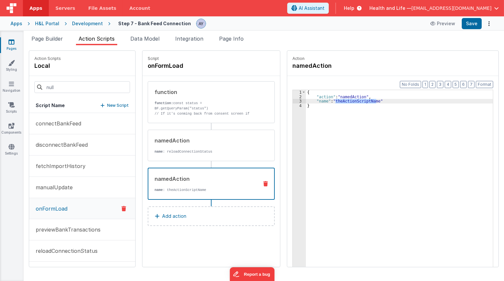
click at [336, 101] on div "{ "action" : "namedAction" , "name" : "theActionScriptName" }" at bounding box center [399, 188] width 187 height 197
click at [336, 101] on div "{ "action" : "namedAction" , "name" : "theActionScriptName" }" at bounding box center [404, 193] width 196 height 206
click at [370, 116] on div "{ "action" : "namedAction" , "name" : "fetchImportHistory" }" at bounding box center [404, 193] width 196 height 206
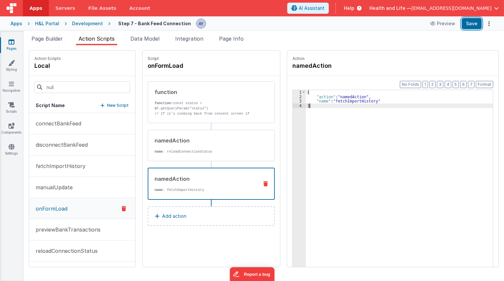
click at [473, 26] on button "Save" at bounding box center [472, 23] width 20 height 11
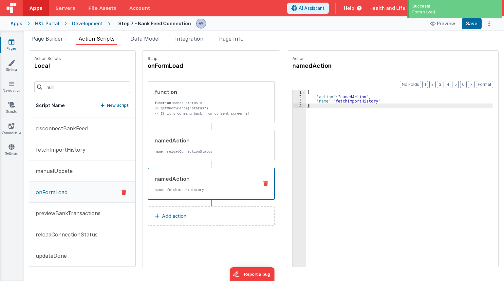
scroll to position [21, 0]
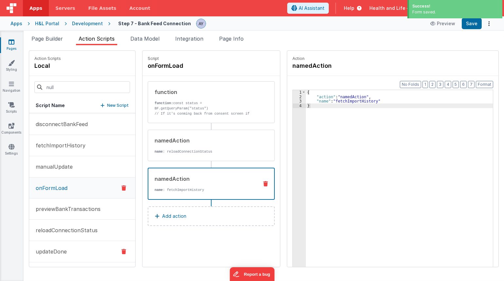
click at [64, 246] on button "updateDone" at bounding box center [82, 251] width 106 height 21
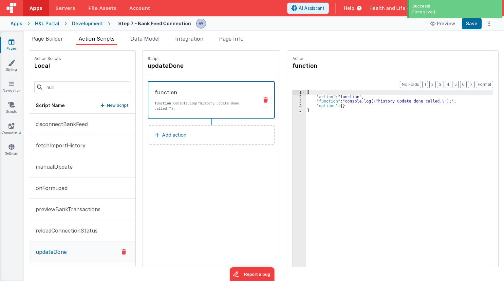
click at [345, 104] on div "{ "action" : "function" , "function" : "console.log( \" history update done cal…" at bounding box center [404, 193] width 196 height 206
click at [346, 101] on div "{ "action" : "function" , "function" : "console.log( \" history update done cal…" at bounding box center [404, 193] width 196 height 206
click at [293, 100] on div "3" at bounding box center [299, 101] width 13 height 5
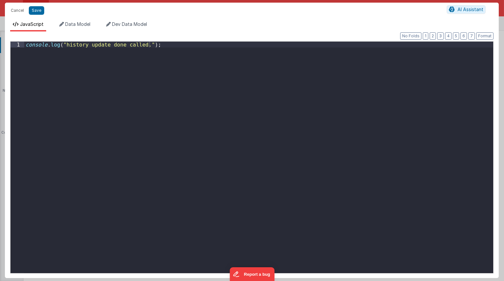
click at [262, 124] on div "console . log ( "history update done called." ) ;" at bounding box center [258, 163] width 469 height 243
click at [323, 163] on div "console . log ( "history update done called." ) ;" at bounding box center [258, 163] width 469 height 243
click at [294, 114] on div "console . log ( "history update done called." ) ;" at bounding box center [258, 163] width 469 height 243
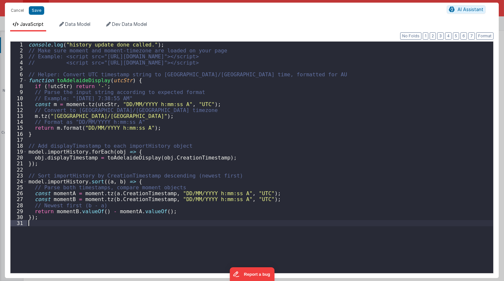
click at [260, 117] on div "console . log ( "history update done called." ) ; // Make sure moment and momen…" at bounding box center [260, 163] width 466 height 243
drag, startPoint x: 128, startPoint y: 93, endPoint x: 141, endPoint y: 92, distance: 12.8
click at [130, 93] on div "console . log ( "history update done called." ) ; // Make sure moment and momen…" at bounding box center [260, 163] width 466 height 243
drag, startPoint x: 76, startPoint y: 185, endPoint x: 75, endPoint y: 165, distance: 20.3
click at [75, 179] on div "console . log ( "history update done called." ) ; // Make sure moment and momen…" at bounding box center [260, 163] width 466 height 243
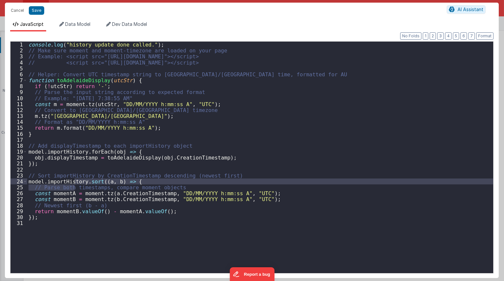
click at [205, 164] on div "console . log ( "history update done called." ) ; // Make sure moment and momen…" at bounding box center [260, 163] width 466 height 243
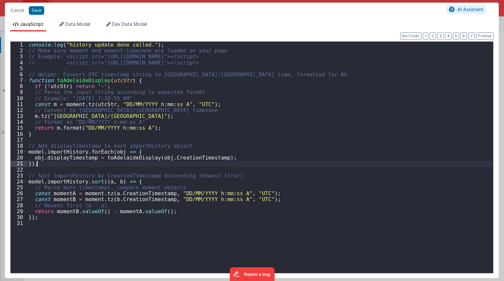
click at [128, 128] on div "console . log ( "history update done called." ) ; // Make sure moment and momen…" at bounding box center [260, 163] width 466 height 243
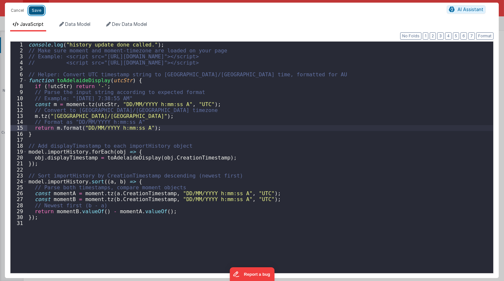
click at [42, 13] on button "Save" at bounding box center [36, 10] width 15 height 9
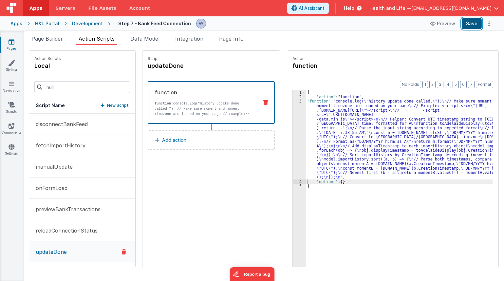
drag, startPoint x: 44, startPoint y: 13, endPoint x: 474, endPoint y: 25, distance: 430.3
click at [474, 25] on button "Save" at bounding box center [472, 23] width 20 height 11
click at [347, 129] on div "{ "action" : "function" , "function" : "console.log( \" history update done cal…" at bounding box center [404, 193] width 196 height 206
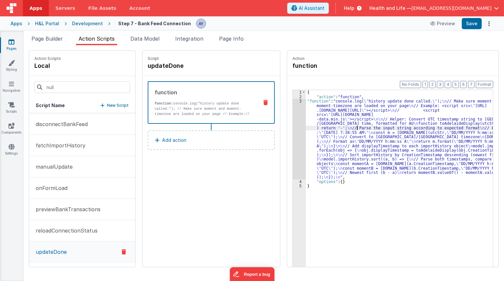
click at [293, 121] on div "3" at bounding box center [299, 139] width 13 height 80
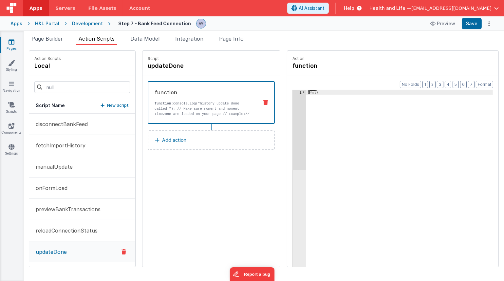
click at [293, 121] on div "1" at bounding box center [299, 193] width 13 height 206
click at [306, 91] on div "{ ... }" at bounding box center [399, 188] width 187 height 197
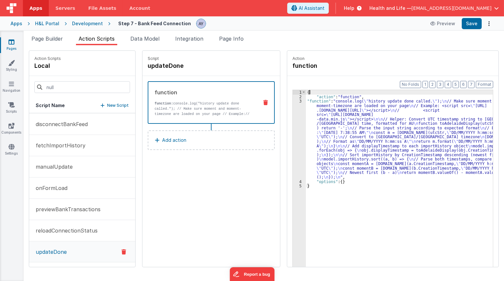
click at [309, 110] on div "{ "action" : "function" , "function" : "console.log( \" history update done cal…" at bounding box center [404, 193] width 196 height 206
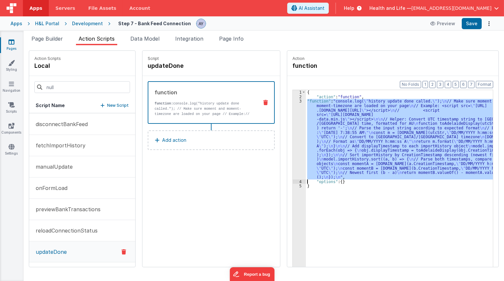
click at [293, 115] on div "3" at bounding box center [299, 139] width 13 height 80
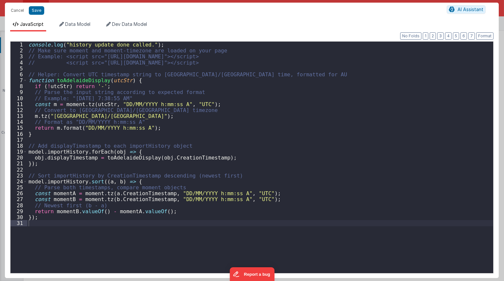
click at [104, 60] on div "console . log ( "history update done called." ) ; // Make sure moment and momen…" at bounding box center [260, 163] width 466 height 243
click at [113, 66] on div "console . log ( "history update done called." ) ; // Make sure moment and momen…" at bounding box center [260, 163] width 466 height 243
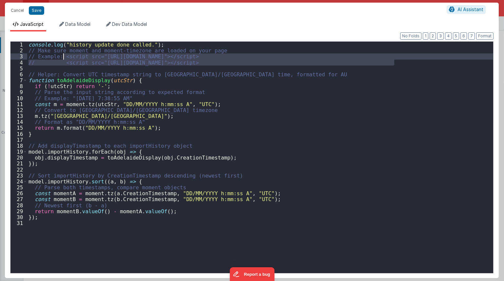
drag, startPoint x: 406, startPoint y: 62, endPoint x: 64, endPoint y: 57, distance: 342.1
click at [64, 57] on div "console . log ( "history update done called." ) ; // Make sure moment and momen…" at bounding box center [260, 163] width 466 height 243
click at [14, 8] on button "Cancel" at bounding box center [18, 10] width 20 height 9
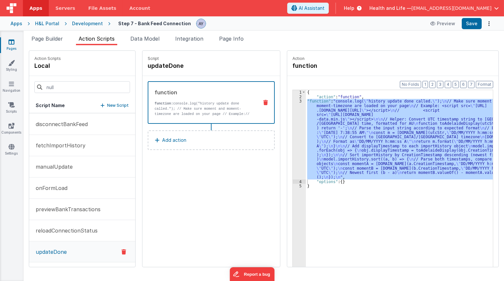
click at [316, 144] on div "{ "action" : "function" , "function" : "console.log( \" history update done cal…" at bounding box center [399, 188] width 187 height 197
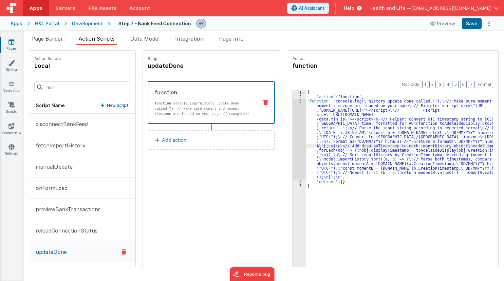
click at [293, 135] on div "3" at bounding box center [299, 139] width 13 height 80
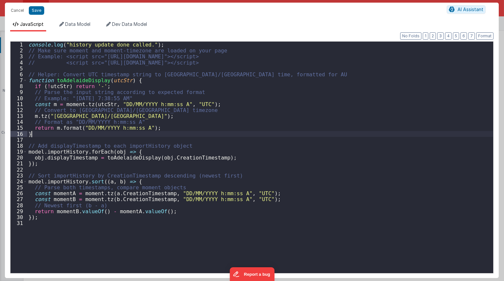
click at [282, 134] on div "console . log ( "history update done called." ) ; // Make sure moment and momen…" at bounding box center [260, 163] width 466 height 243
click at [353, 173] on div "console . log ( "history update done called." ) ; // Make sure moment and momen…" at bounding box center [260, 163] width 466 height 243
click at [23, 11] on button "Cancel" at bounding box center [18, 10] width 20 height 9
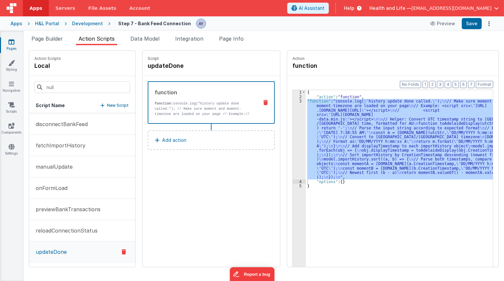
click at [51, 39] on span "Page Builder" at bounding box center [46, 38] width 31 height 7
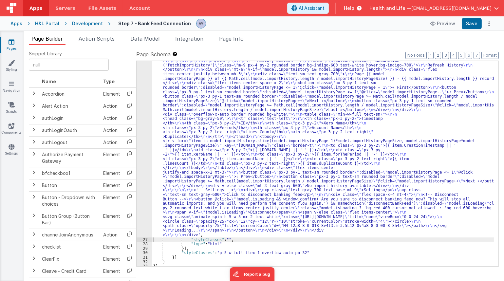
click at [184, 135] on div ""html" : "<div class= \" p-6 space-y-6 \" > \r\n\r\n <!-- Banking Feed === true…" at bounding box center [323, 73] width 342 height 745
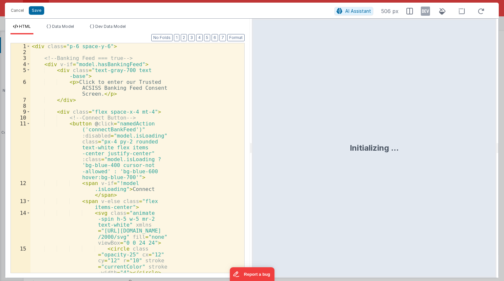
click at [155, 140] on div "< div class = "p-6 space-y-6" > <!-- Banking Feed === true --> < div v-if = "mo…" at bounding box center [134, 178] width 209 height 271
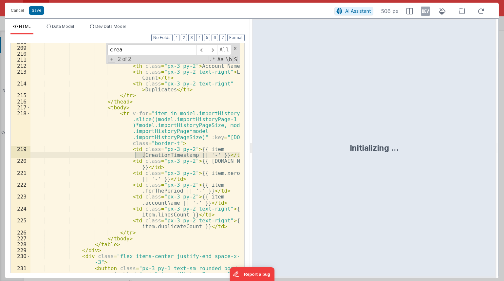
scroll to position [1998, 0]
type input "creat"
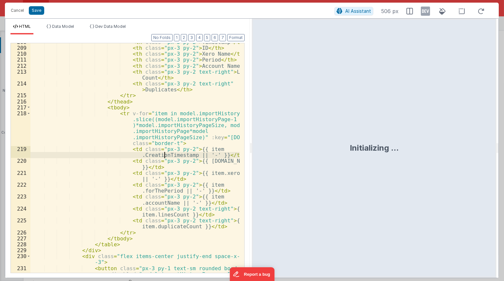
click at [163, 155] on div "< th class = "px-3 py-2" > Timestamp </ th > < th class = "px-3 py-2" > ID </ t…" at bounding box center [134, 165] width 209 height 253
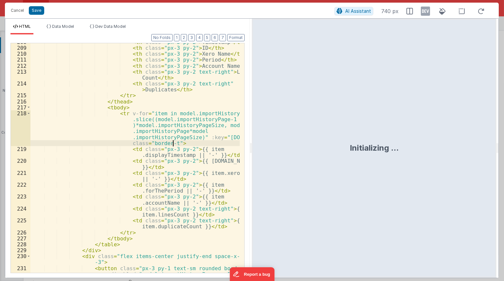
click at [183, 141] on div "< th class = "px-3 py-2" > Timestamp </ th > < th class = "px-3 py-2" > ID </ t…" at bounding box center [134, 165] width 209 height 253
click at [32, 11] on button "Save" at bounding box center [36, 10] width 15 height 9
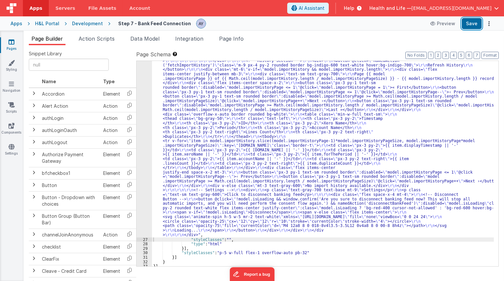
click at [474, 25] on button "Save" at bounding box center [472, 23] width 20 height 11
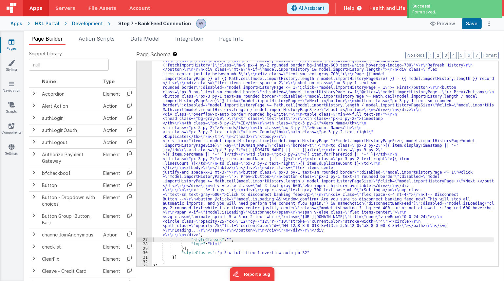
click at [177, 166] on div ""html" : "<div class= \" p-6 space-y-6 \" > \r\n\r\n <!-- Banking Feed === true…" at bounding box center [323, 73] width 342 height 745
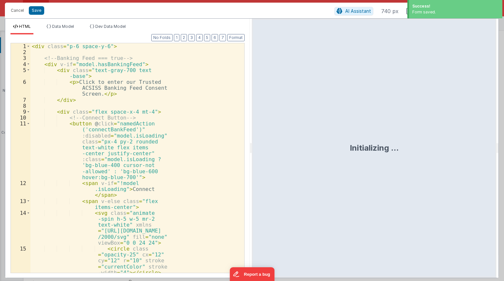
drag, startPoint x: 146, startPoint y: 159, endPoint x: 122, endPoint y: 147, distance: 27.2
click at [121, 147] on div "< div class = "p-6 space-y-6" > <!-- Banking Feed === true --> < div v-if = "mo…" at bounding box center [134, 178] width 209 height 271
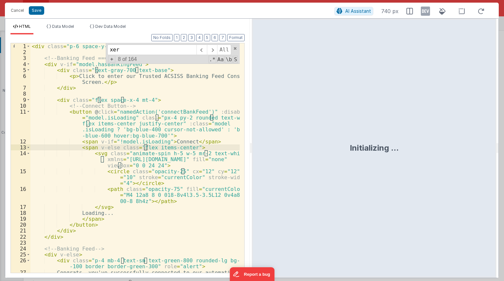
scroll to position [1897, 0]
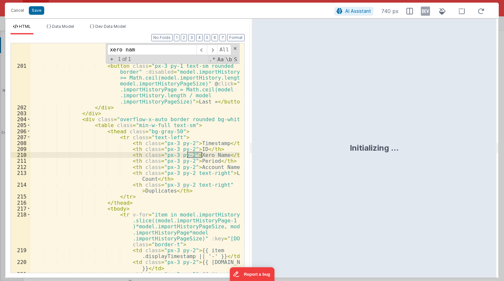
type input "xero name"
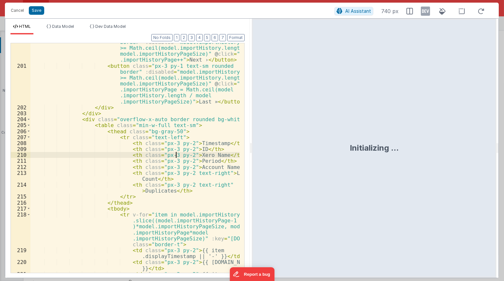
click at [175, 155] on div "< button class = "px-3 py-1 text-sm rounded border" :disabled = "model.importHi…" at bounding box center [134, 168] width 209 height 271
drag, startPoint x: 232, startPoint y: 155, endPoint x: 232, endPoint y: 150, distance: 5.2
click at [232, 150] on div "< button class = "px-3 py-1 text-sm rounded border" :disabled = "model.importHi…" at bounding box center [134, 168] width 209 height 271
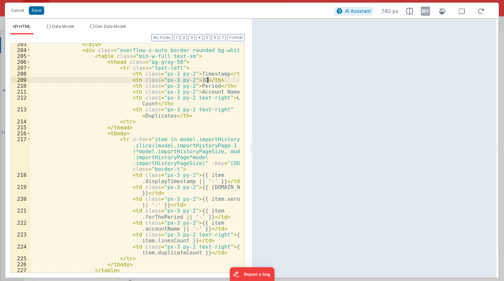
scroll to position [1966, 0]
click at [150, 177] on div "</ div > < div class = "overflow-x-auto border rounded bg-white" > < table clas…" at bounding box center [134, 161] width 209 height 241
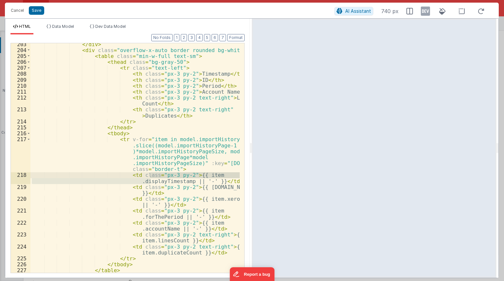
click at [149, 191] on div "</ div > < div class = "overflow-x-auto border rounded bg-white" > < table clas…" at bounding box center [134, 161] width 209 height 241
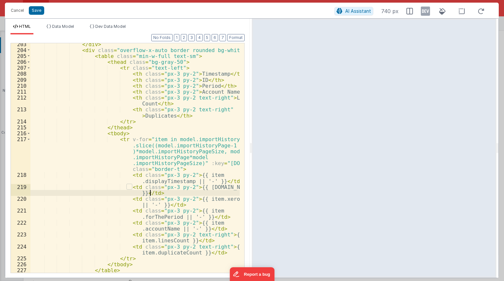
click at [156, 201] on div "</ div > < div class = "overflow-x-auto border rounded bg-white" > < table clas…" at bounding box center [134, 161] width 209 height 241
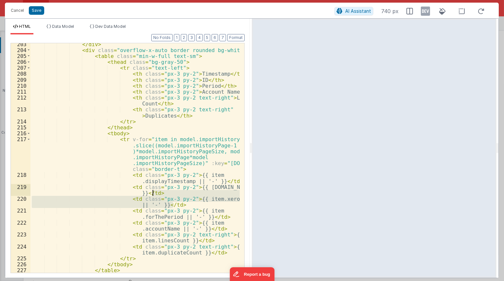
drag, startPoint x: 189, startPoint y: 205, endPoint x: 166, endPoint y: 194, distance: 25.6
click at [166, 194] on div "</ div > < div class = "overflow-x-auto border rounded bg-white" > < table clas…" at bounding box center [134, 161] width 209 height 241
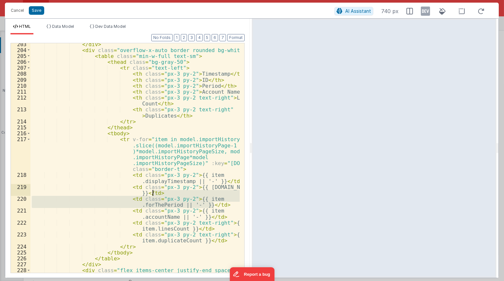
drag, startPoint x: 217, startPoint y: 204, endPoint x: 217, endPoint y: 195, distance: 8.8
click at [217, 195] on div "</ div > < div class = "overflow-x-auto border rounded bg-white" > < table clas…" at bounding box center [134, 164] width 209 height 247
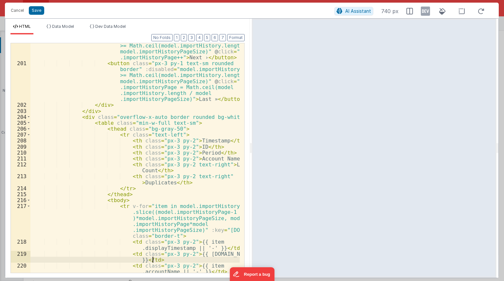
scroll to position [1898, 0]
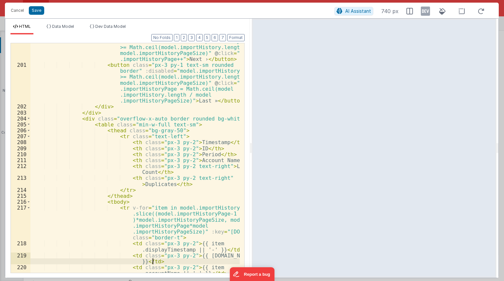
click at [224, 154] on div "< button class = "px-3 py-1 text-sm rounded border" :disabled = "model.importHi…" at bounding box center [134, 167] width 209 height 271
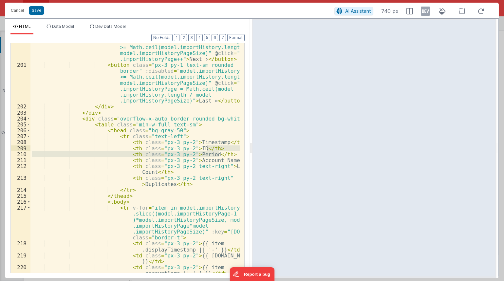
drag, startPoint x: 228, startPoint y: 155, endPoint x: 227, endPoint y: 150, distance: 4.9
click at [227, 150] on div "< button class = "px-3 py-1 text-sm rounded border" :disabled = "model.importHi…" at bounding box center [134, 167] width 209 height 271
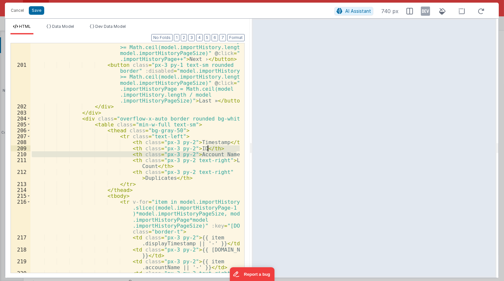
drag, startPoint x: 236, startPoint y: 155, endPoint x: 234, endPoint y: 151, distance: 4.8
click at [234, 151] on div "< button class = "px-3 py-1 text-sm rounded border" :disabled = "model.importHi…" at bounding box center [134, 167] width 209 height 271
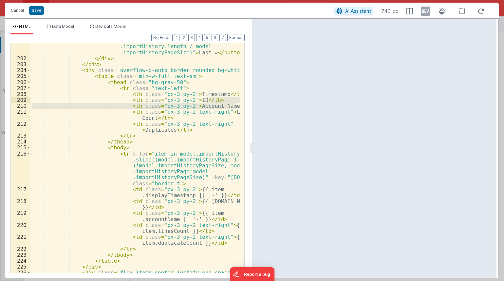
scroll to position [1946, 0]
drag, startPoint x: 217, startPoint y: 109, endPoint x: 228, endPoint y: 108, distance: 10.9
click at [217, 109] on div "< button class = "px-3 py-1 text-sm rounded border" :disabled = "model.importHi…" at bounding box center [134, 154] width 209 height 283
drag, startPoint x: 236, startPoint y: 105, endPoint x: 235, endPoint y: 102, distance: 3.3
click at [235, 102] on div "< button class = "px-3 py-1 text-sm rounded border" :disabled = "model.importHi…" at bounding box center [134, 154] width 209 height 283
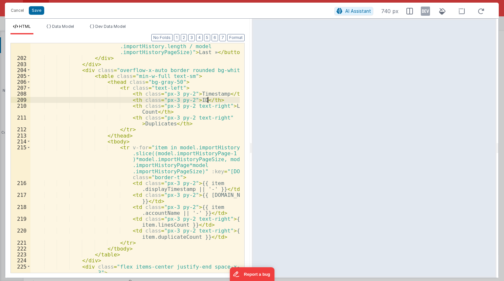
click at [175, 204] on div "< button class = "px-3 py-1 text-sm rounded border" :disabled = "model.importHi…" at bounding box center [134, 154] width 209 height 283
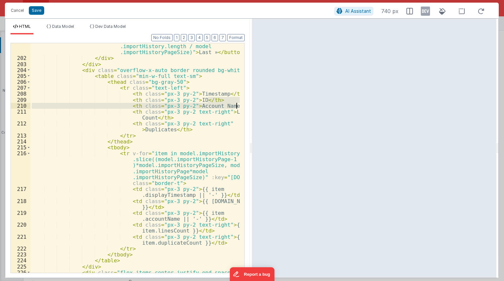
click at [213, 103] on div "< button class = "px-3 py-1 text-sm rounded border" :disabled = "model.importHi…" at bounding box center [134, 157] width 209 height 229
click at [124, 107] on div "< button class = "px-3 py-1 text-sm rounded border" :disabled = "model.importHi…" at bounding box center [134, 154] width 209 height 283
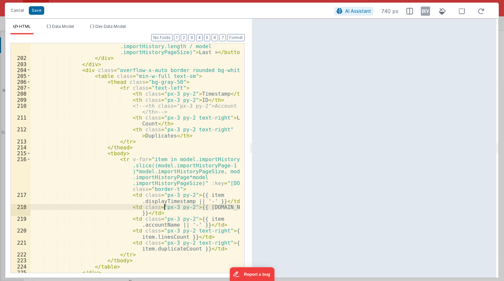
click at [164, 204] on div "< button class = "px-3 py-1 text-sm rounded border" :disabled = "model.importHi…" at bounding box center [134, 151] width 209 height 277
click at [175, 210] on div "< button class = "px-3 py-1 text-sm rounded border" :disabled = "model.importHi…" at bounding box center [134, 151] width 209 height 277
click at [179, 215] on div "< button class = "px-3 py-1 text-sm rounded border" :disabled = "model.importHi…" at bounding box center [134, 151] width 209 height 277
click at [184, 221] on div "< button class = "px-3 py-1 text-sm rounded border" :disabled = "model.importHi…" at bounding box center [134, 151] width 209 height 277
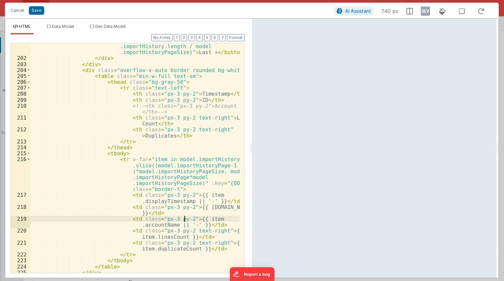
click at [154, 222] on div "< button class = "px-3 py-1 text-sm rounded border" :disabled = "model.importHi…" at bounding box center [134, 151] width 209 height 277
click at [122, 218] on div "< button class = "px-3 py-1 text-sm rounded border" :disabled = "model.importHi…" at bounding box center [134, 151] width 209 height 277
click at [124, 218] on div "< button class = "px-3 py-1 text-sm rounded border" :disabled = "model.importHi…" at bounding box center [134, 151] width 209 height 277
click at [216, 224] on div "< button class = "px-3 py-1 text-sm rounded border" :disabled = "model.importHi…" at bounding box center [134, 151] width 209 height 277
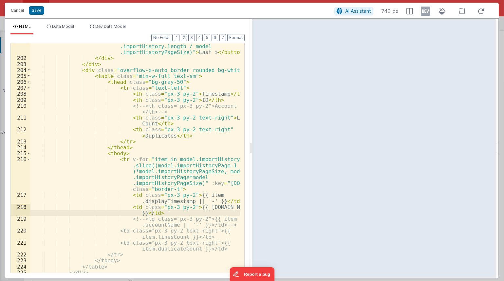
click at [219, 211] on div "< button class = "px-3 py-1 text-sm rounded border" :disabled = "model.importHi…" at bounding box center [134, 151] width 209 height 277
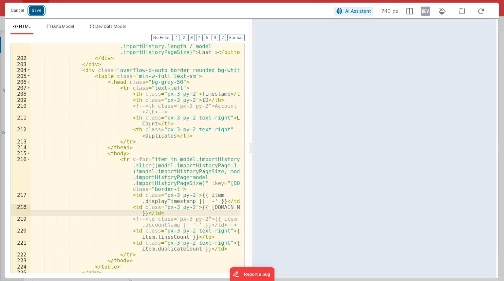
click at [40, 14] on button "Save" at bounding box center [36, 10] width 15 height 9
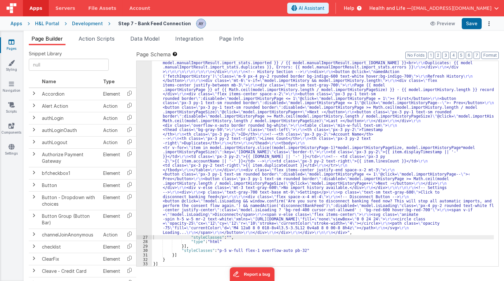
scroll to position [468, 0]
click at [472, 24] on button "Save" at bounding box center [472, 23] width 20 height 11
click at [168, 178] on div ""html" : "<div class= \" p-6 space-y-6 \" > \r\n\r\n <!-- Banking Feed === true…" at bounding box center [323, 79] width 342 height 732
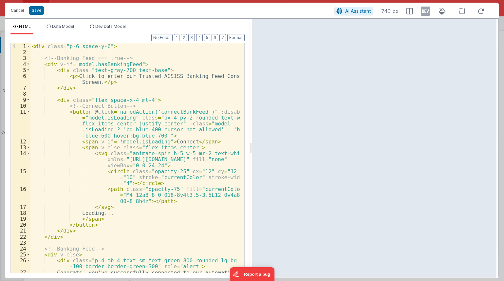
drag, startPoint x: 88, startPoint y: 152, endPoint x: 86, endPoint y: 135, distance: 16.5
click at [88, 152] on div "< div class = "p-6 space-y-6" > <!-- Banking Feed === true --> < div v-if = "mo…" at bounding box center [134, 166] width 209 height 247
click at [37, 13] on button "Save" at bounding box center [36, 10] width 15 height 9
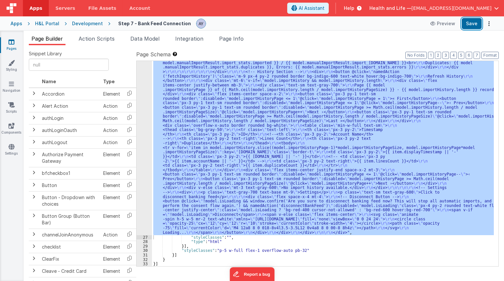
click at [474, 22] on button "Save" at bounding box center [472, 23] width 20 height 11
drag, startPoint x: 196, startPoint y: 142, endPoint x: 181, endPoint y: 132, distance: 18.2
click at [196, 142] on div ""html" : "<div class= \" p-6 space-y-6 \" > \r\n\r\n <!-- Banking Feed === true…" at bounding box center [323, 163] width 342 height 205
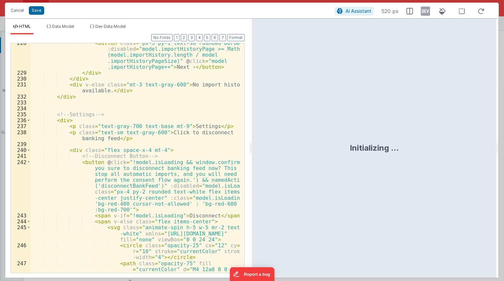
scroll to position [2269, 0]
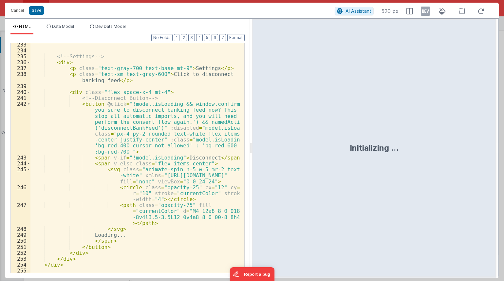
click at [150, 219] on div "<!-- Settings --> < div > < p class = "text-gray-700 text-base mt-9" > Settings…" at bounding box center [134, 162] width 209 height 241
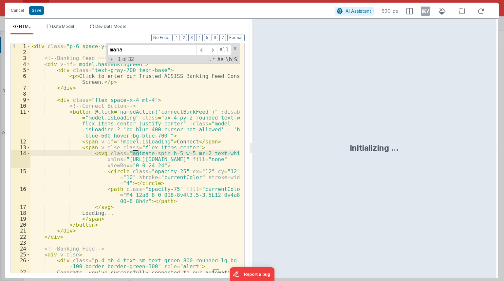
scroll to position [0, 0]
type input "manage yo"
type input "mannage"
click at [19, 7] on button "Cancel" at bounding box center [18, 10] width 20 height 9
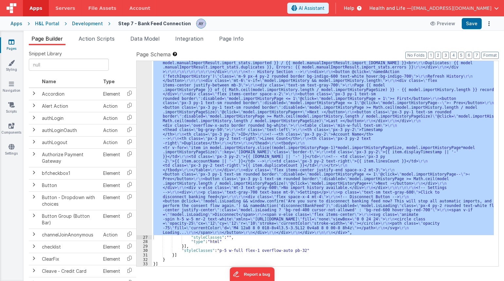
click at [91, 39] on div "Cancel Save AI Assistant 740 px HTML Data Model Dev Data Model Format 7 6 5 4 3…" at bounding box center [252, 140] width 504 height 281
click at [92, 41] on span "Action Scripts" at bounding box center [97, 38] width 36 height 7
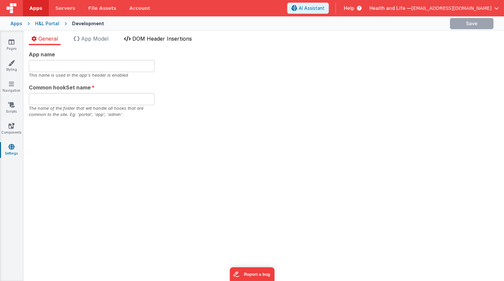
click at [140, 41] on span "DOM Header Insertions" at bounding box center [162, 38] width 60 height 7
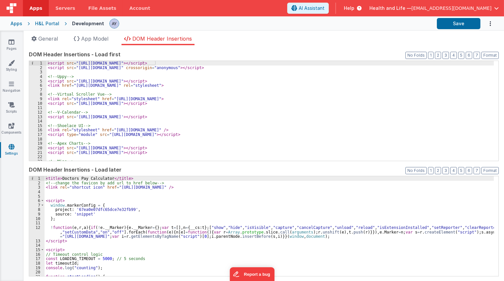
click at [135, 74] on div "< script src = "https://cdn.tailwindcss.com" > </ script > < script src = "http…" at bounding box center [269, 115] width 447 height 109
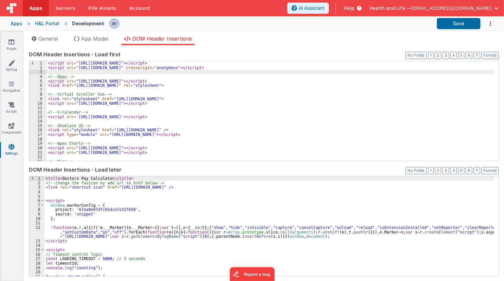
click at [201, 79] on div "< script src = "https://cdn.tailwindcss.com" > </ script > < script src = "http…" at bounding box center [269, 115] width 447 height 109
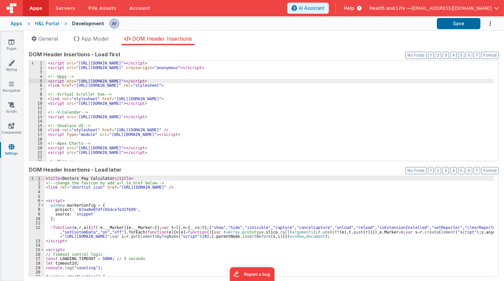
click at [193, 88] on div "< script src = "https://cdn.tailwindcss.com" > </ script > < script src = "http…" at bounding box center [269, 115] width 447 height 109
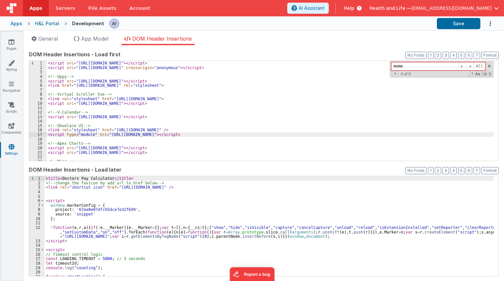
type input "mom"
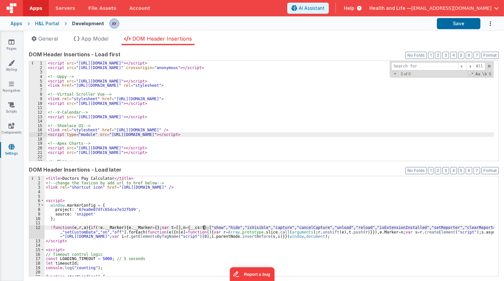
click at [203, 226] on div "< title > Doctors Pay Calculator </ title > <!-- change the favicon by add url …" at bounding box center [269, 230] width 449 height 109
click at [205, 121] on div "< script src = "https://cdn.tailwindcss.com" > </ script > < script src = "http…" at bounding box center [269, 115] width 447 height 109
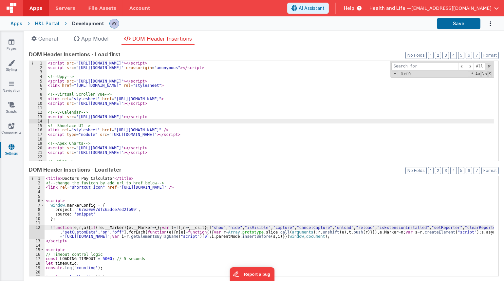
click at [222, 108] on div "< script src = "https://cdn.tailwindcss.com" > </ script > < script src = "http…" at bounding box center [269, 115] width 447 height 109
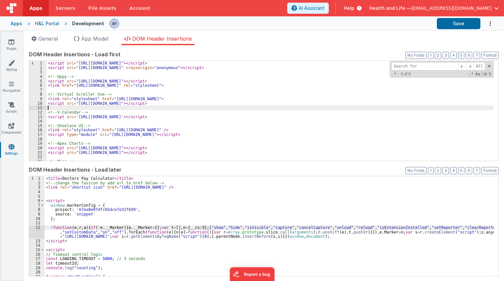
click at [312, 102] on div "< script src = "https://cdn.tailwindcss.com" > </ script > < script src = "http…" at bounding box center [269, 115] width 447 height 109
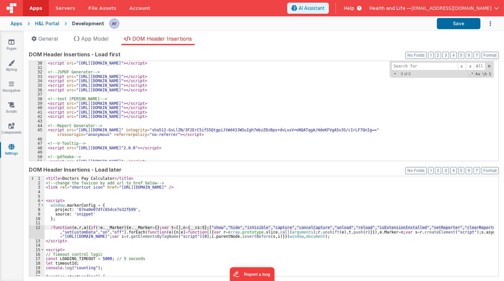
scroll to position [135, 0]
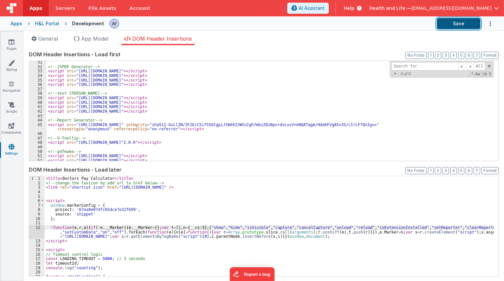
click at [449, 23] on button "Save" at bounding box center [459, 23] width 44 height 11
drag, startPoint x: 221, startPoint y: 120, endPoint x: 217, endPoint y: 120, distance: 3.9
click at [221, 120] on div "<!-- JSPDF Generator --> < script src = "https://cdnjs.cloudflare.com/ajax/libs…" at bounding box center [269, 114] width 447 height 109
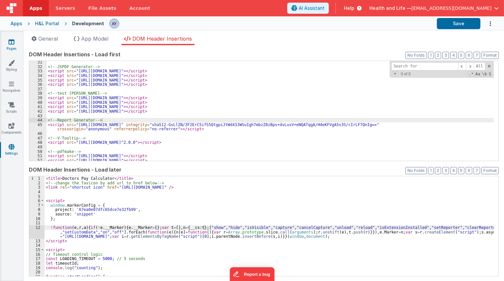
click at [16, 46] on link "Pages" at bounding box center [12, 45] width 24 height 13
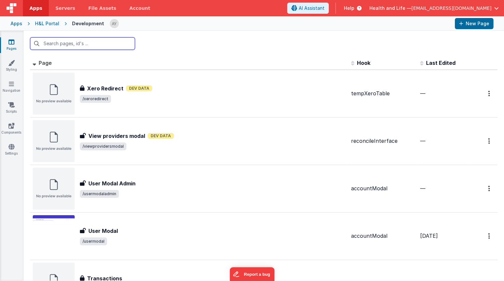
click at [58, 42] on input "text" at bounding box center [82, 43] width 105 height 12
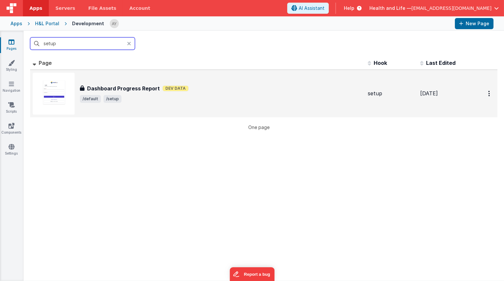
type input "setup"
click at [140, 82] on div "Dashboard Progress Report Dashboard Progress Report Dev Data /default /setup" at bounding box center [198, 94] width 330 height 42
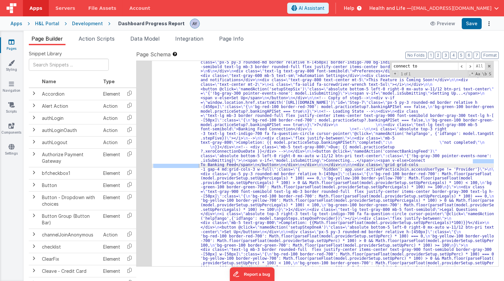
scroll to position [1223, 0]
type input "connect to bank"
click at [208, 167] on div ""html" : "<div class= \" grid grid-cols-1 gap-4 md:grid-cols-3 w-full \" v-if= …" at bounding box center [323, 163] width 342 height 205
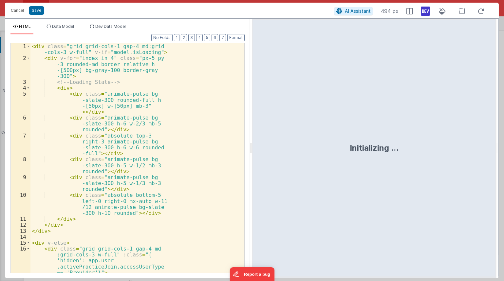
scroll to position [1531, 0]
click at [134, 151] on div "< div class = "grid grid-cols-1 gap-4 md:grid -cols-3 w-full" v-if = "model.isL…" at bounding box center [134, 176] width 209 height 267
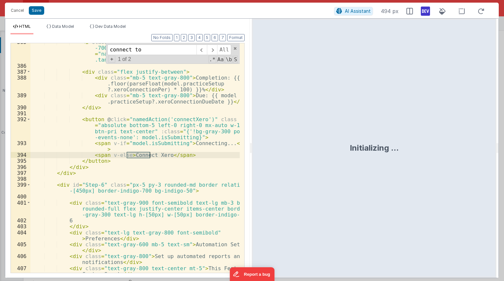
scroll to position [5557, 0]
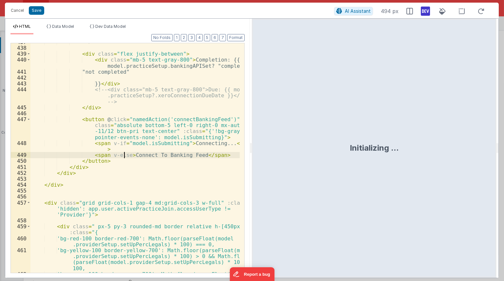
click at [123, 155] on div "--> < div class = "flex justify-between" > < div class = "mb-5 text-gray-800" >…" at bounding box center [134, 162] width 209 height 247
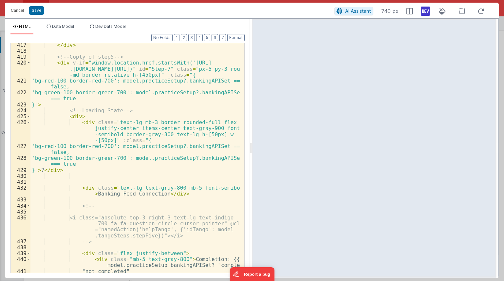
scroll to position [5357, 0]
click at [162, 155] on div "</ div > <!-- Copty of step5 --> < div v-if = "window.location.href.startsWith(…" at bounding box center [134, 163] width 209 height 241
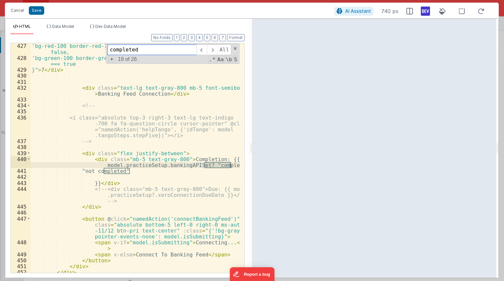
scroll to position [5458, 0]
type input "completed"
click at [167, 165] on div "'bg-red-100 border-red-700': model.practiceSetup?.bankingAPISet === false, 'bg-…" at bounding box center [134, 166] width 209 height 247
drag, startPoint x: 195, startPoint y: 165, endPoint x: 101, endPoint y: 165, distance: 94.6
click at [101, 165] on div "'bg-red-100 border-red-700': model.practiceSetup?.bankingAPISet === false, 'bg-…" at bounding box center [134, 166] width 209 height 247
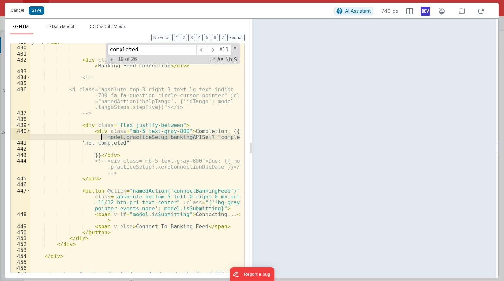
click at [118, 228] on div "}" > 7 </ div > < div class = "text-lg text-gray-800 mb-5 font-semibold" > Bank…" at bounding box center [134, 165] width 209 height 253
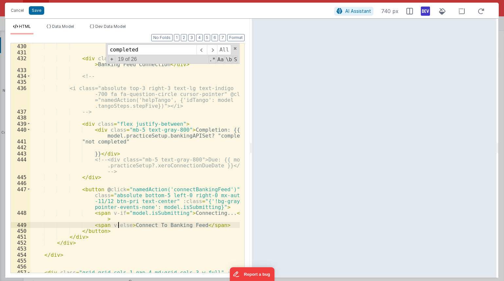
scroll to position [5487, 0]
click at [100, 224] on div "}" > 7 </ div > < div class = "text-lg text-gray-800 mb-5 font-semibold" > Bank…" at bounding box center [134, 163] width 209 height 253
click at [106, 226] on div "}" > 7 </ div > < div class = "text-lg text-gray-800 mb-5 font-semibold" > Bank…" at bounding box center [134, 163] width 209 height 253
click at [118, 213] on div "}" > 7 </ div > < div class = "text-lg text-gray-800 mb-5 font-semibold" > Bank…" at bounding box center [134, 163] width 209 height 253
click at [140, 213] on div "}" > 7 </ div > < div class = "text-lg text-gray-800 mb-5 font-semibold" > Bank…" at bounding box center [134, 163] width 209 height 253
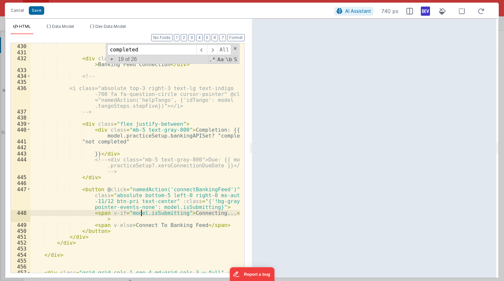
click at [140, 213] on div "}" > 7 </ div > < div class = "text-lg text-gray-800 mb-5 font-semibold" > Bank…" at bounding box center [134, 163] width 209 height 253
click at [149, 213] on div "}" > 7 </ div > < div class = "text-lg text-gray-800 mb-5 font-semibold" > Bank…" at bounding box center [134, 157] width 209 height 229
click at [149, 213] on div "}" > 7 </ div > < div class = "text-lg text-gray-800 mb-5 font-semibold" > Bank…" at bounding box center [134, 163] width 209 height 253
click at [175, 211] on div "}" > 7 </ div > < div class = "text-lg text-gray-800 mb-5 font-semibold" > Bank…" at bounding box center [134, 157] width 209 height 229
drag, startPoint x: 166, startPoint y: 213, endPoint x: 125, endPoint y: 213, distance: 40.6
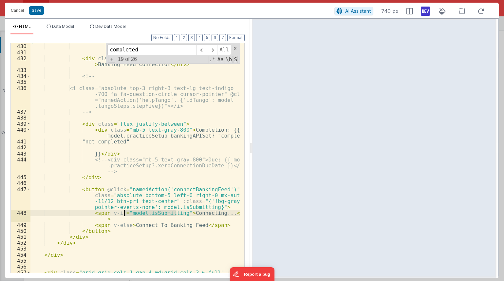
click at [125, 213] on div "}" > 7 </ div > < div class = "text-lg text-gray-800 mb-5 font-semibold" > Bank…" at bounding box center [134, 163] width 209 height 253
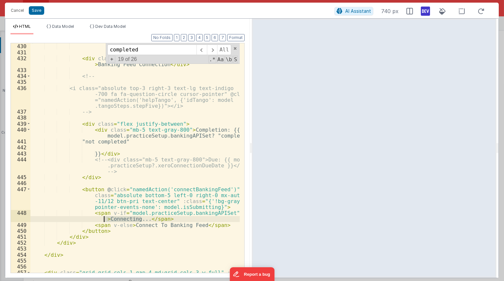
drag, startPoint x: 140, startPoint y: 220, endPoint x: 105, endPoint y: 221, distance: 35.4
click at [105, 221] on div "}" > 7 </ div > < div class = "text-lg text-gray-800 mb-5 font-semibold" > Bank…" at bounding box center [134, 163] width 209 height 253
click at [64, 25] on span "Data Model" at bounding box center [63, 26] width 22 height 5
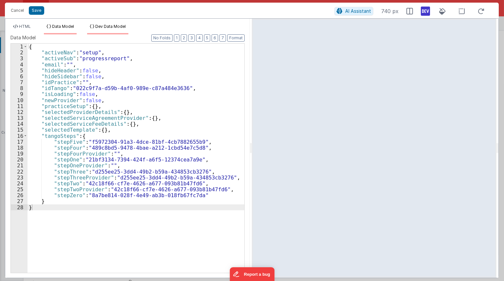
click at [100, 24] on span "Dev Data Model" at bounding box center [110, 26] width 30 height 5
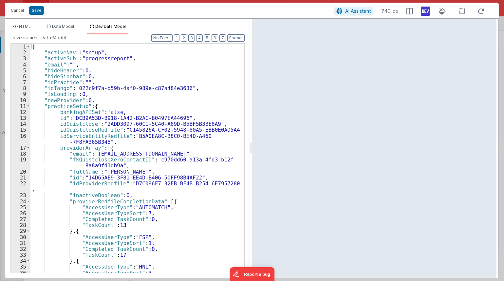
click at [28, 30] on li "HTML" at bounding box center [21, 29] width 23 height 10
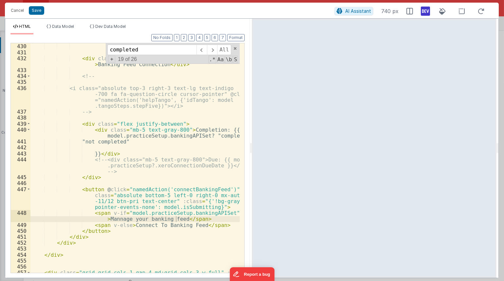
click at [183, 213] on div "}" > 7 </ div > < div class = "text-lg text-gray-800 mb-5 font-semibold" > Bank…" at bounding box center [134, 163] width 209 height 253
click at [187, 212] on div "}" > 7 </ div > < div class = "text-lg text-gray-800 mb-5 font-semibold" > Bank…" at bounding box center [134, 163] width 209 height 253
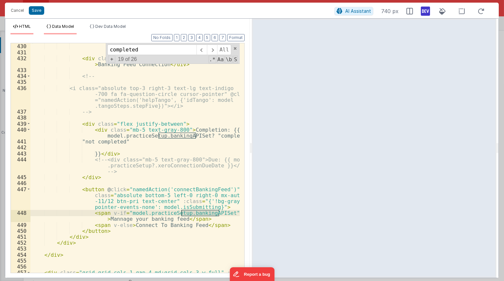
click at [59, 28] on span "Data Model" at bounding box center [63, 26] width 22 height 5
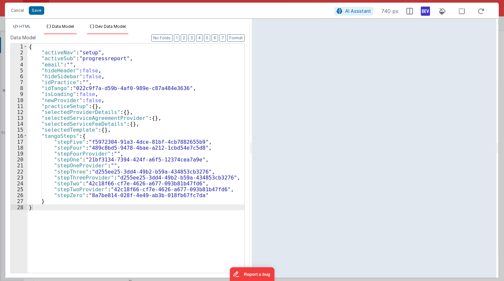
click at [98, 28] on span "Dev Data Model" at bounding box center [110, 26] width 30 height 5
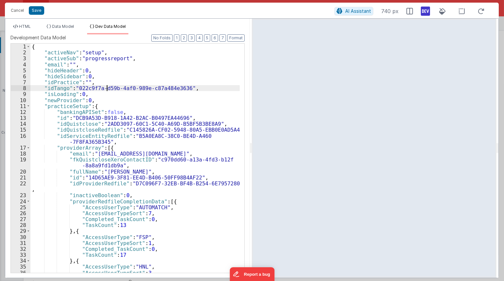
click at [107, 86] on div "{ "activeNav" : "setup" , "activeSub" : "progressreport" , "email" : "" , "hide…" at bounding box center [134, 164] width 209 height 241
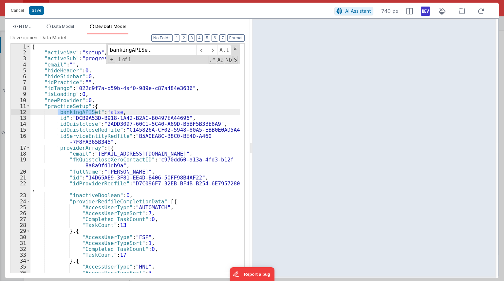
type input "bankingAPISet"
click at [112, 112] on div "{ "activeNav" : "setup" , "activeSub" : "progressreport" , "email" : "" , "hide…" at bounding box center [134, 164] width 209 height 241
click at [37, 10] on button "Save" at bounding box center [36, 10] width 15 height 9
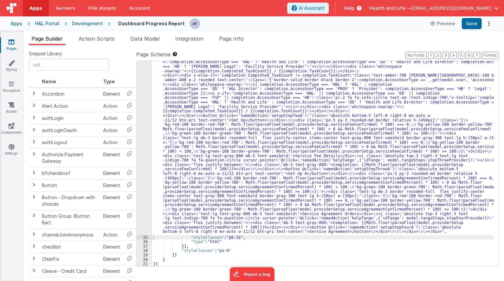
scroll to position [1375, 0]
click at [466, 26] on button "Save" at bounding box center [472, 23] width 20 height 11
click at [497, 279] on div "Snippet Library Name Type Accordion Element Alert Action Action authLogin Actio…" at bounding box center [264, 168] width 470 height 236
drag, startPoint x: 177, startPoint y: 94, endPoint x: 165, endPoint y: 111, distance: 20.4
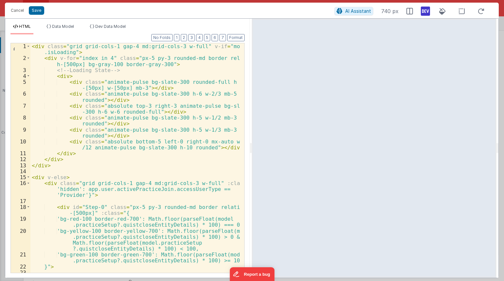
click at [126, 156] on div "< div class = "grid grid-cols-1 gap-4 md:grid-cols-3 w-full" v-if = "model .isL…" at bounding box center [134, 166] width 209 height 247
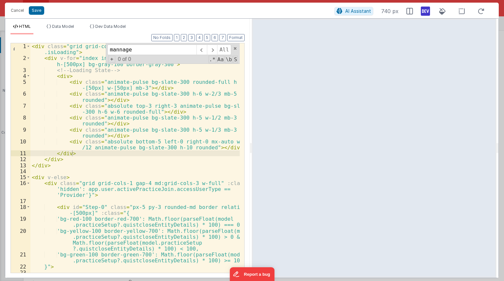
scroll to position [5551, 0]
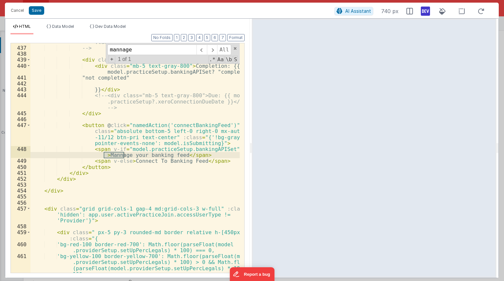
type input "mannage"
click at [112, 154] on div "<i class="absolute top-3 right-3 text-lg text-indigo -700 fa fa-question-circle…" at bounding box center [134, 157] width 209 height 229
click at [96, 151] on div "<i class="absolute top-3 right-3 text-lg text-indigo -700 fa fa-question-circle…" at bounding box center [134, 159] width 209 height 277
click at [41, 16] on div "Cancel Save AI Assistant 740 px" at bounding box center [252, 11] width 494 height 16
click at [39, 15] on div "Cancel Save AI Assistant 740 px" at bounding box center [252, 11] width 494 height 16
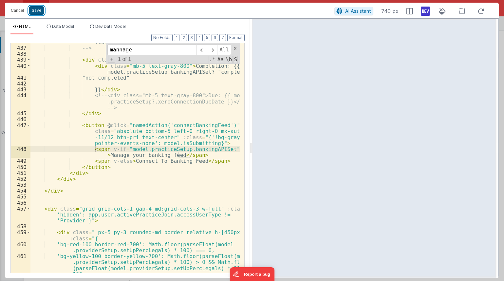
click at [38, 13] on button "Save" at bounding box center [36, 10] width 15 height 9
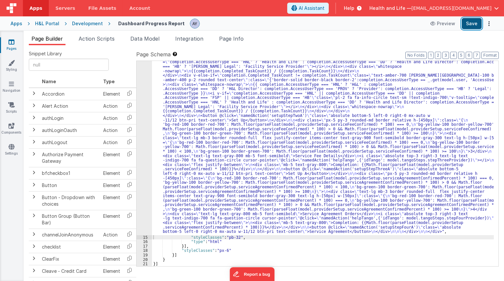
click at [474, 25] on button "Save" at bounding box center [472, 23] width 20 height 11
click at [112, 37] on span "Action Scripts" at bounding box center [97, 38] width 36 height 7
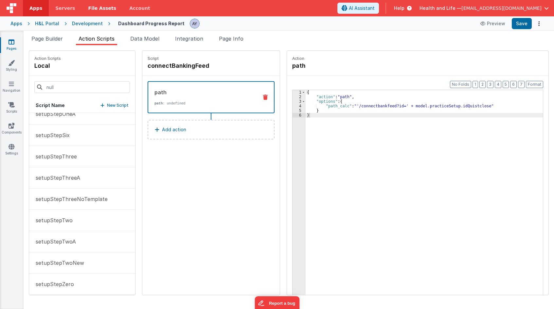
scroll to position [151, 0]
